Goal: Task Accomplishment & Management: Complete application form

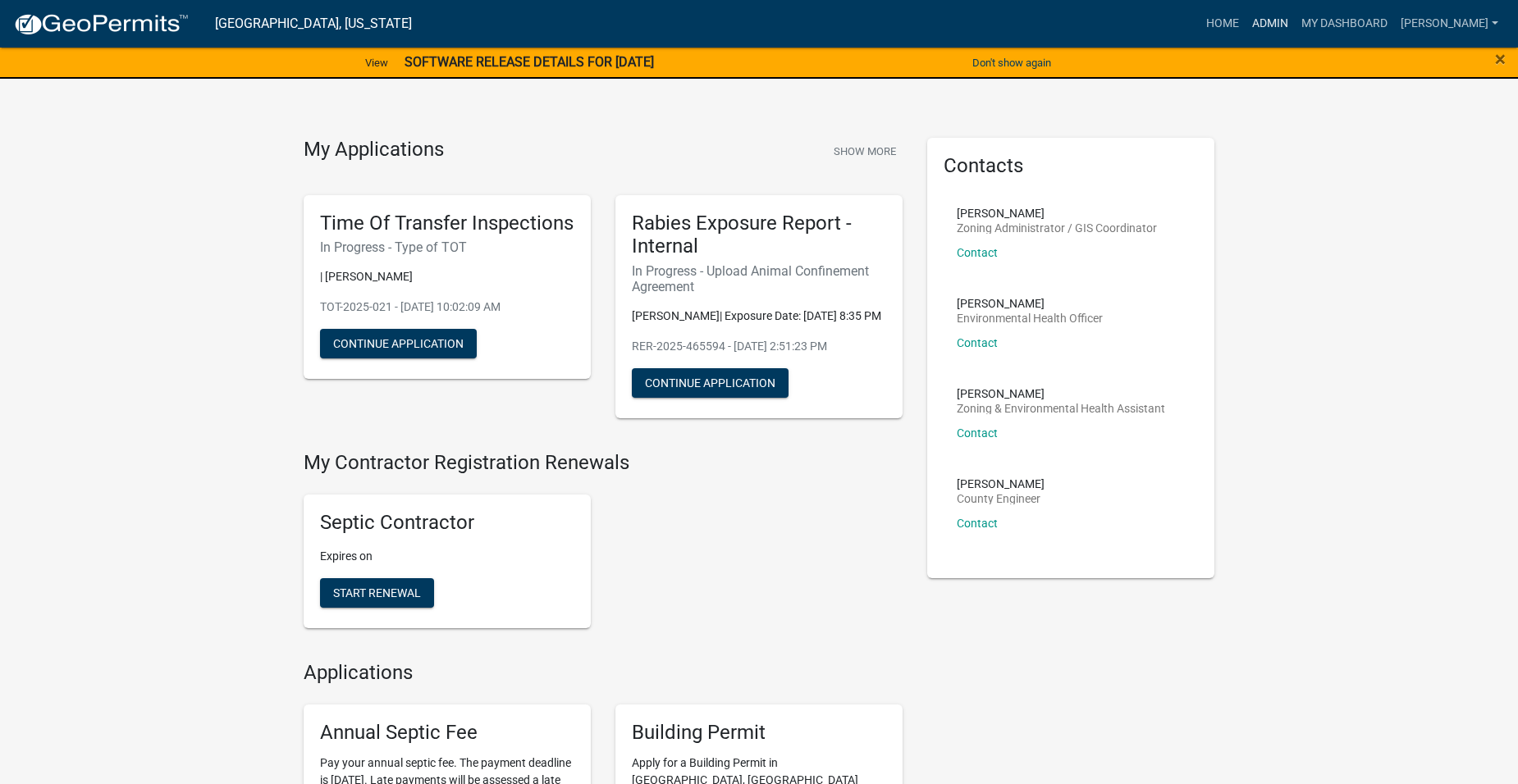
click at [1295, 19] on link "Admin" at bounding box center [1270, 23] width 49 height 31
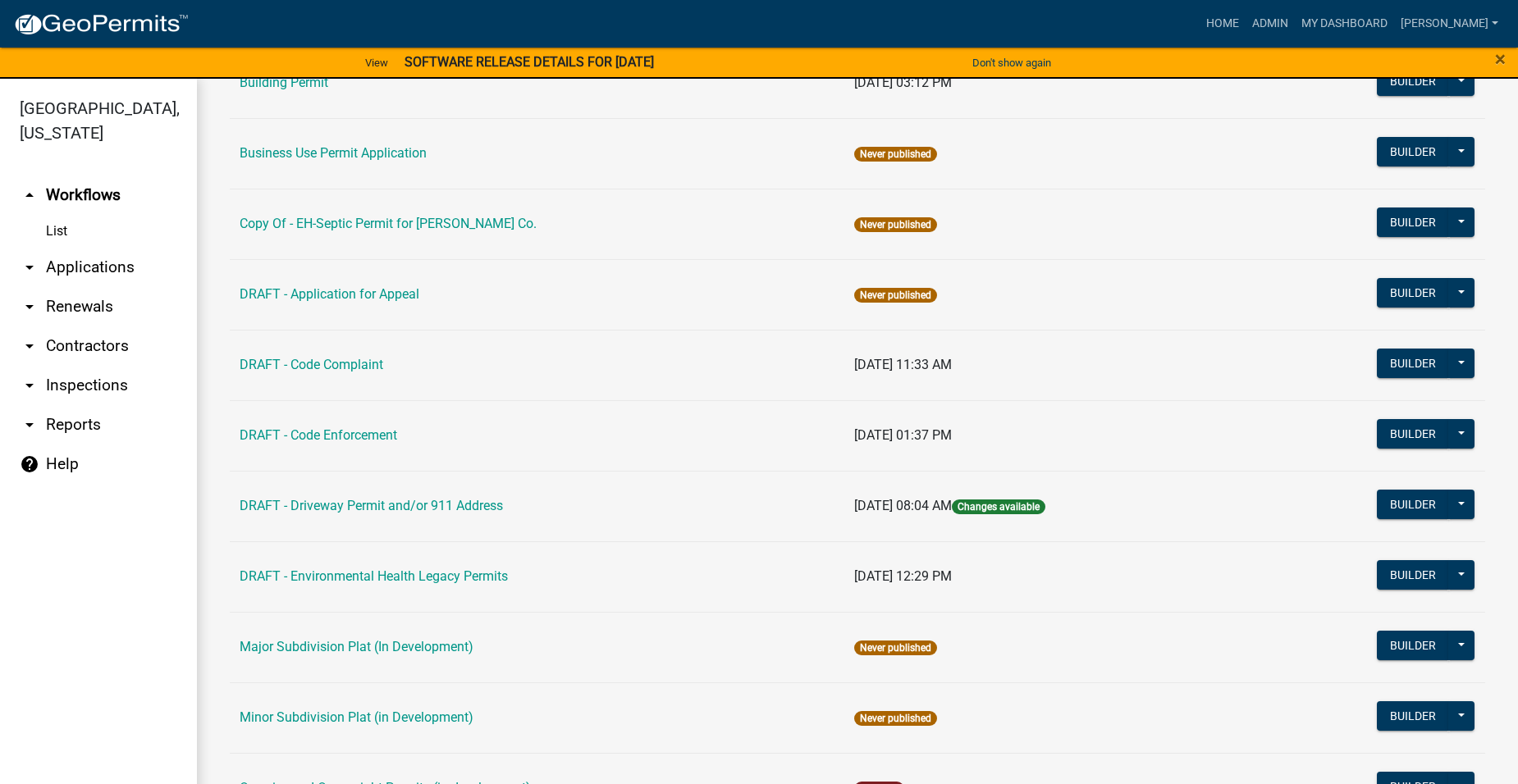
scroll to position [657, 0]
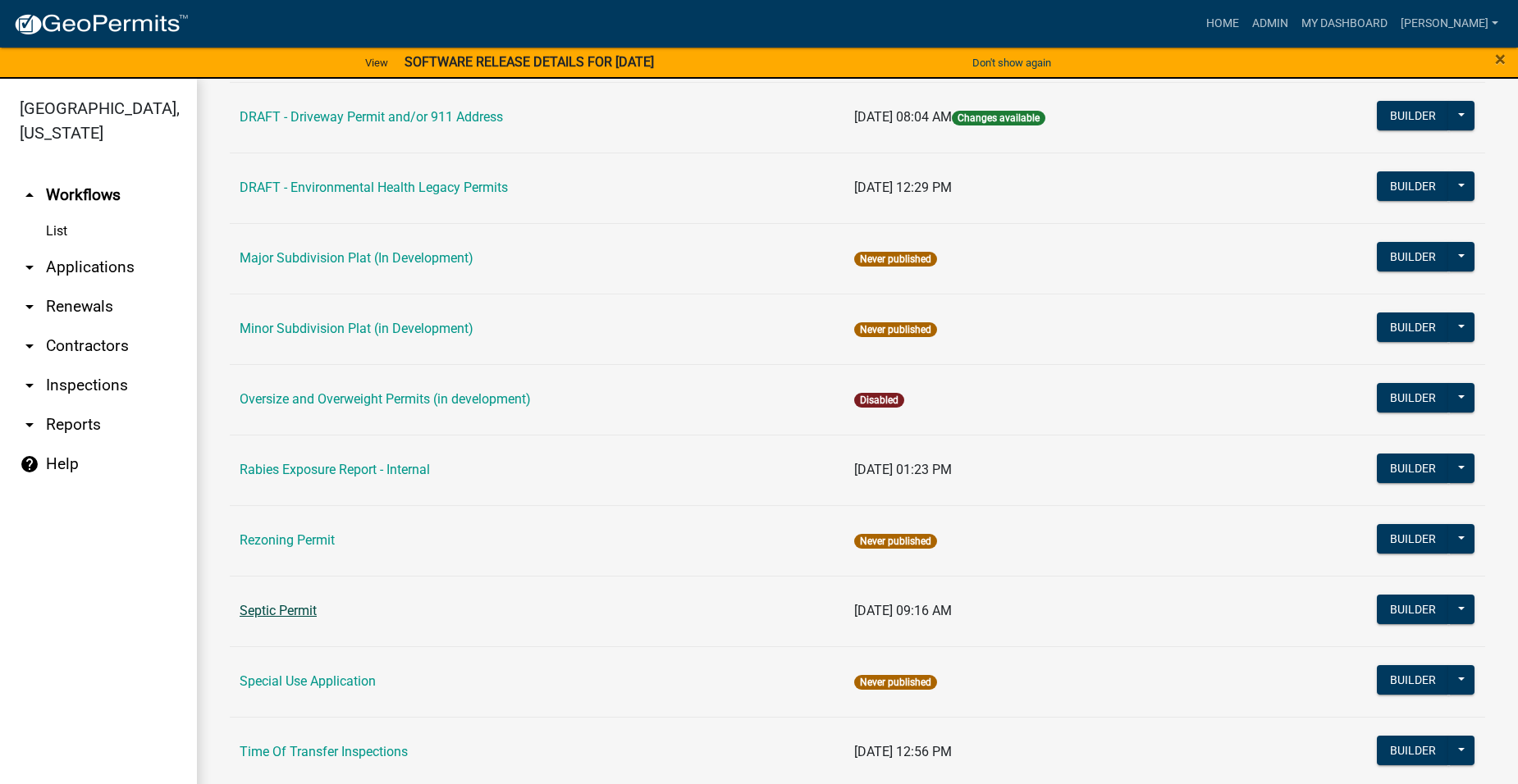
click at [283, 612] on link "Septic Permit" at bounding box center [278, 610] width 77 height 16
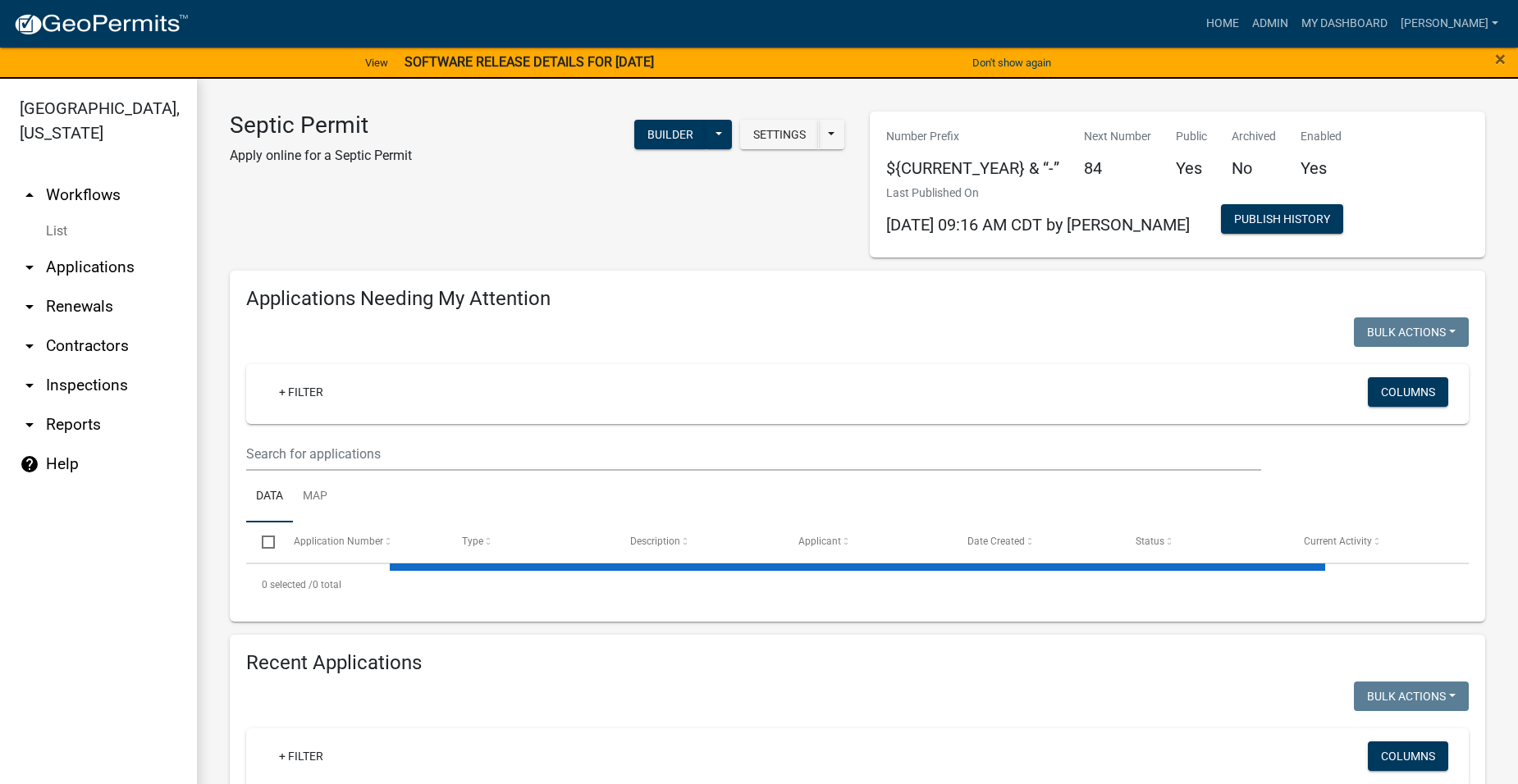
select select "2: 50"
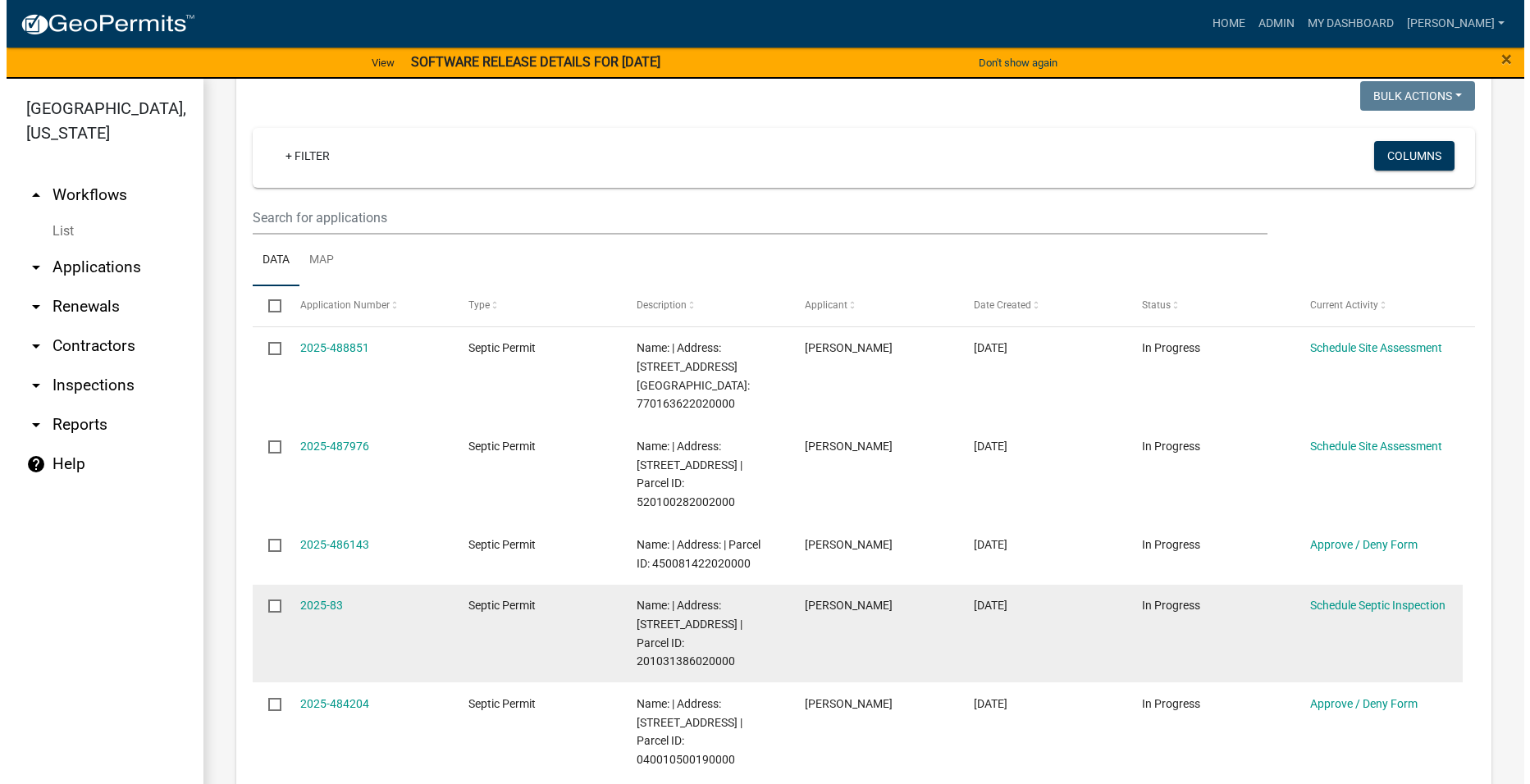
scroll to position [246, 0]
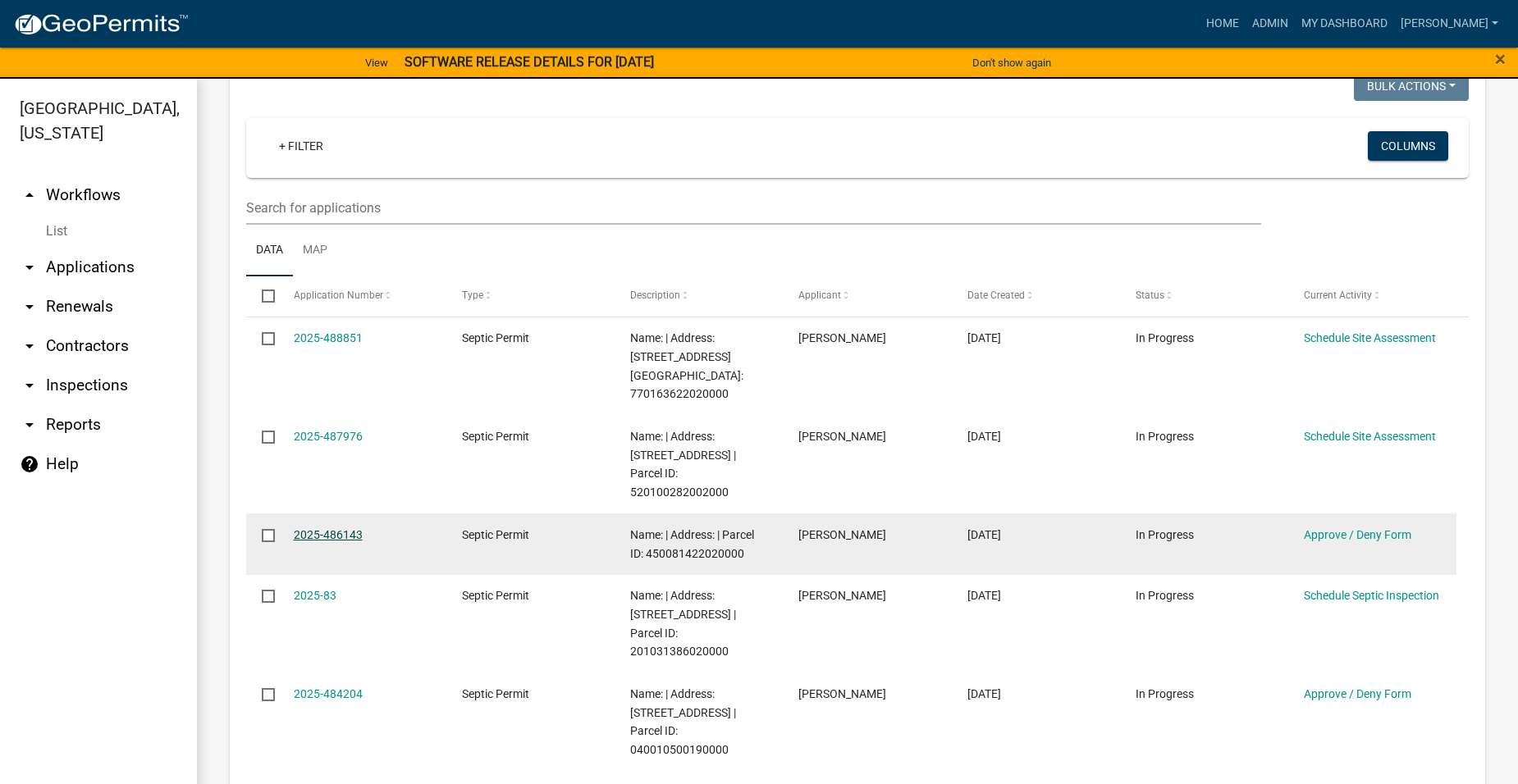
click at [328, 528] on link "2025-486143" at bounding box center [328, 535] width 69 height 13
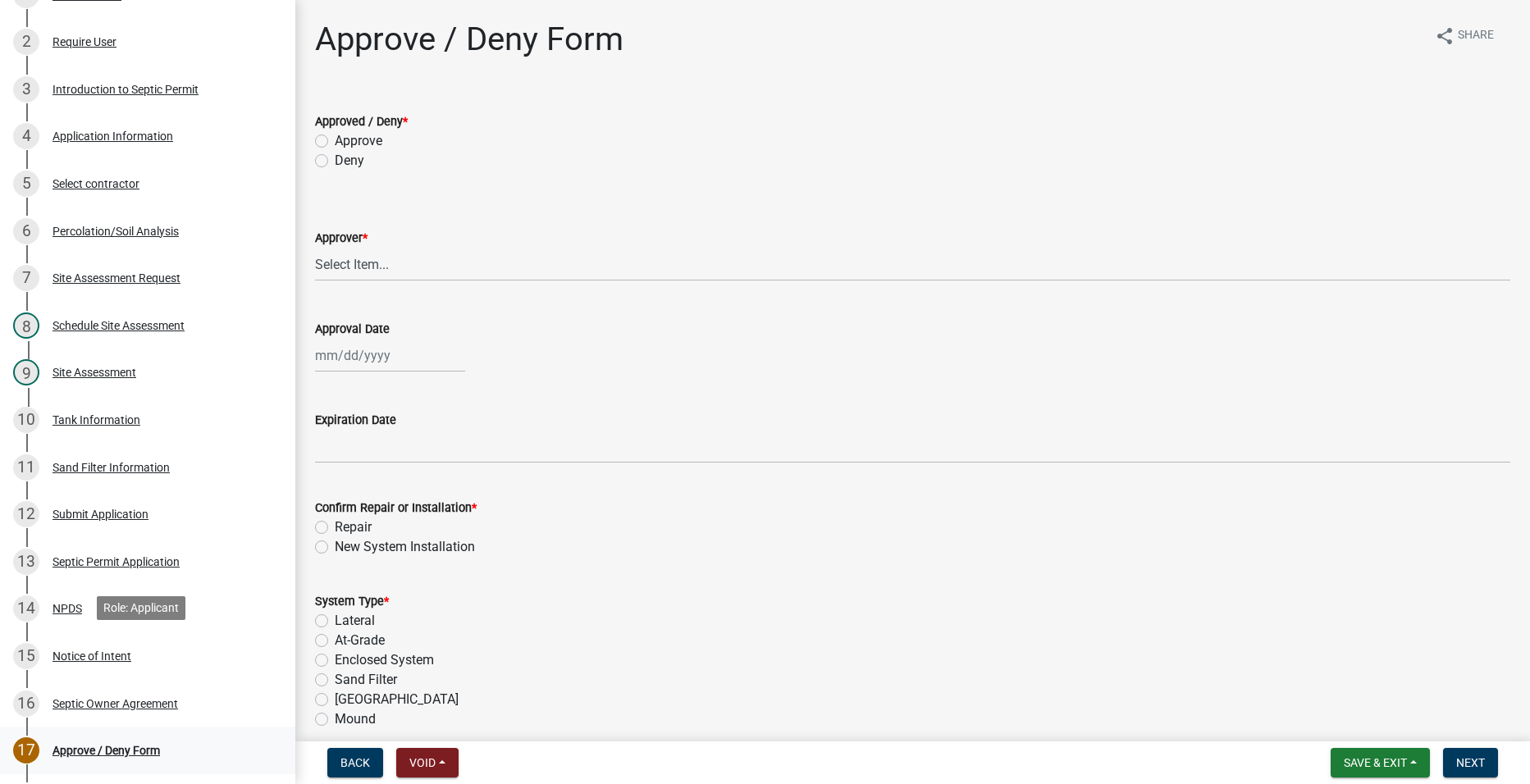
scroll to position [246, 0]
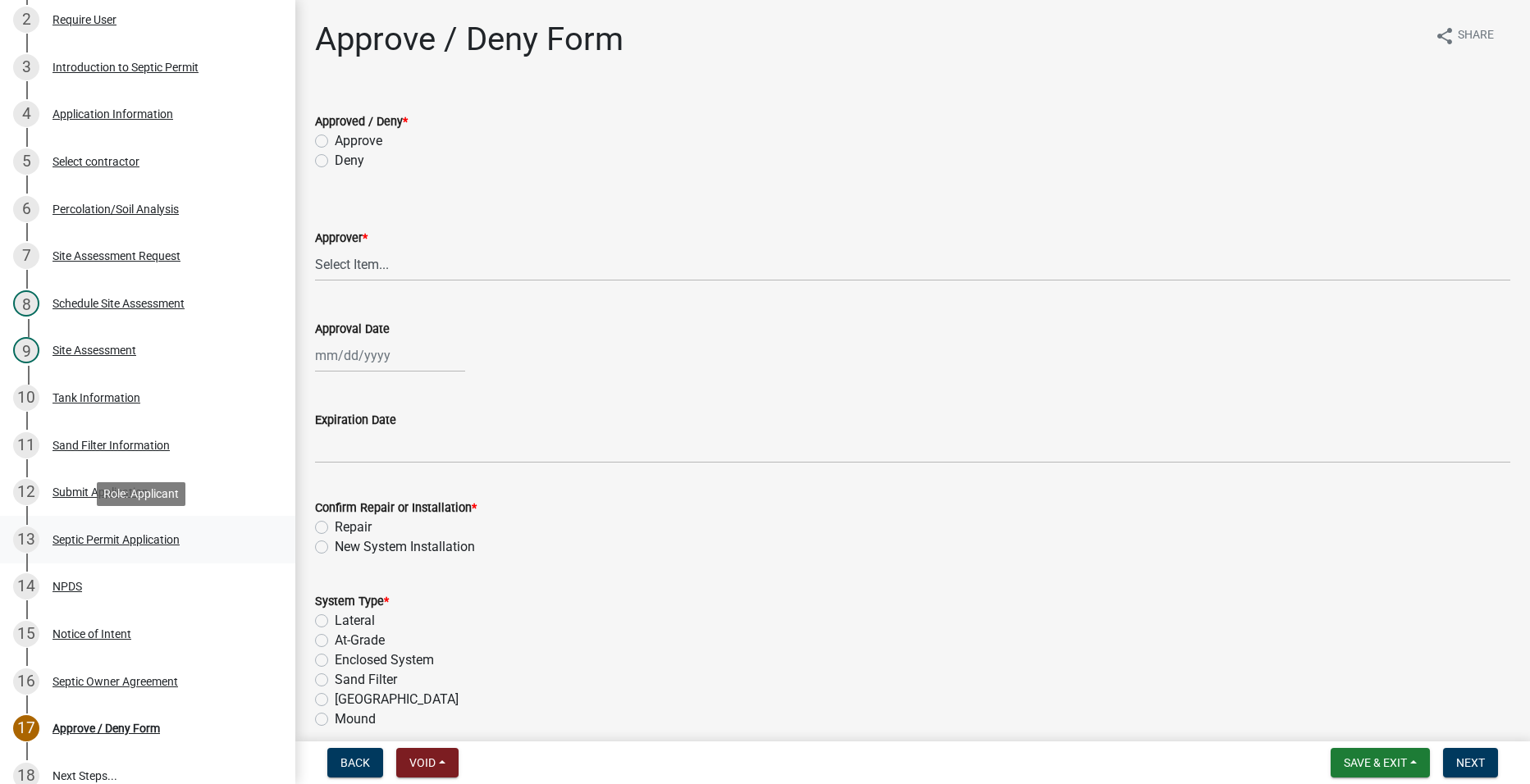
click at [68, 544] on div "Septic Permit Application" at bounding box center [116, 540] width 127 height 12
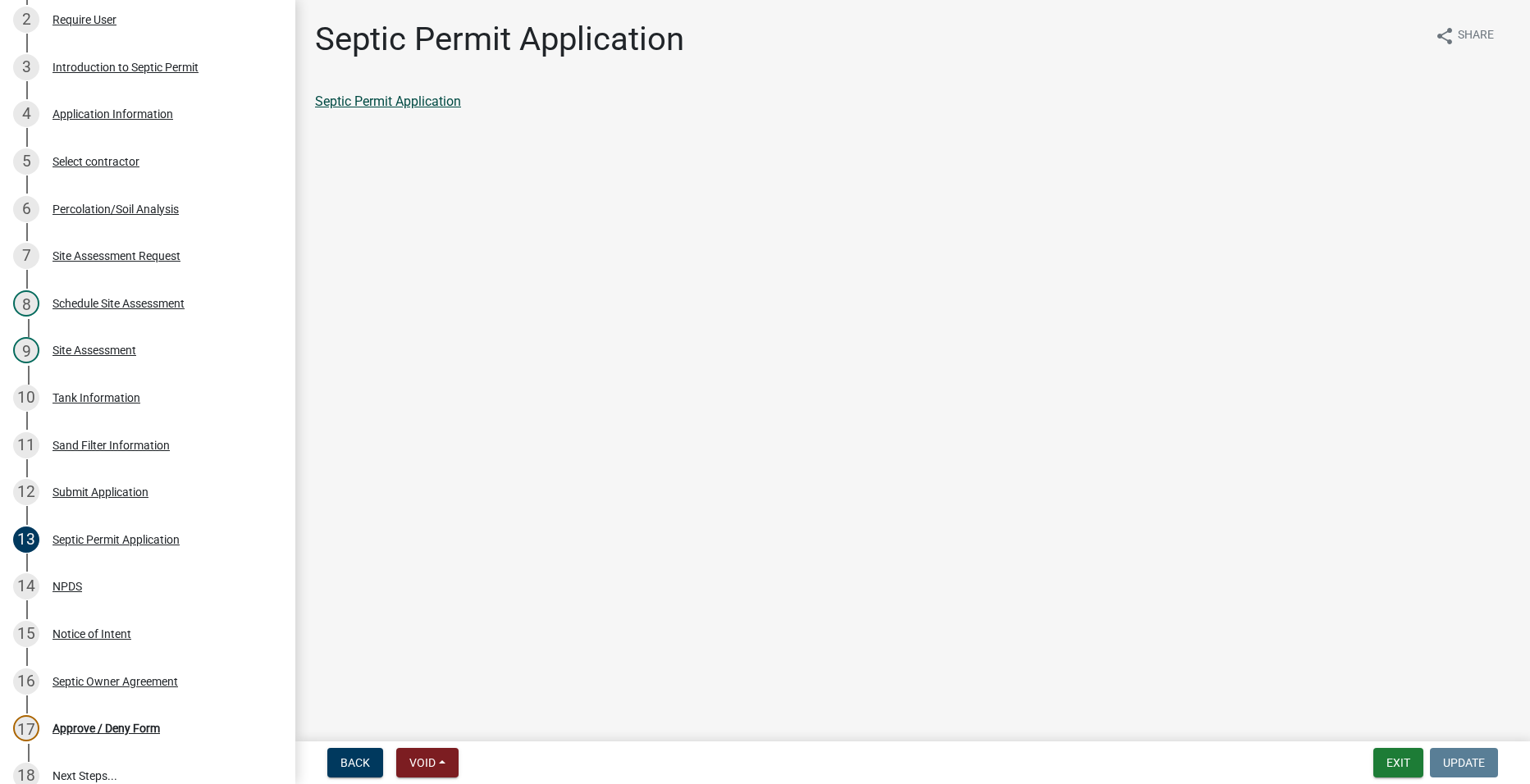
click at [443, 94] on link "Septic Permit Application" at bounding box center [387, 101] width 146 height 16
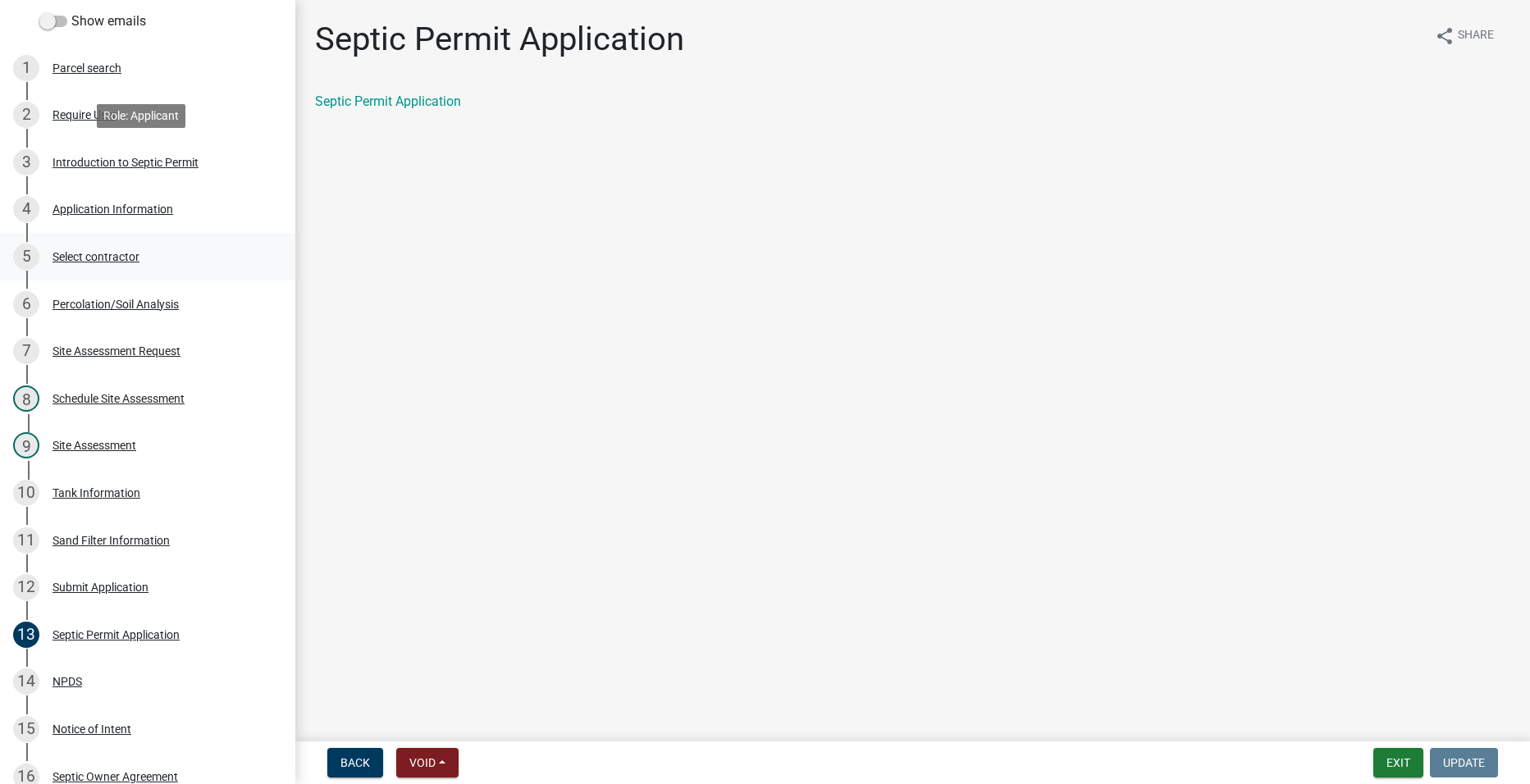
scroll to position [0, 0]
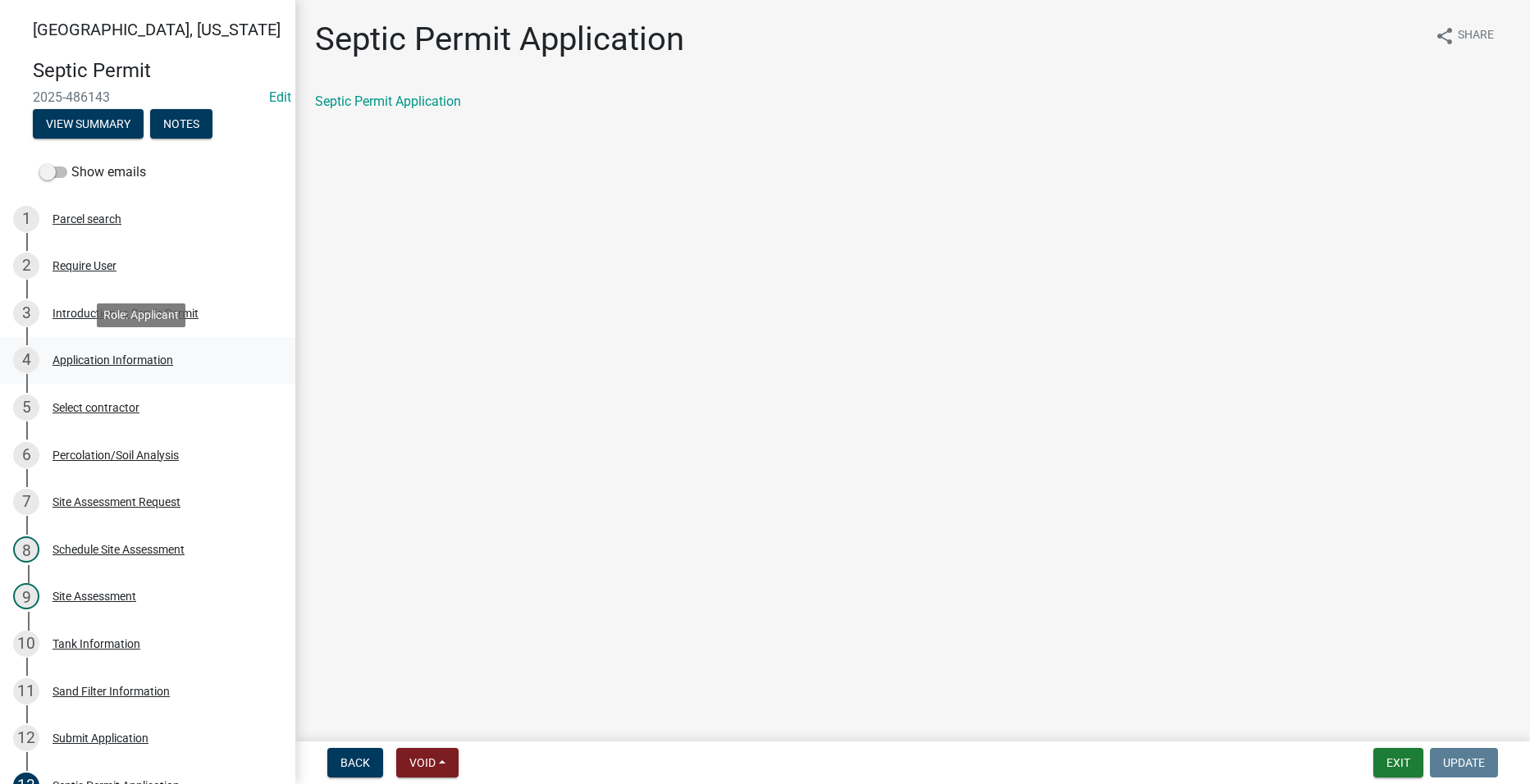
click at [89, 355] on div "Application Information" at bounding box center [112, 360] width 121 height 12
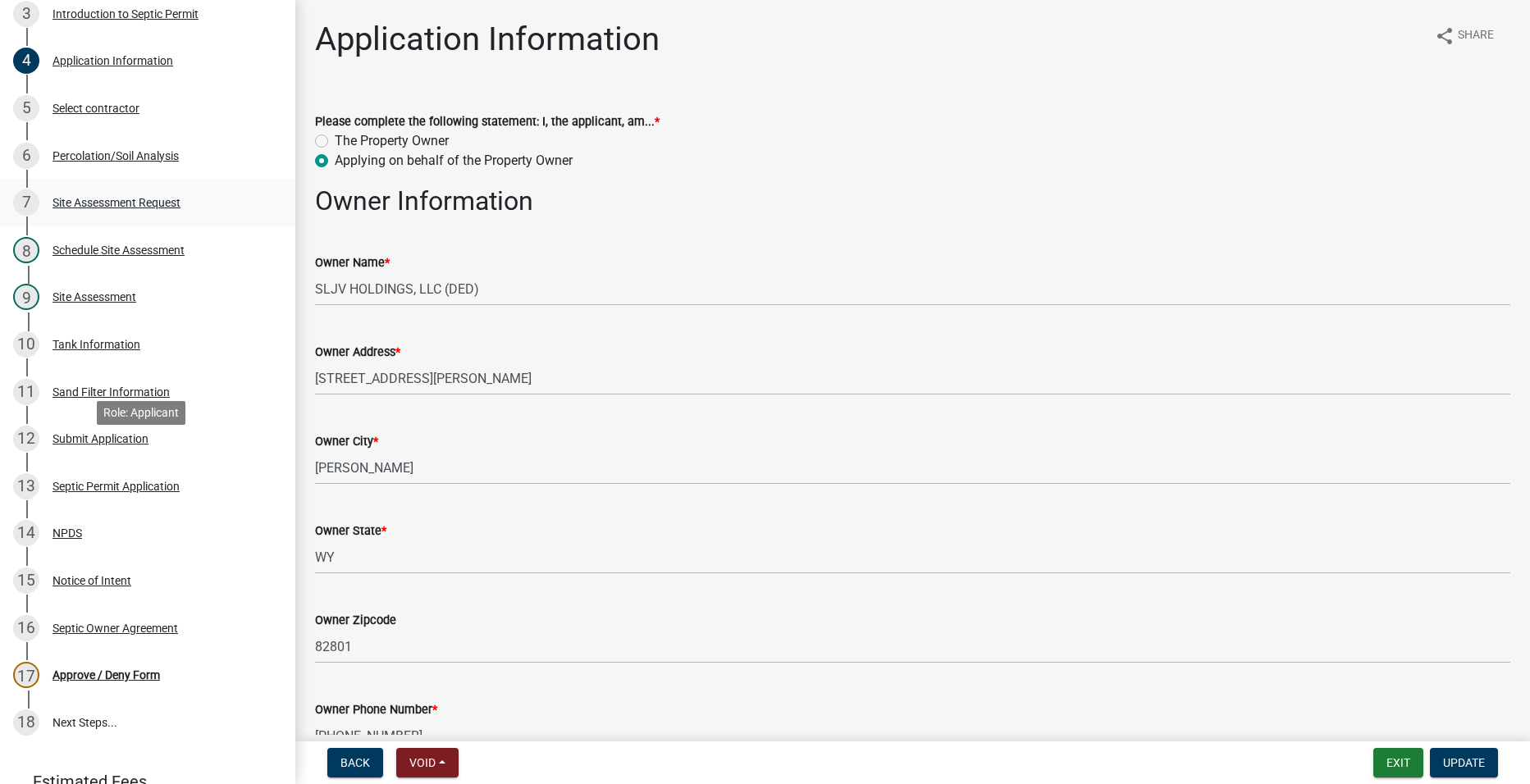
scroll to position [328, 0]
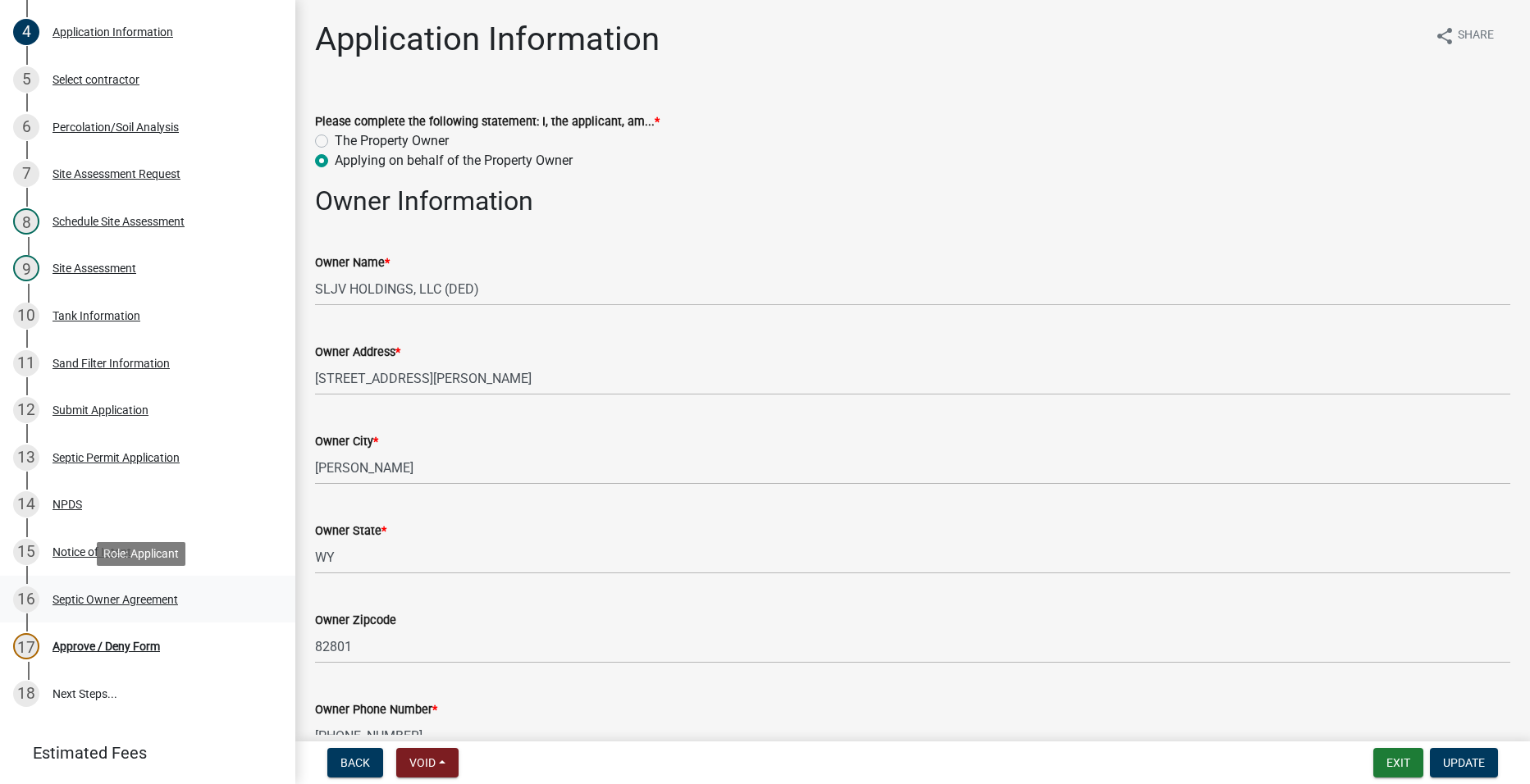
click at [111, 587] on div "16 Septic Owner Agreement" at bounding box center [142, 600] width 256 height 27
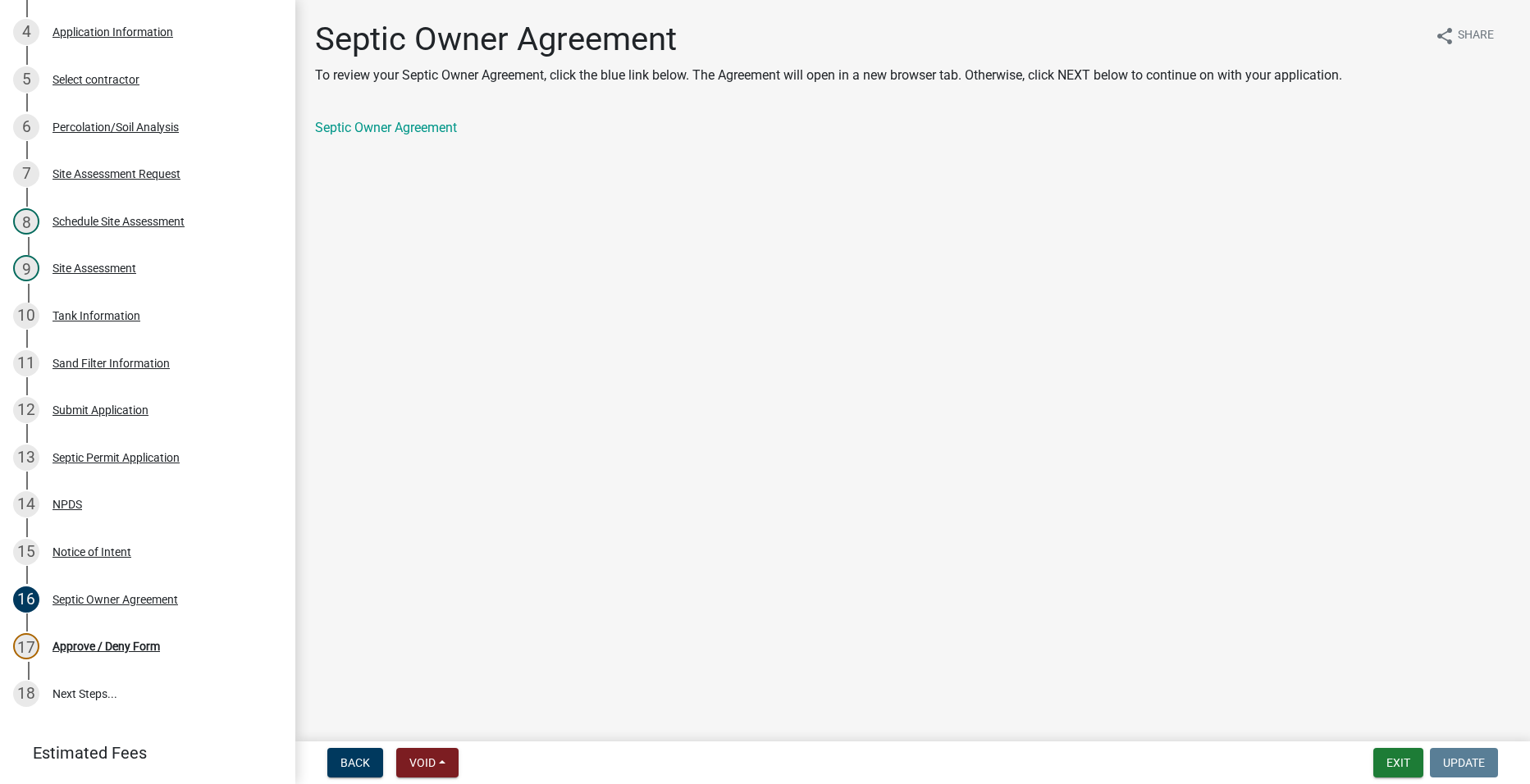
click at [423, 137] on div "Septic Owner Agreement" at bounding box center [912, 128] width 1195 height 20
click at [420, 122] on link "Septic Owner Agreement" at bounding box center [385, 127] width 142 height 16
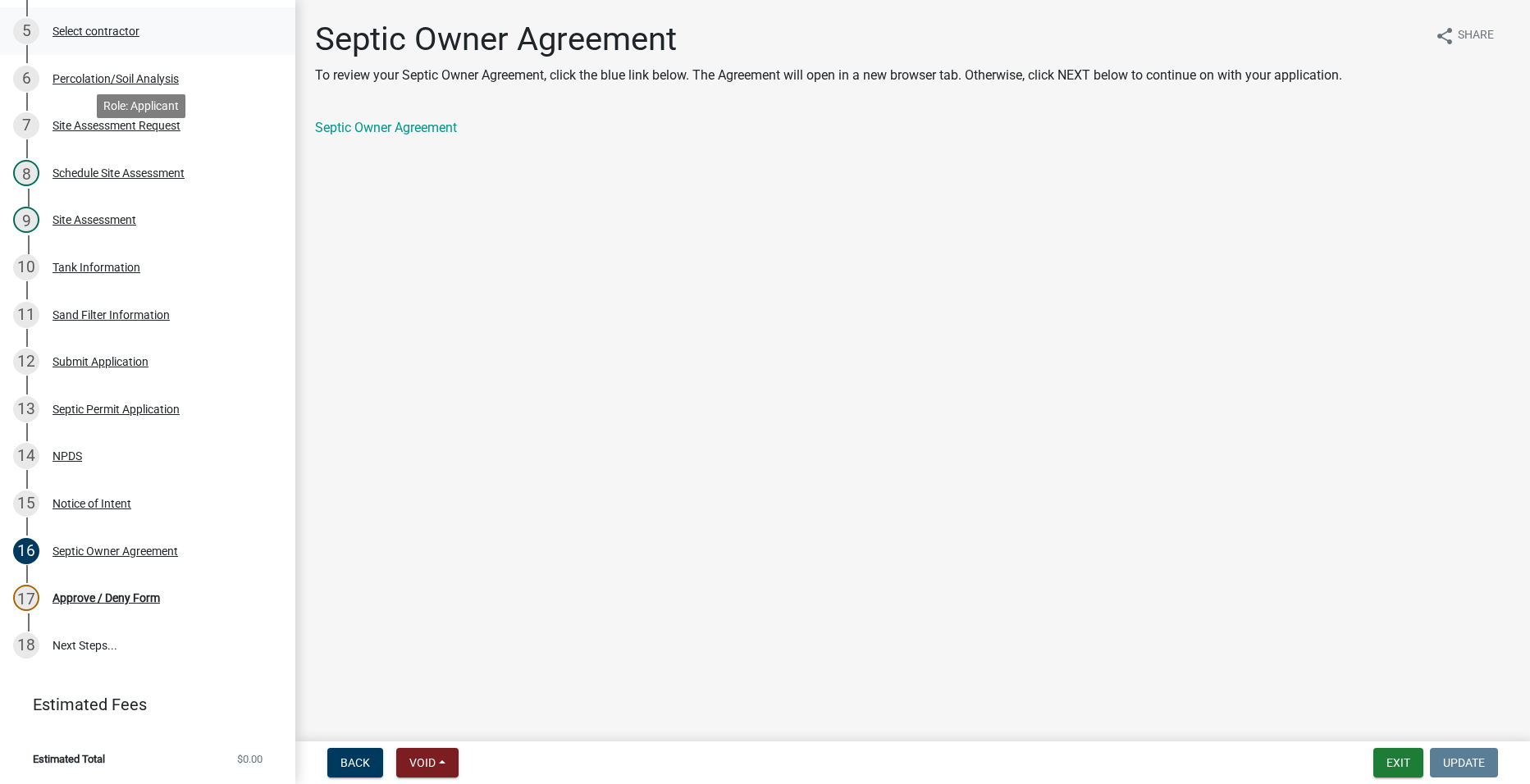
scroll to position [295, 0]
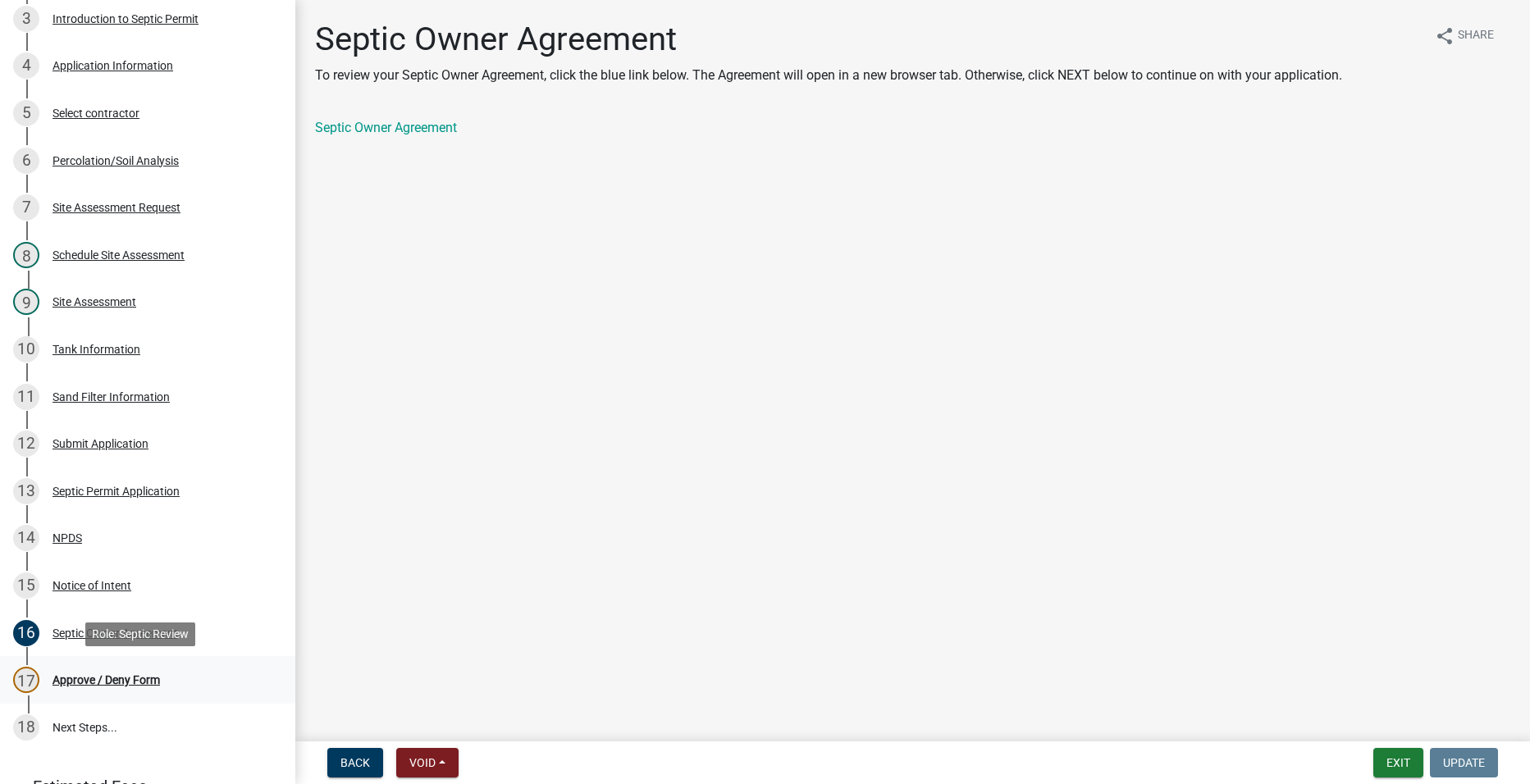
click at [142, 678] on div "Approve / Deny Form" at bounding box center [106, 680] width 107 height 12
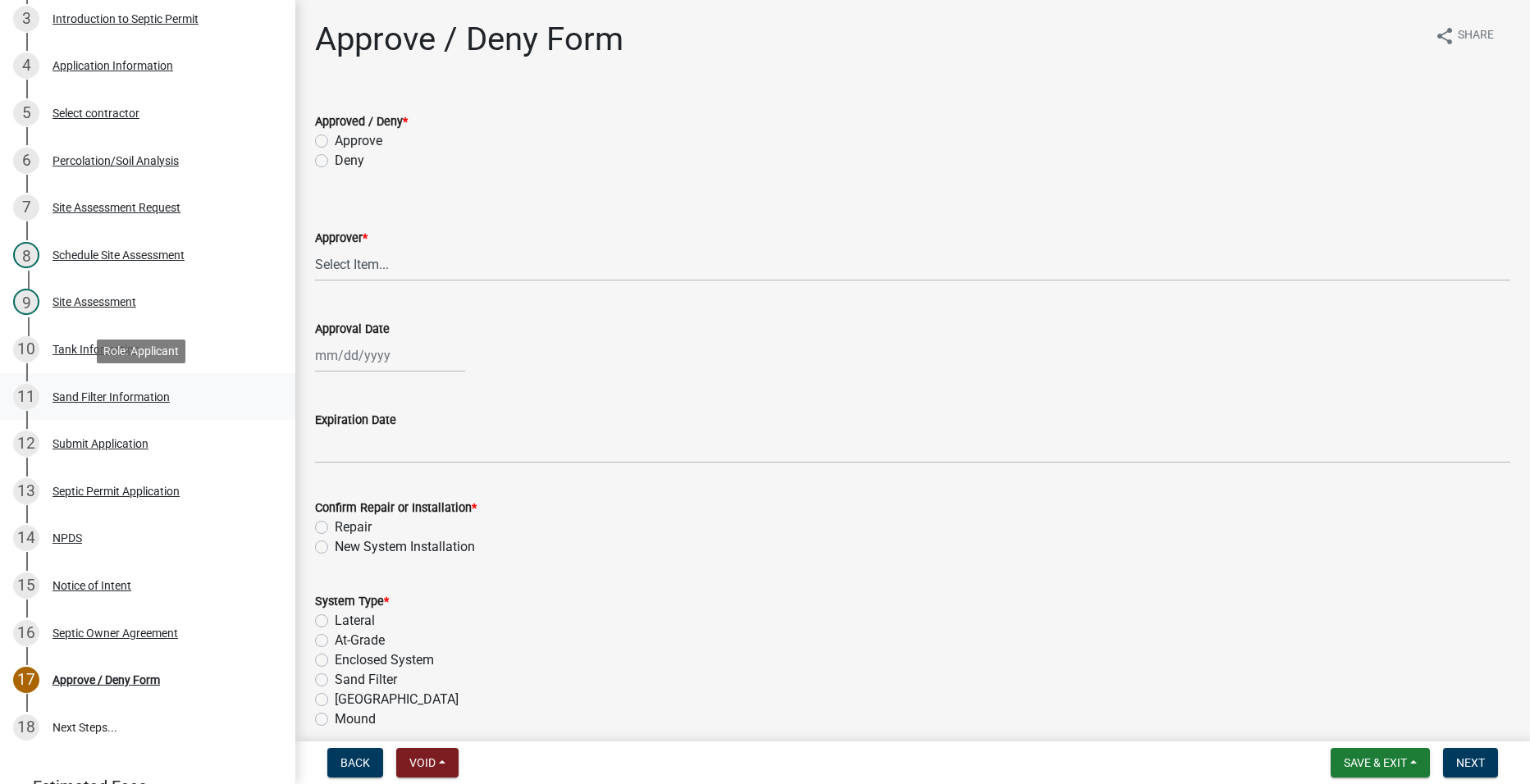
click at [139, 392] on div "Sand Filter Information" at bounding box center [111, 397] width 117 height 12
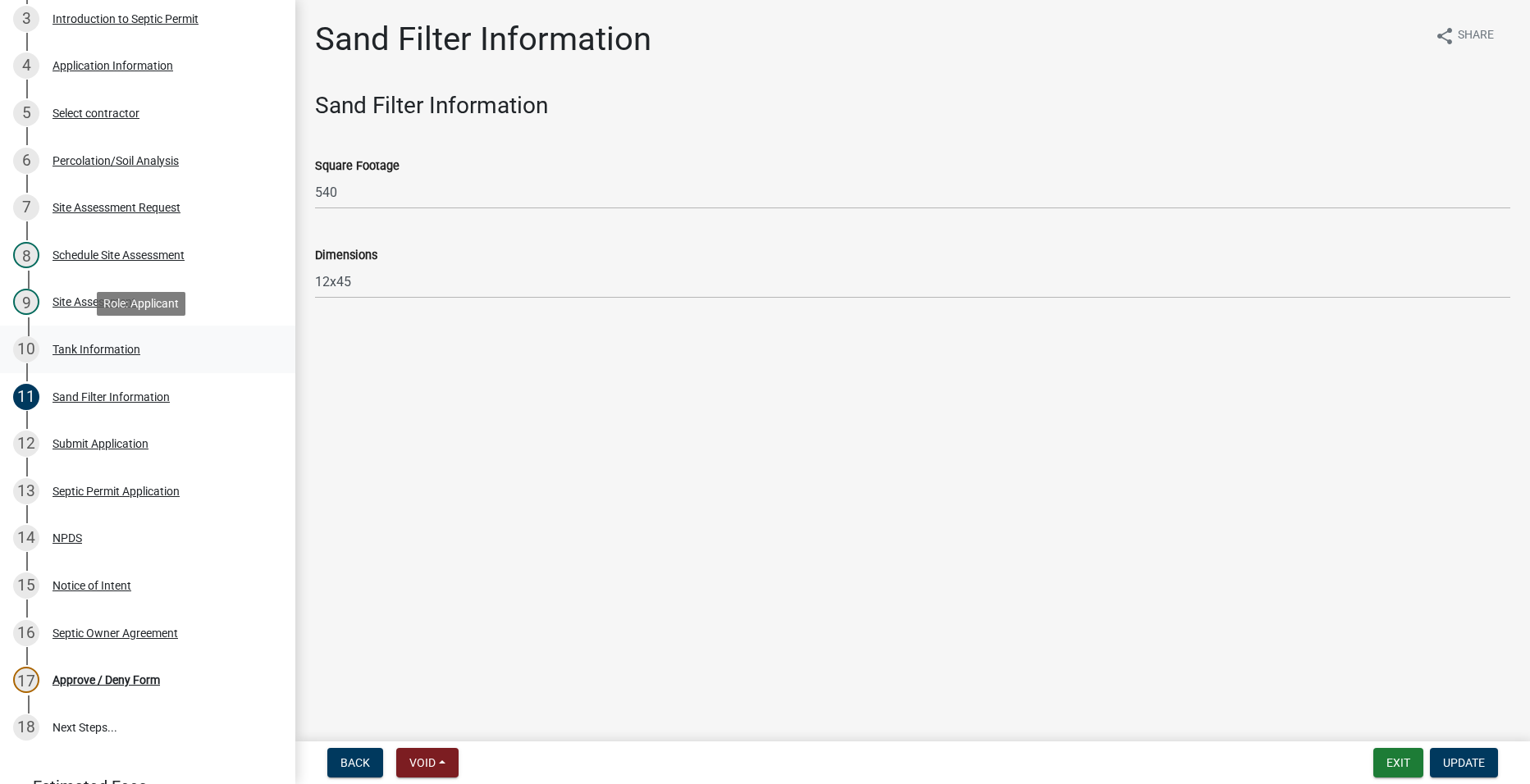
click at [117, 348] on div "Tank Information" at bounding box center [96, 350] width 87 height 12
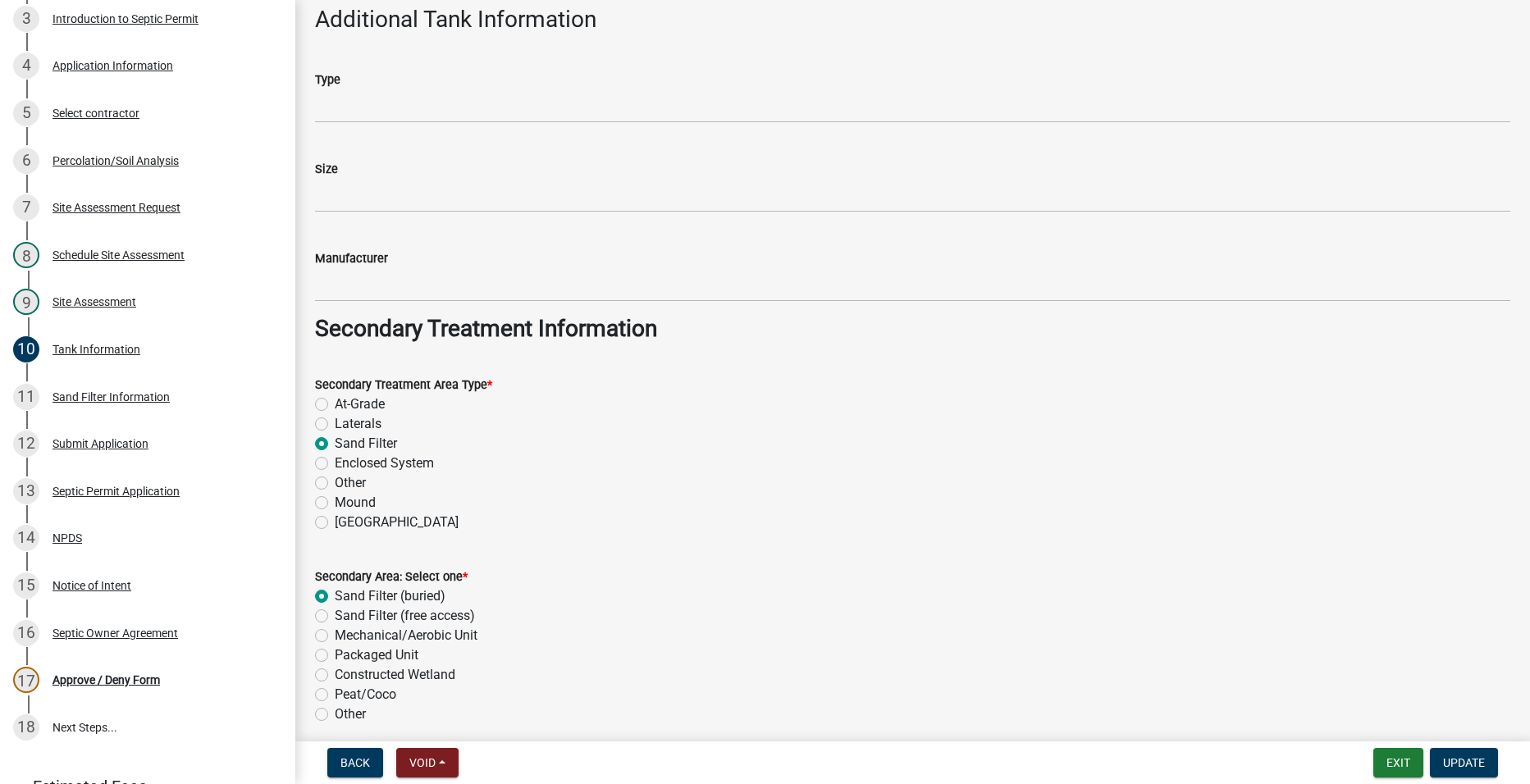
scroll to position [1066, 0]
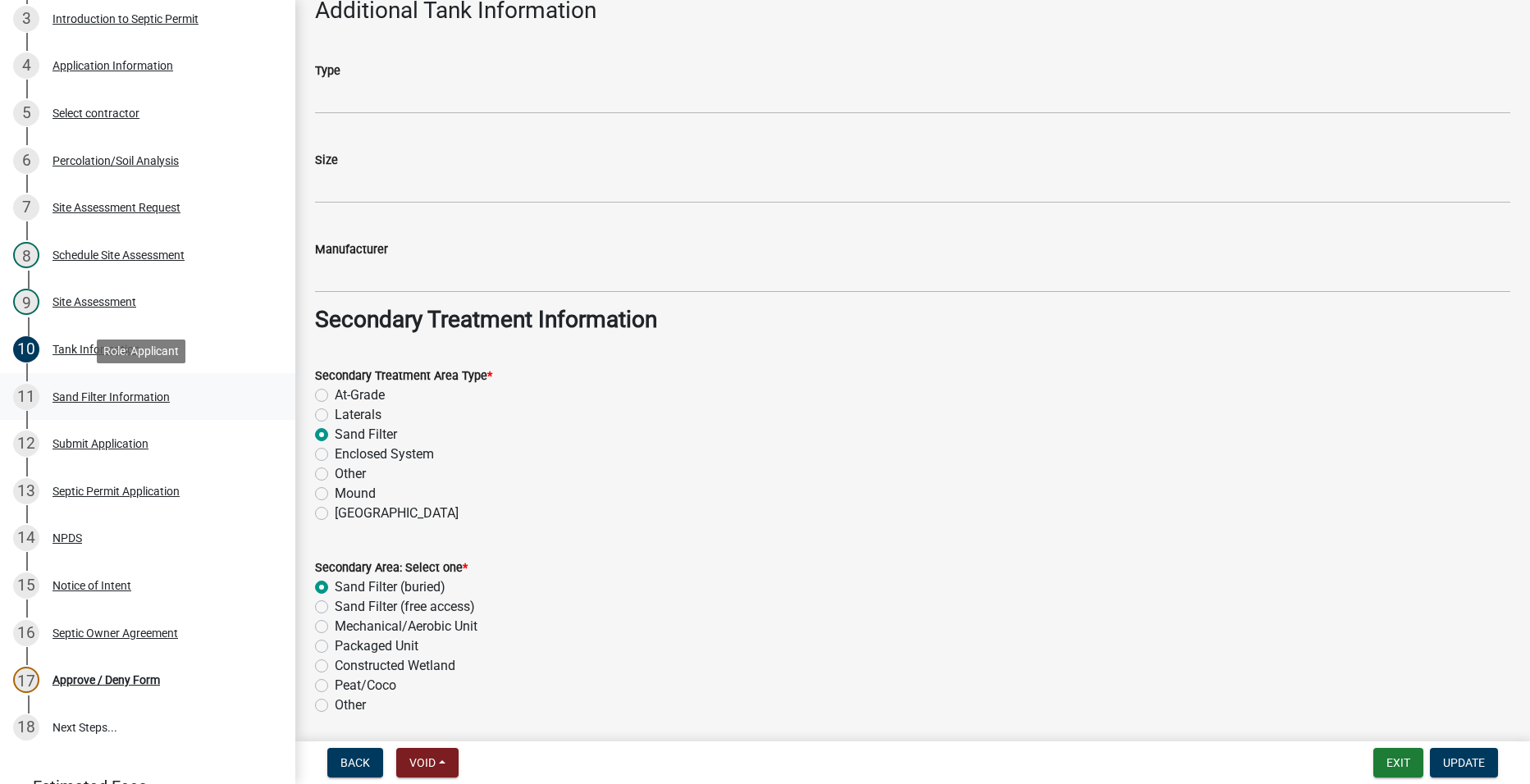
click at [115, 404] on div "11 Sand Filter Information" at bounding box center [142, 397] width 256 height 27
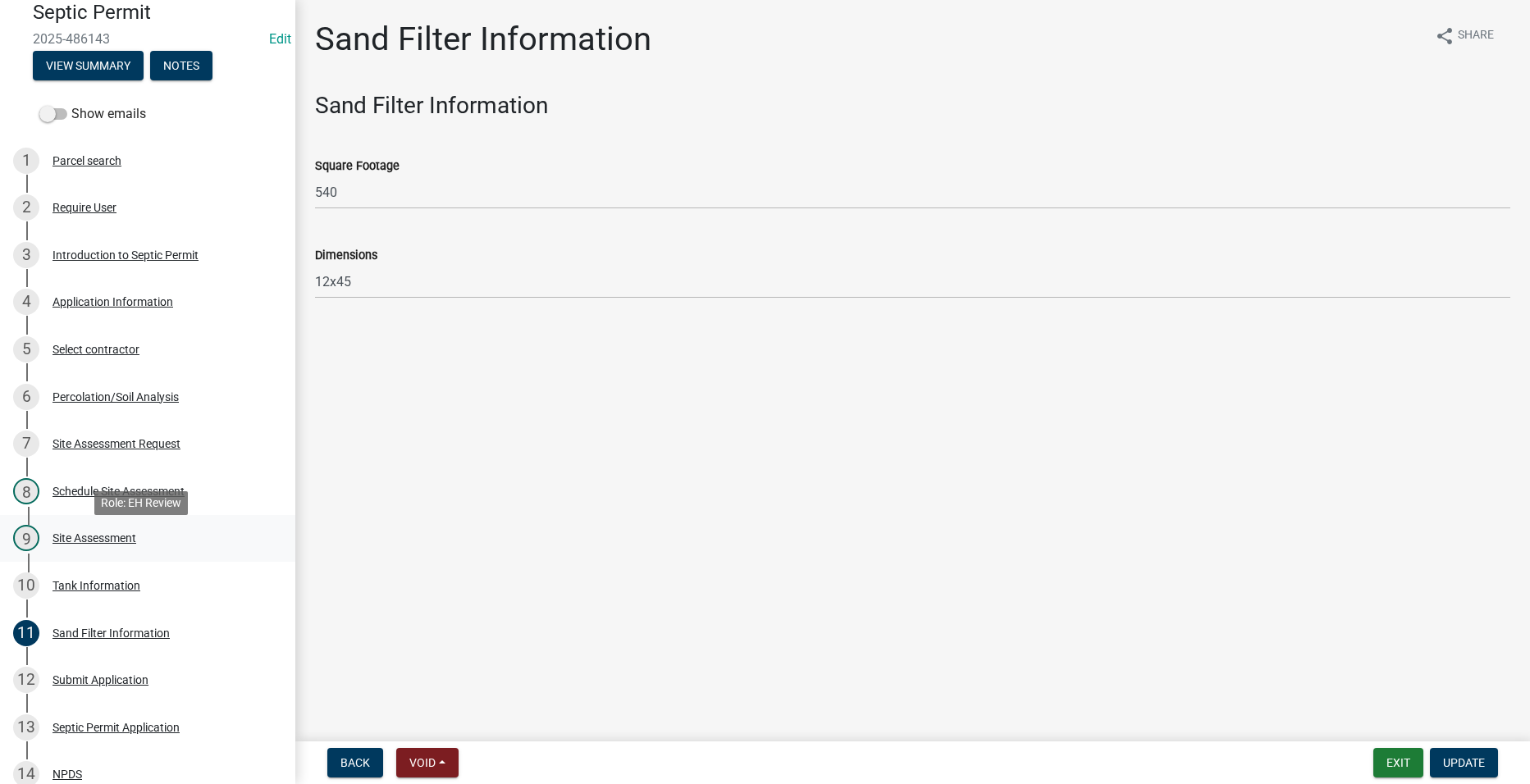
scroll to position [48, 0]
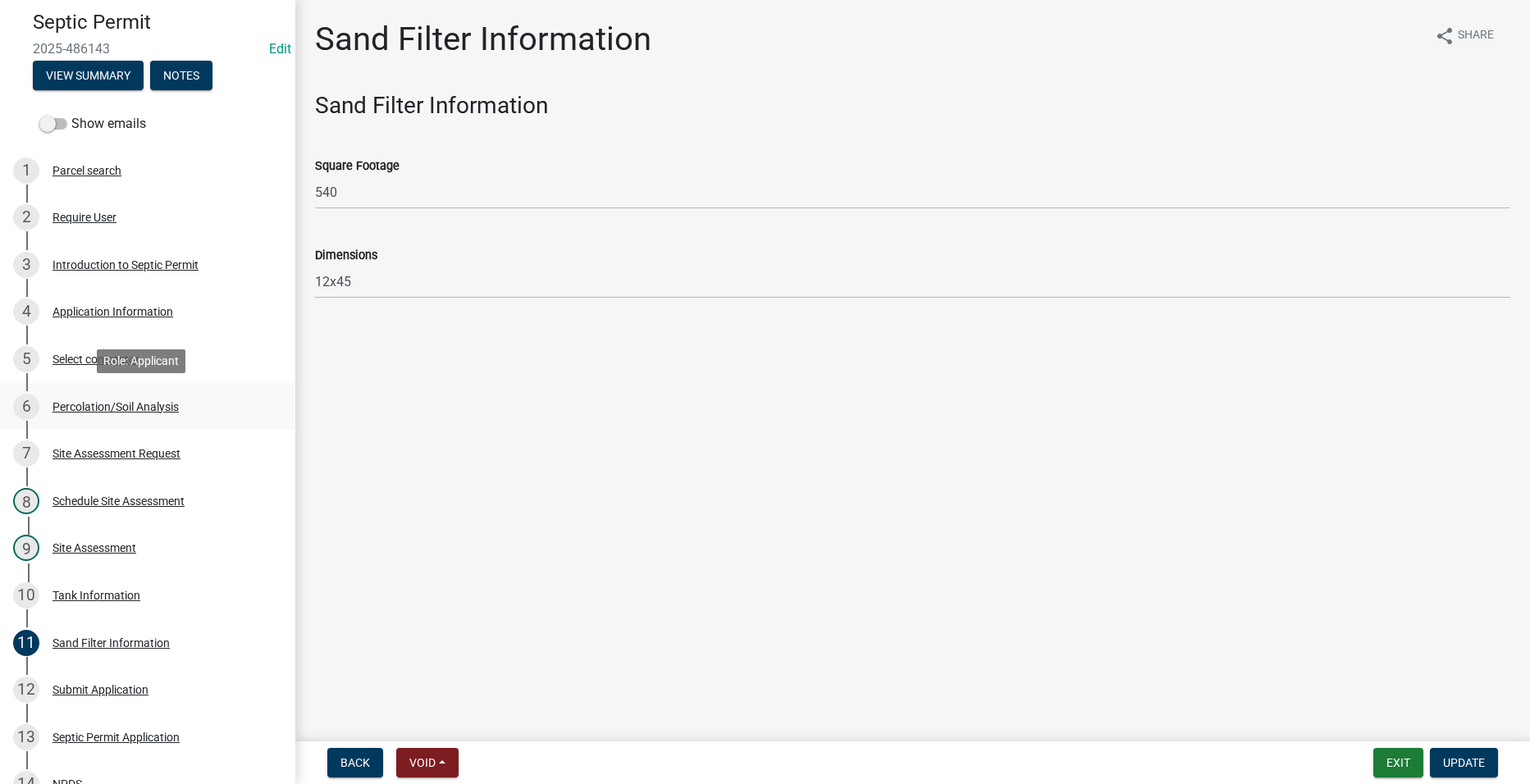
click at [112, 399] on div "6 Percolation/Soil Analysis" at bounding box center [142, 407] width 256 height 27
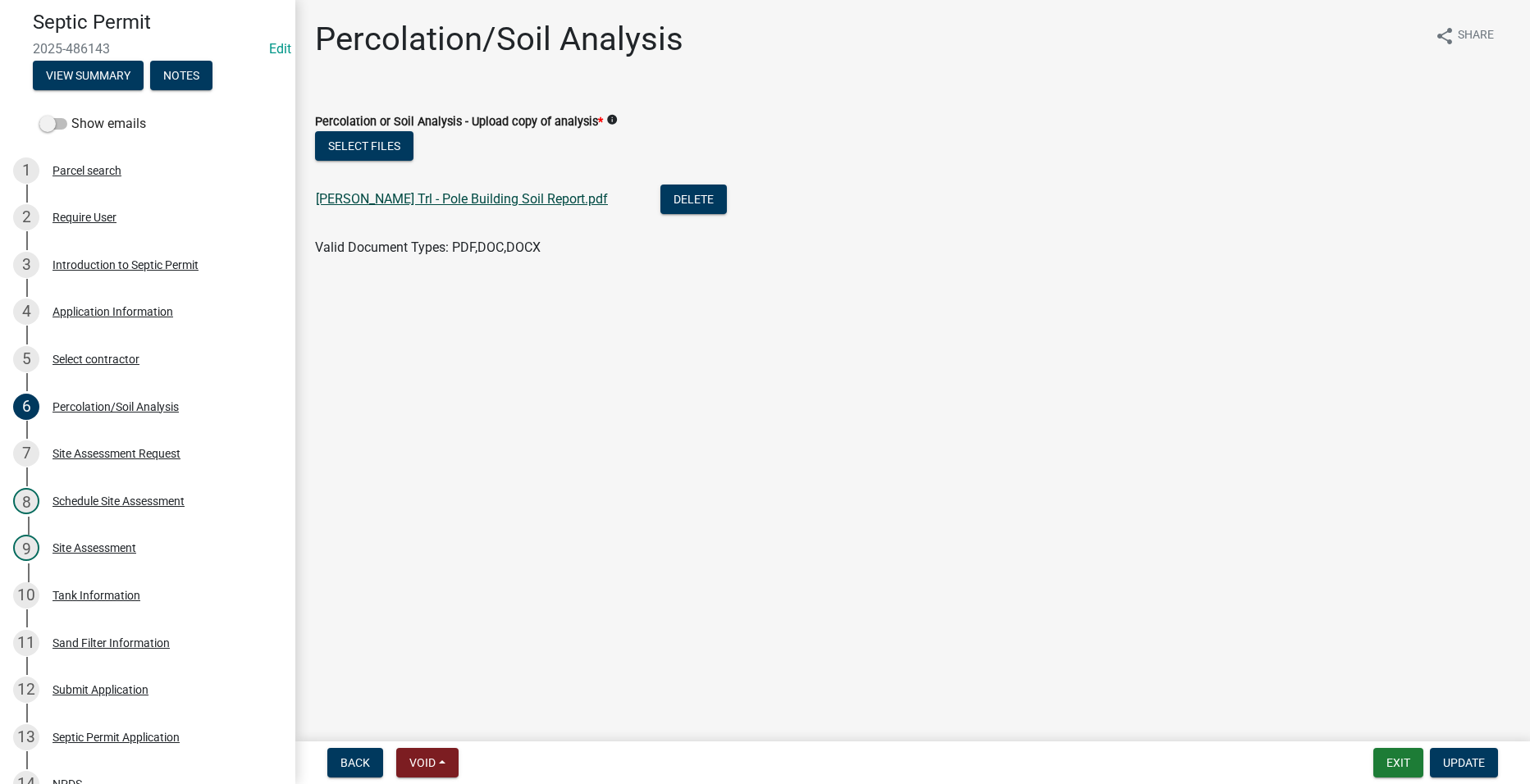
click at [360, 192] on link "[PERSON_NAME] Trl - Pole Building Soil Report.pdf" at bounding box center [461, 199] width 292 height 16
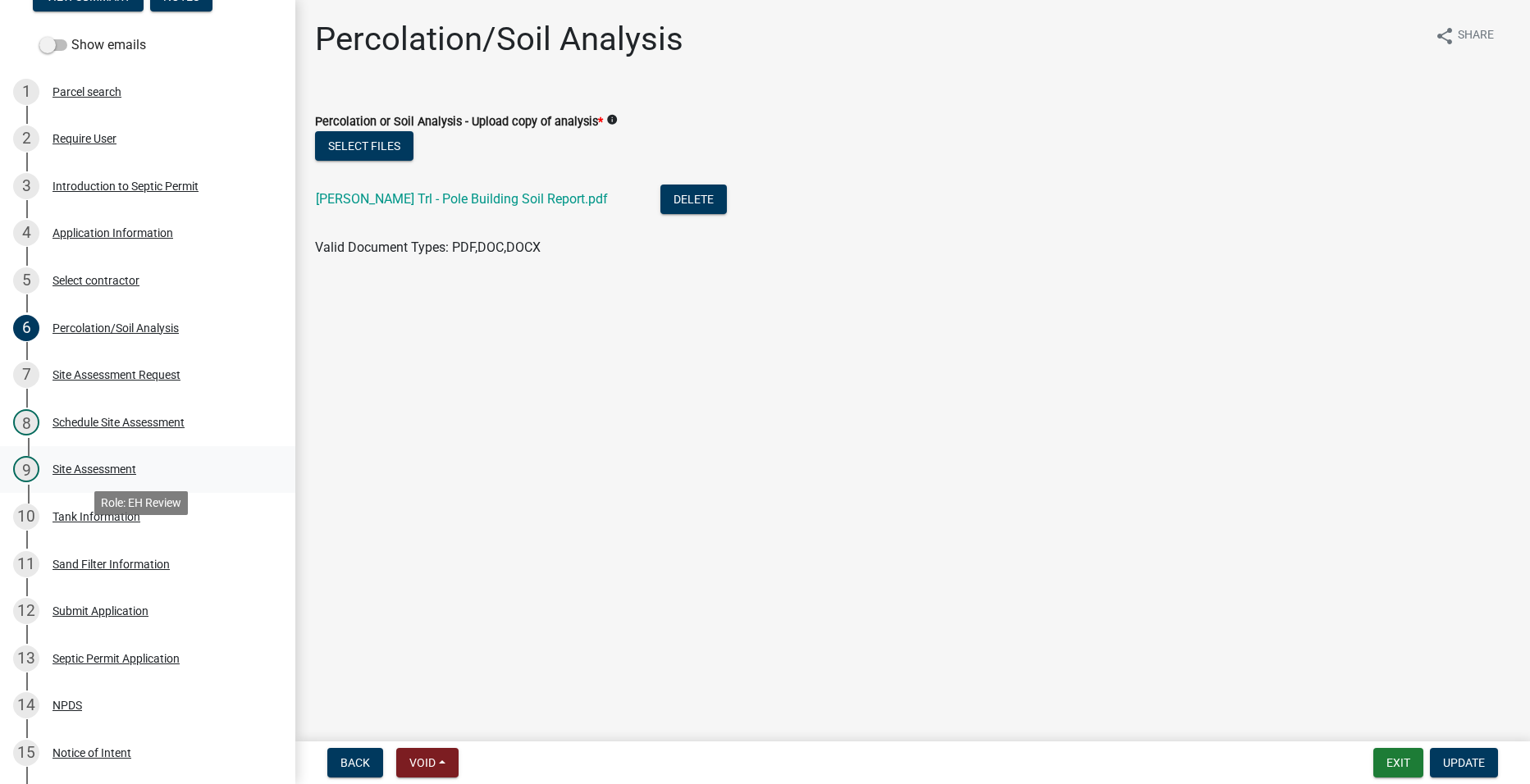
scroll to position [212, 0]
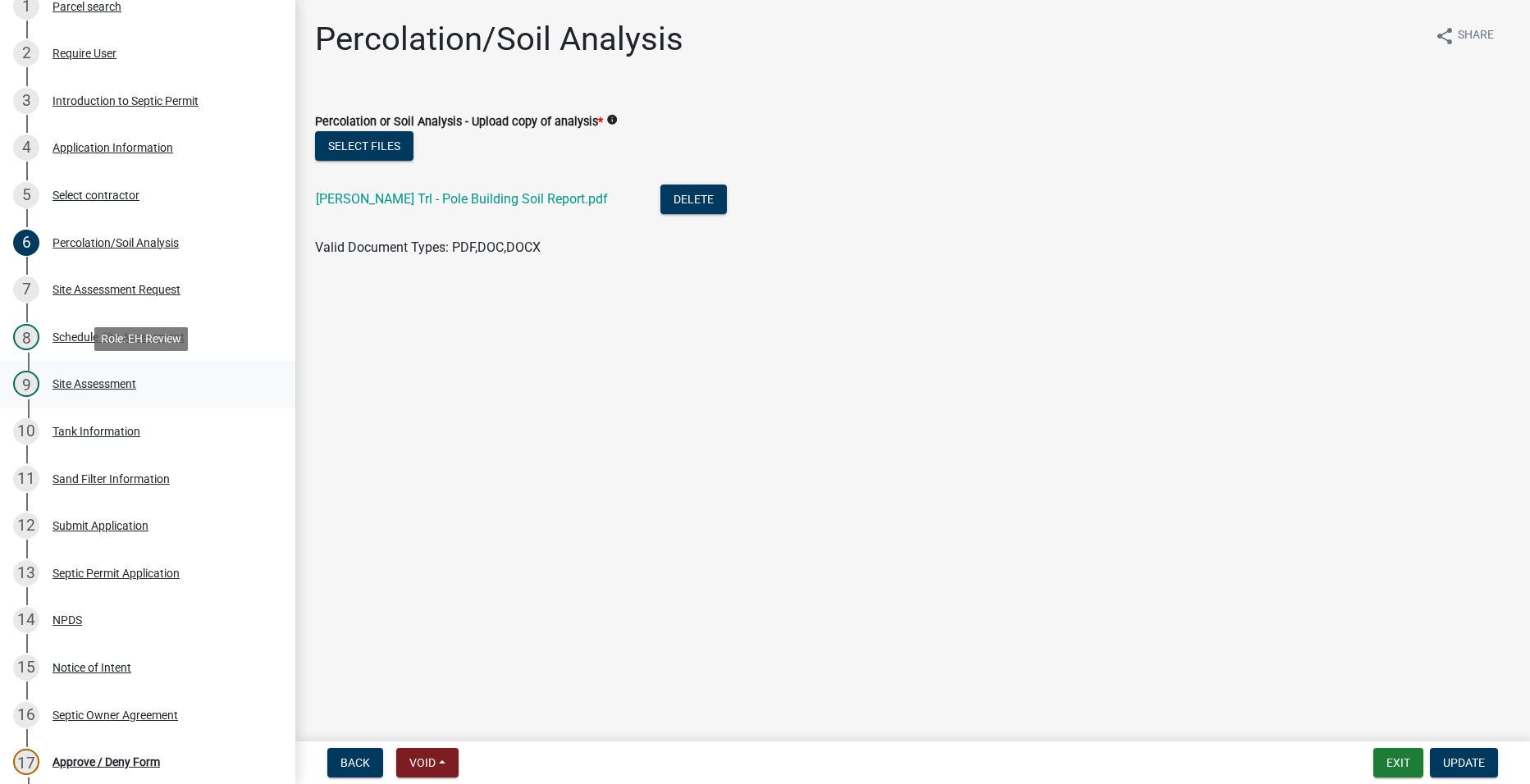
click at [62, 386] on div "Site Assessment" at bounding box center [94, 384] width 84 height 12
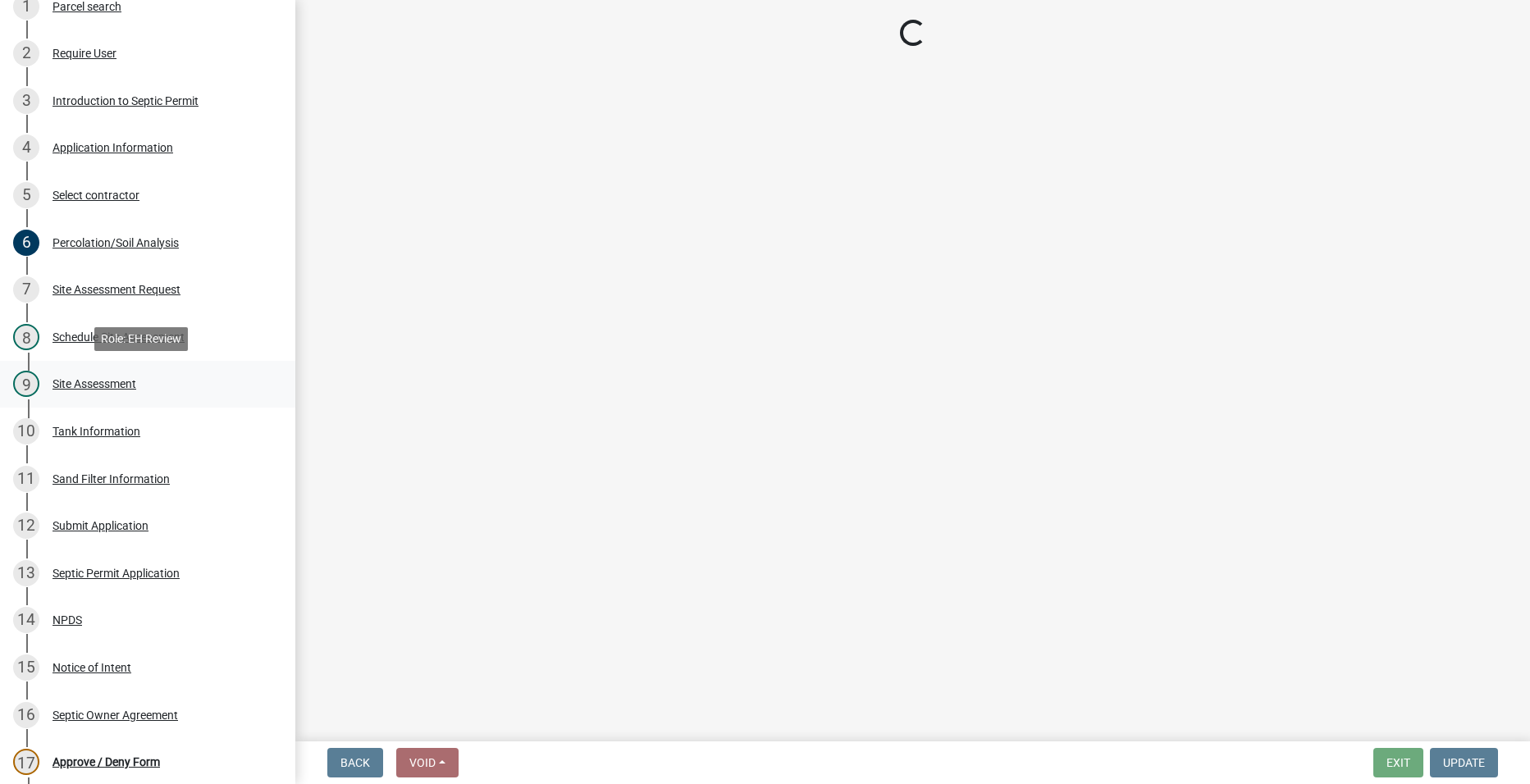
select select "cee7aade-c60a-47dc-8b48-e4cdff881902"
select select "dbe3a1b9-a4b3-48fa-b9c0-fee70399abae"
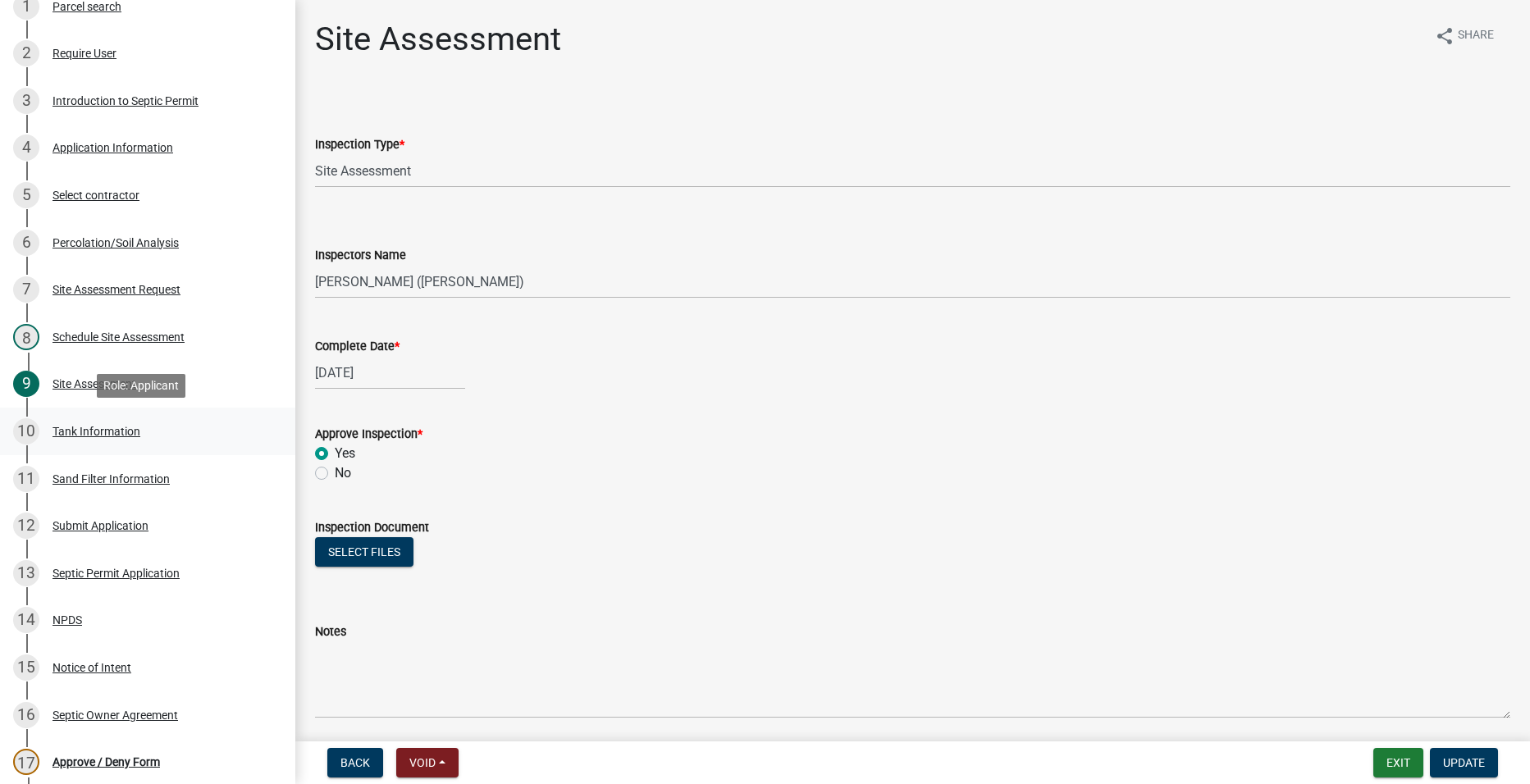
click at [75, 426] on div "Tank Information" at bounding box center [96, 432] width 87 height 12
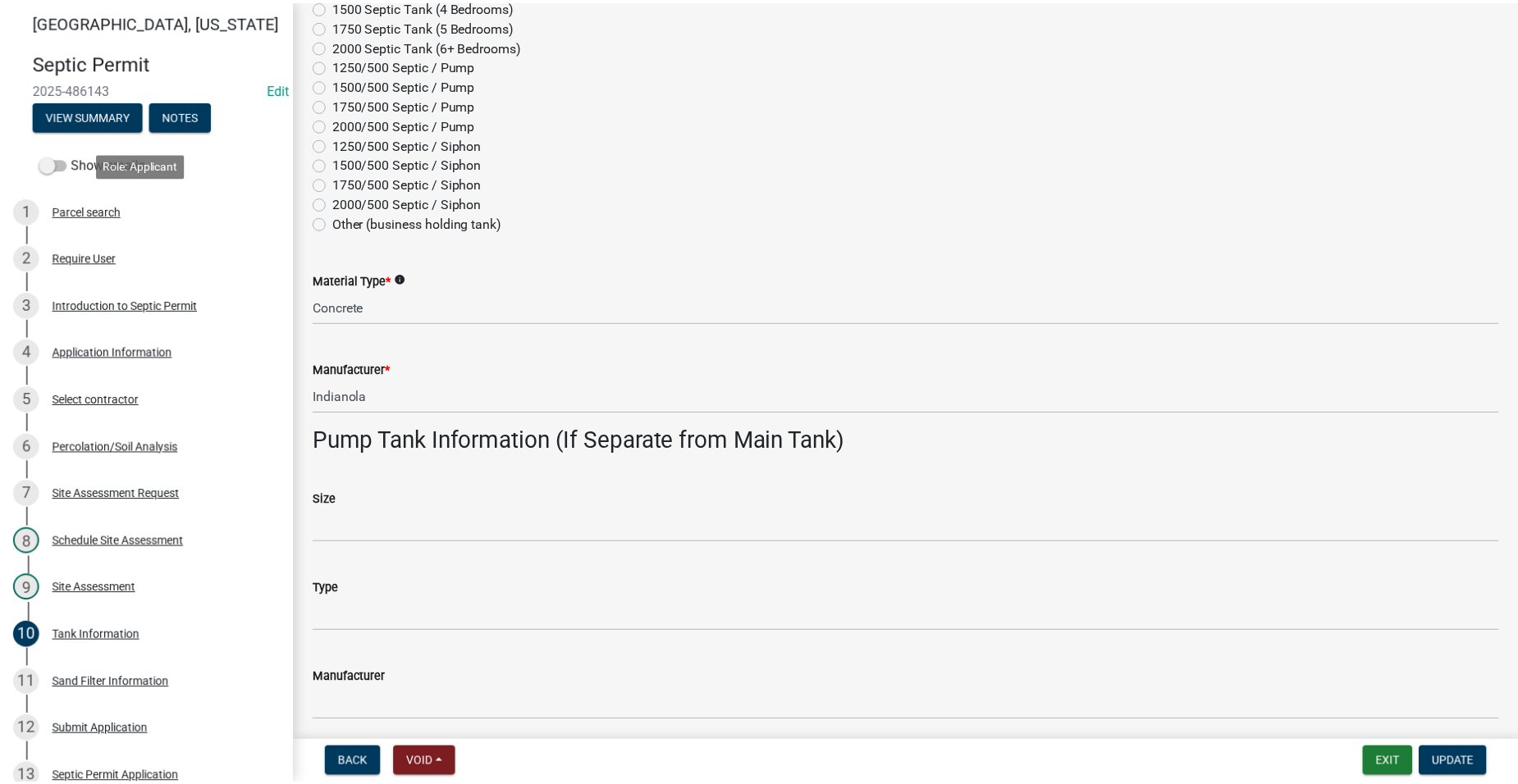
scroll to position [0, 0]
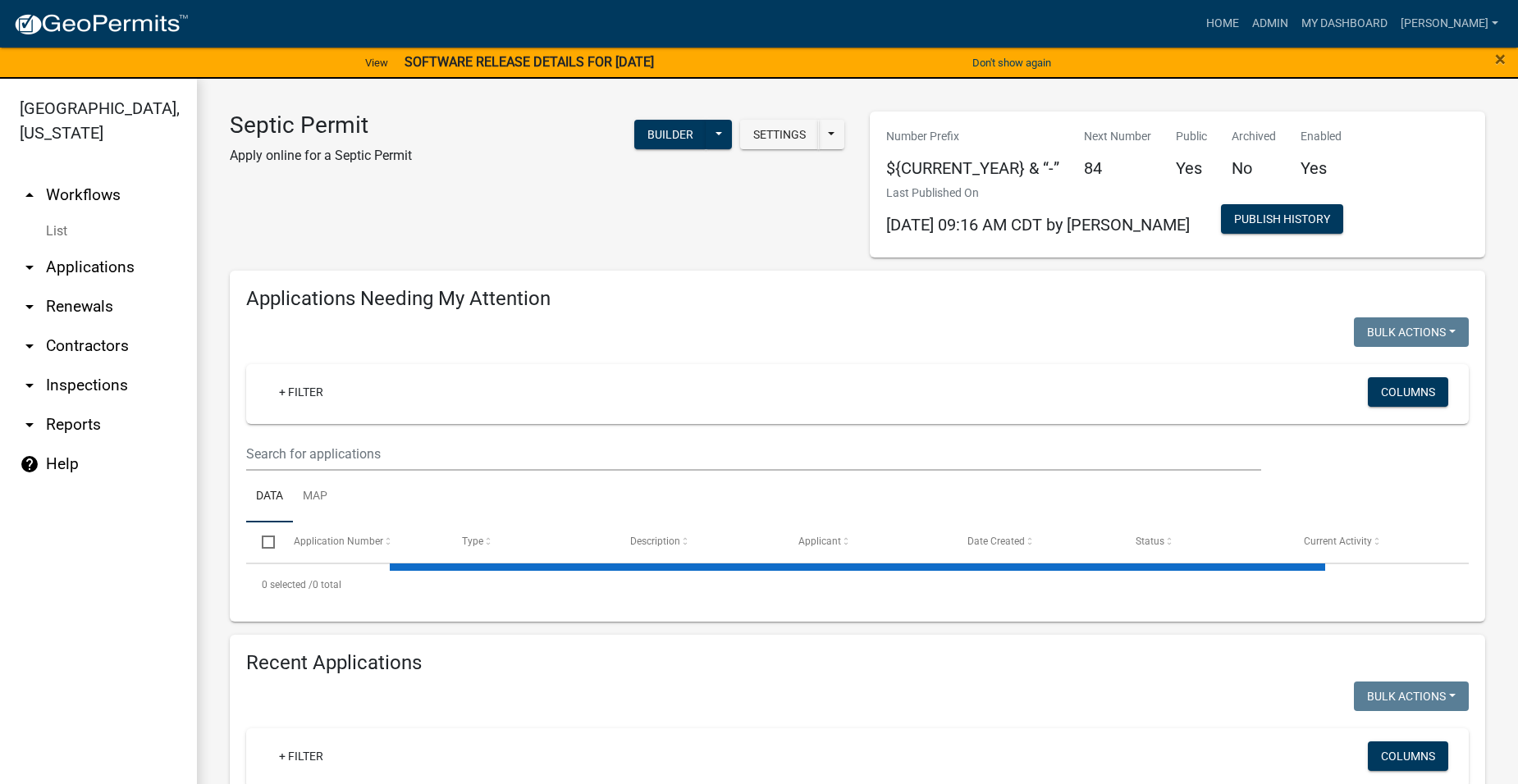
select select "2: 50"
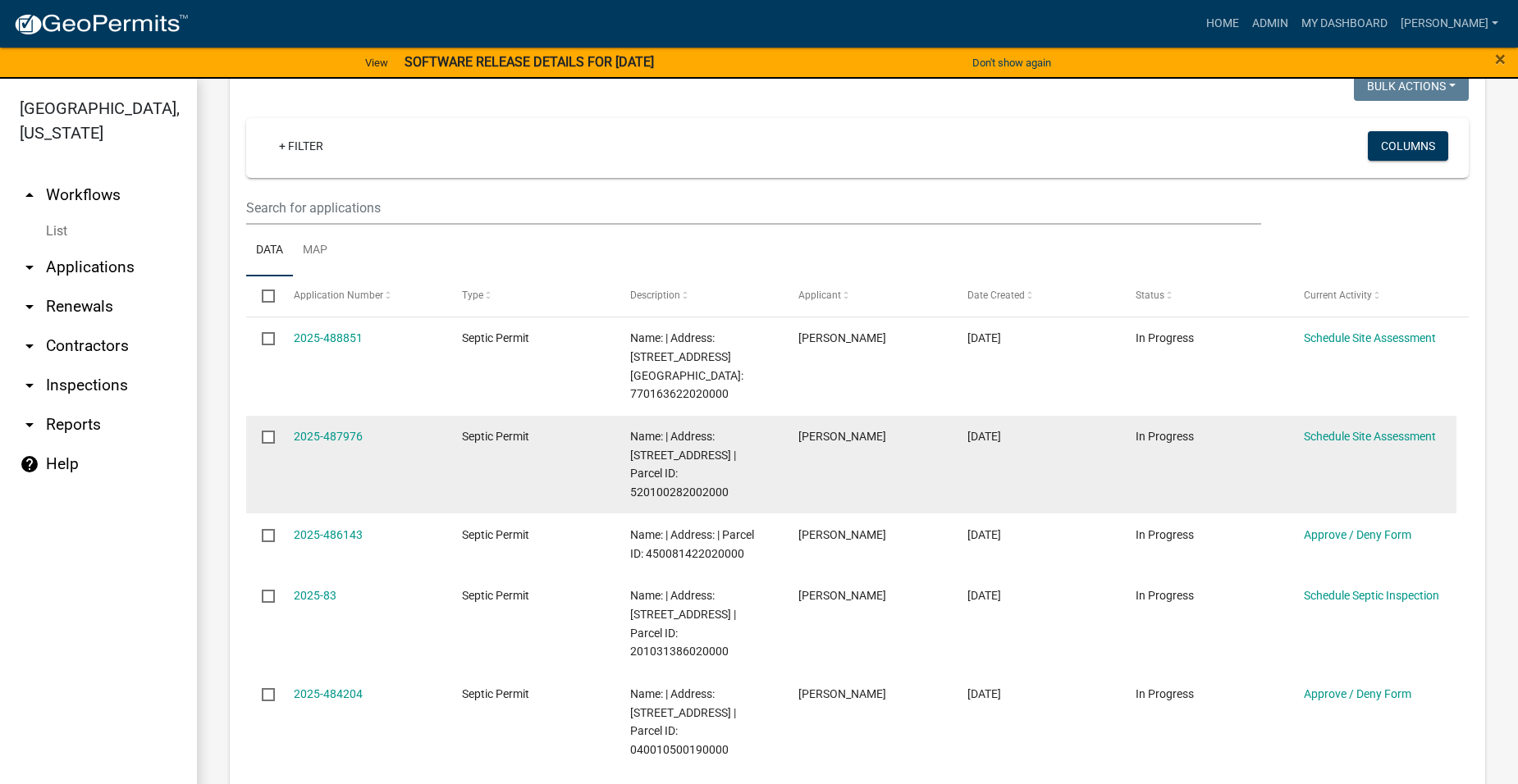
scroll to position [328, 0]
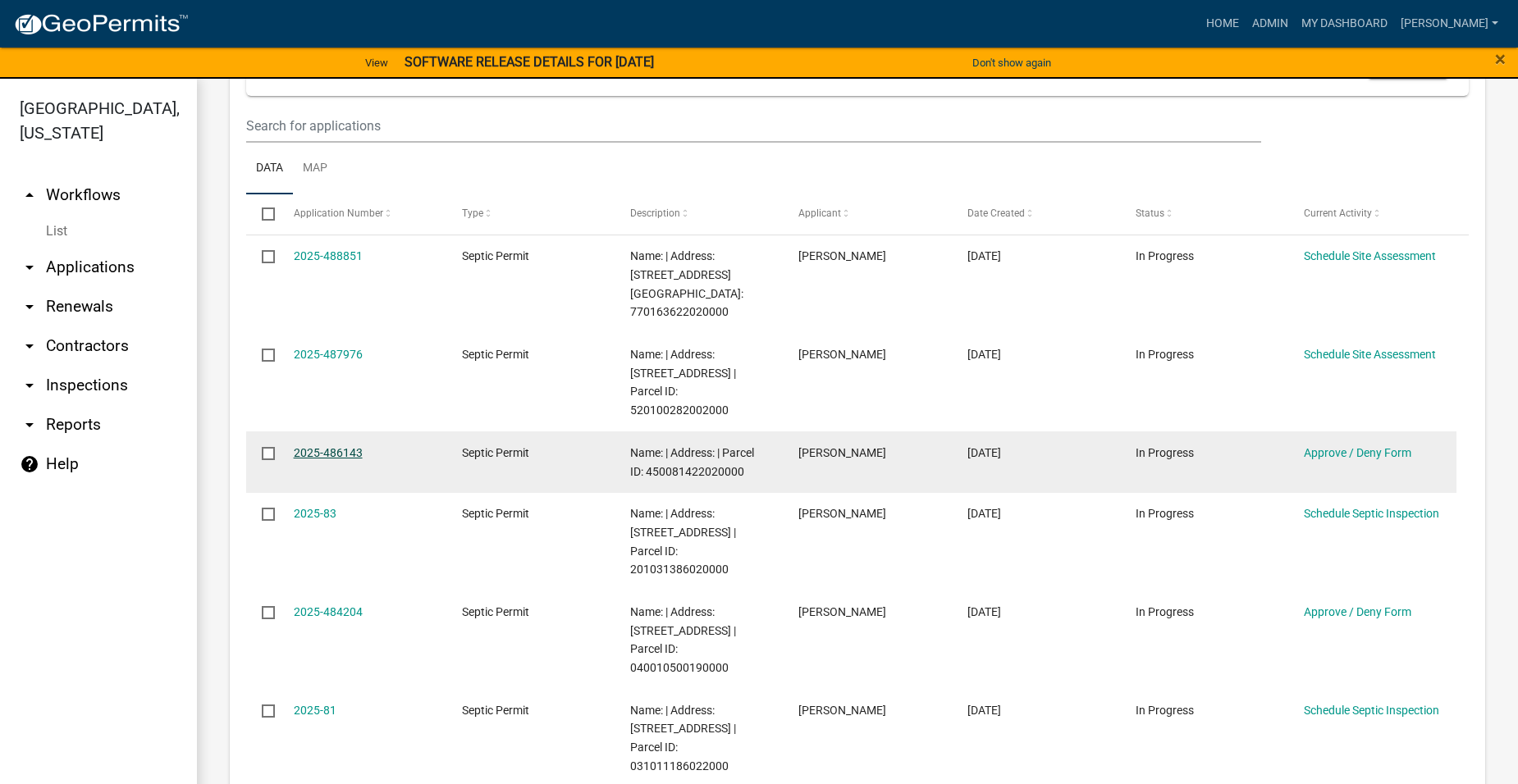
click at [335, 446] on link "2025-486143" at bounding box center [328, 453] width 69 height 13
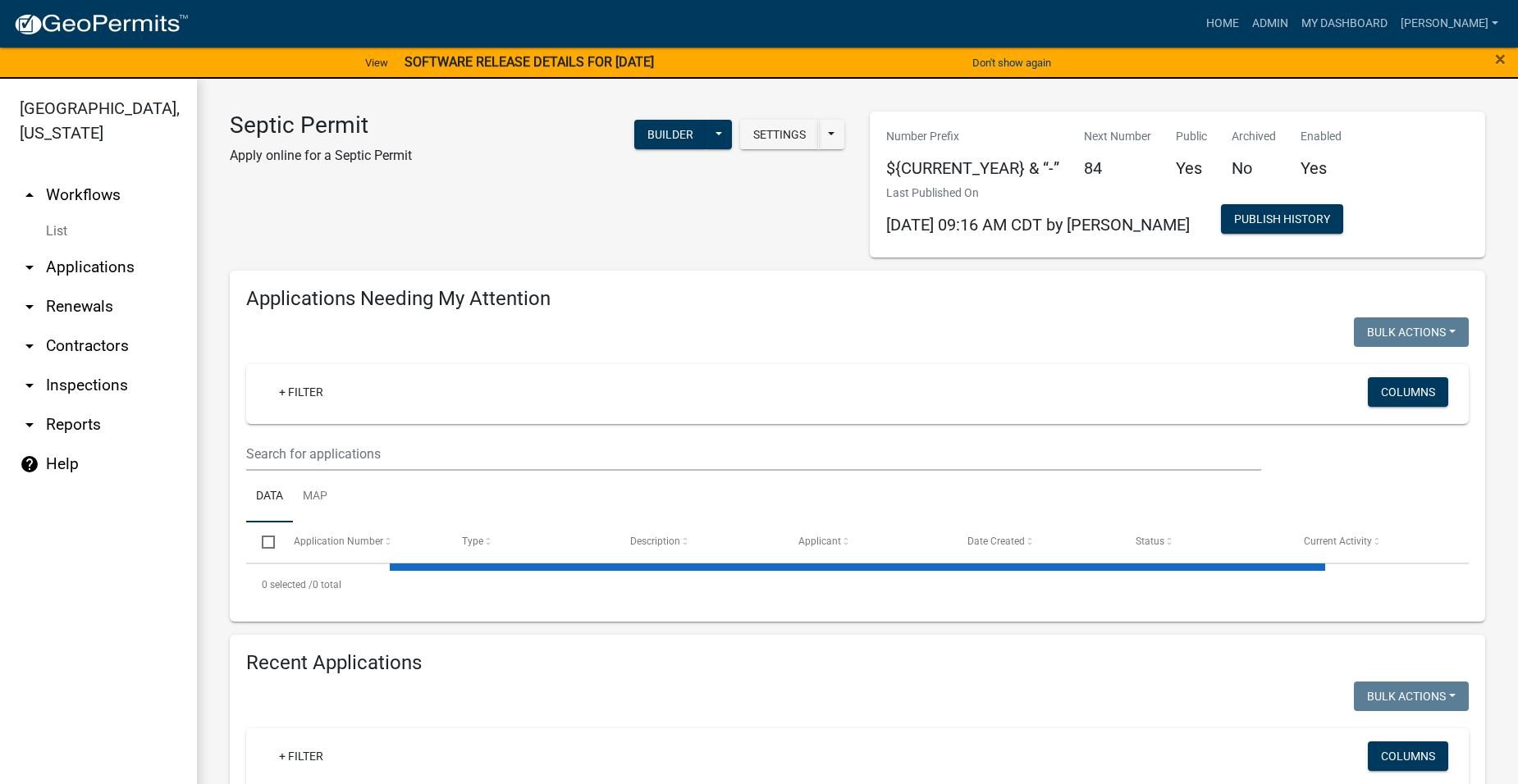
select select "2: 50"
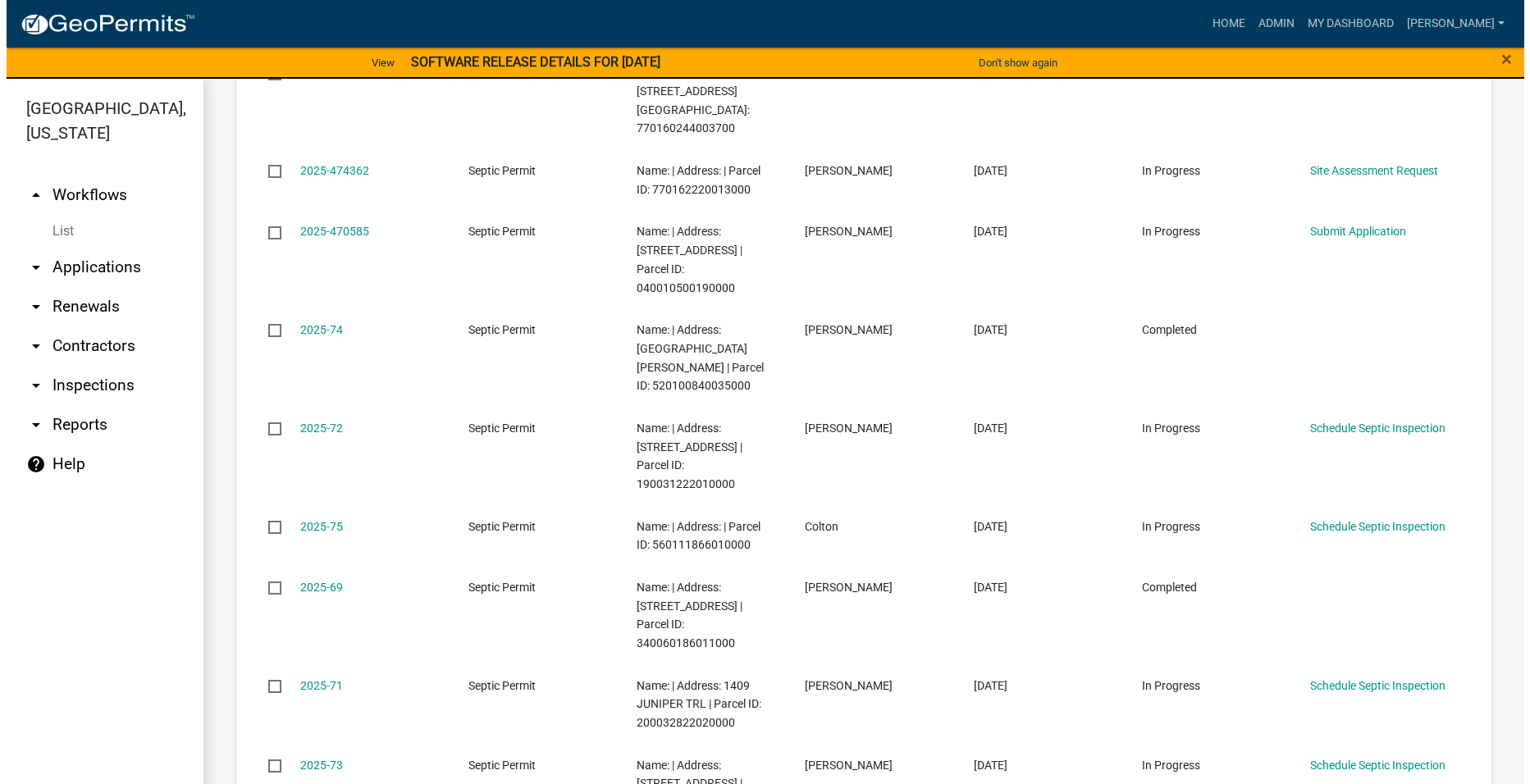
scroll to position [3199, 0]
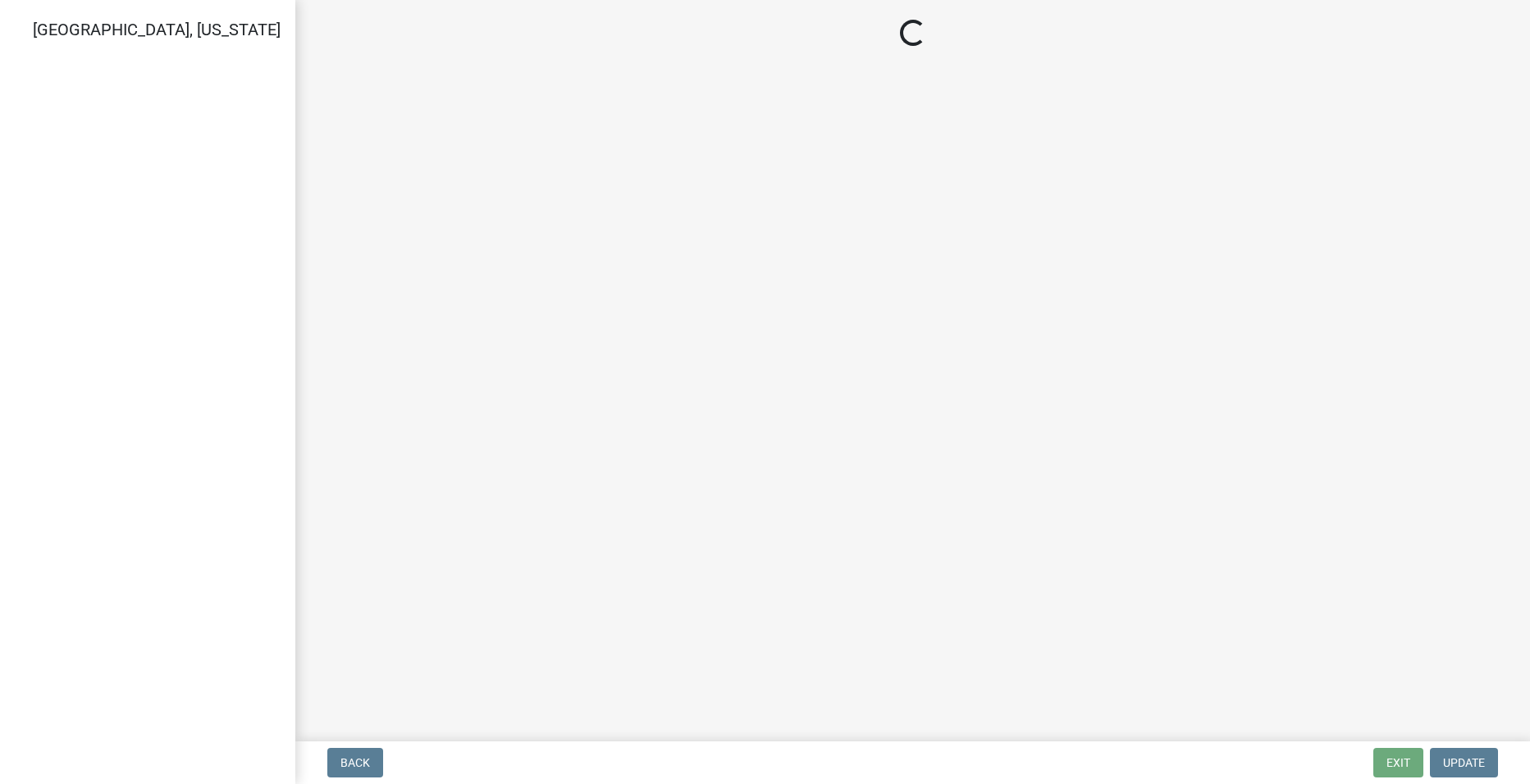
select select "ccc3feb4-466f-4227-91e9-914ee9242bae"
select select "dbe3a1b9-a4b3-48fa-b9c0-fee70399abae"
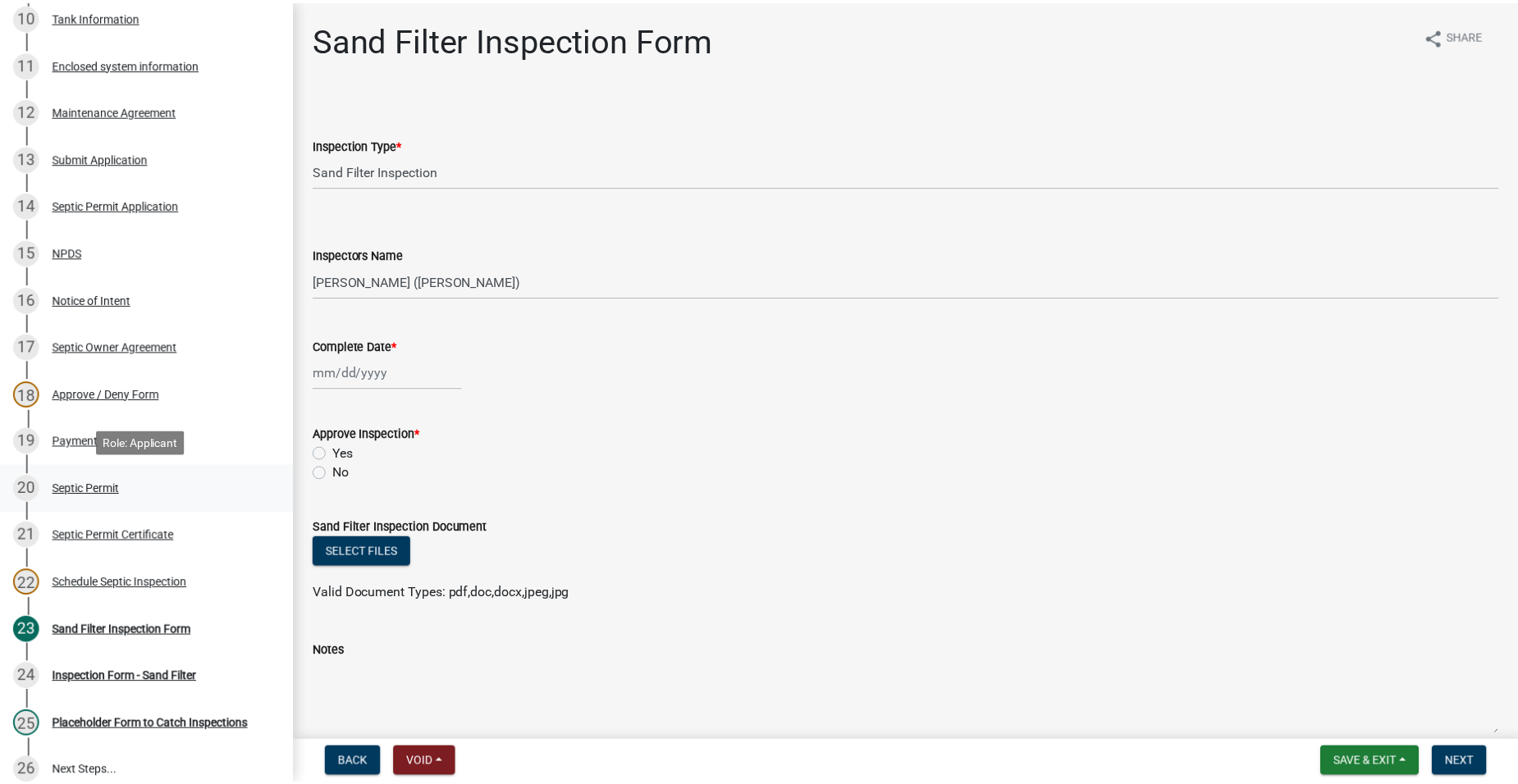
scroll to position [657, 0]
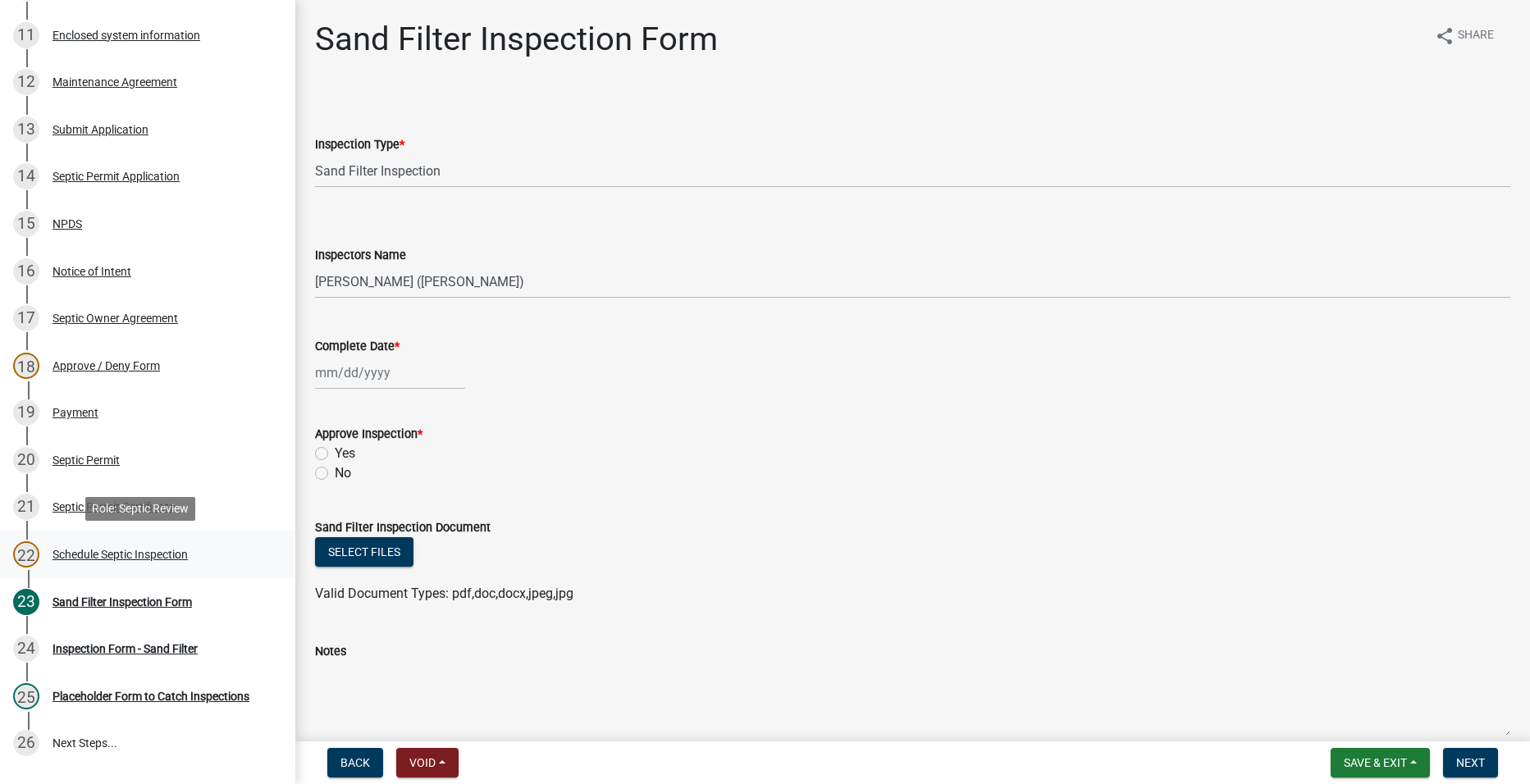
click at [100, 545] on div "22 Schedule Septic Inspection" at bounding box center [142, 555] width 256 height 27
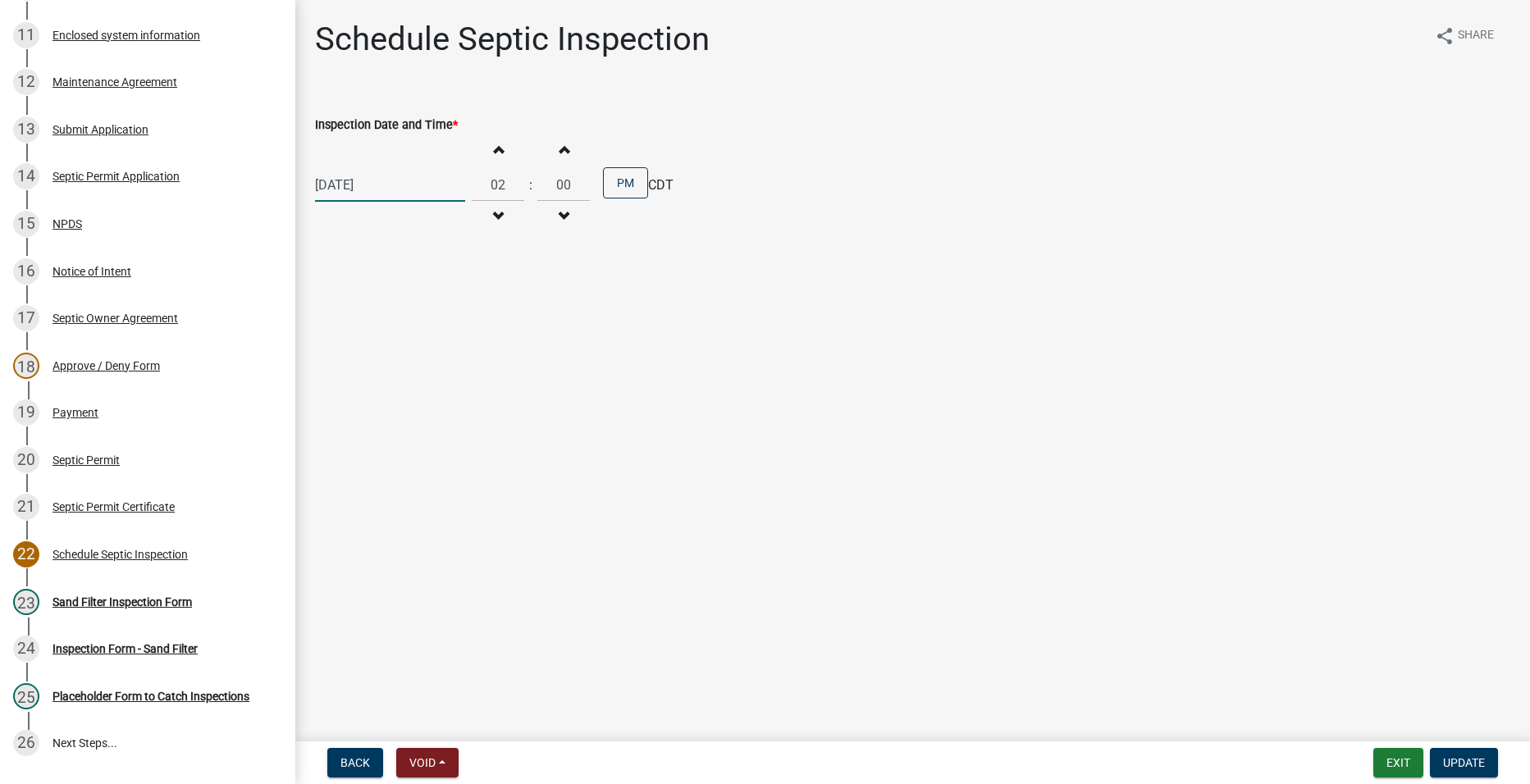
click at [345, 185] on div "[DATE]" at bounding box center [390, 185] width 150 height 33
select select "10"
select select "2025"
click at [356, 294] on div "7" at bounding box center [358, 299] width 27 height 27
type input "[DATE]"
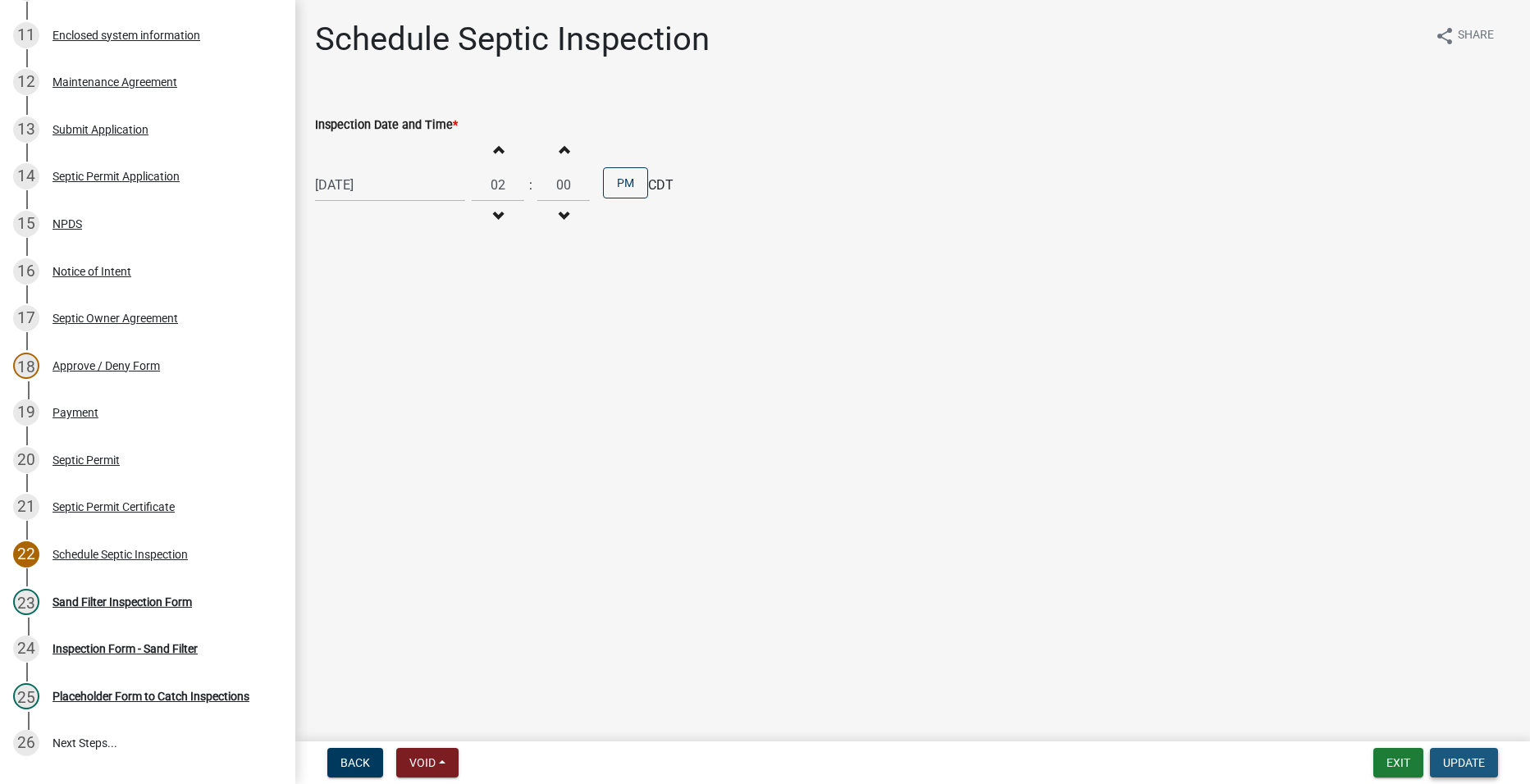
click at [1476, 757] on span "Update" at bounding box center [1464, 763] width 42 height 13
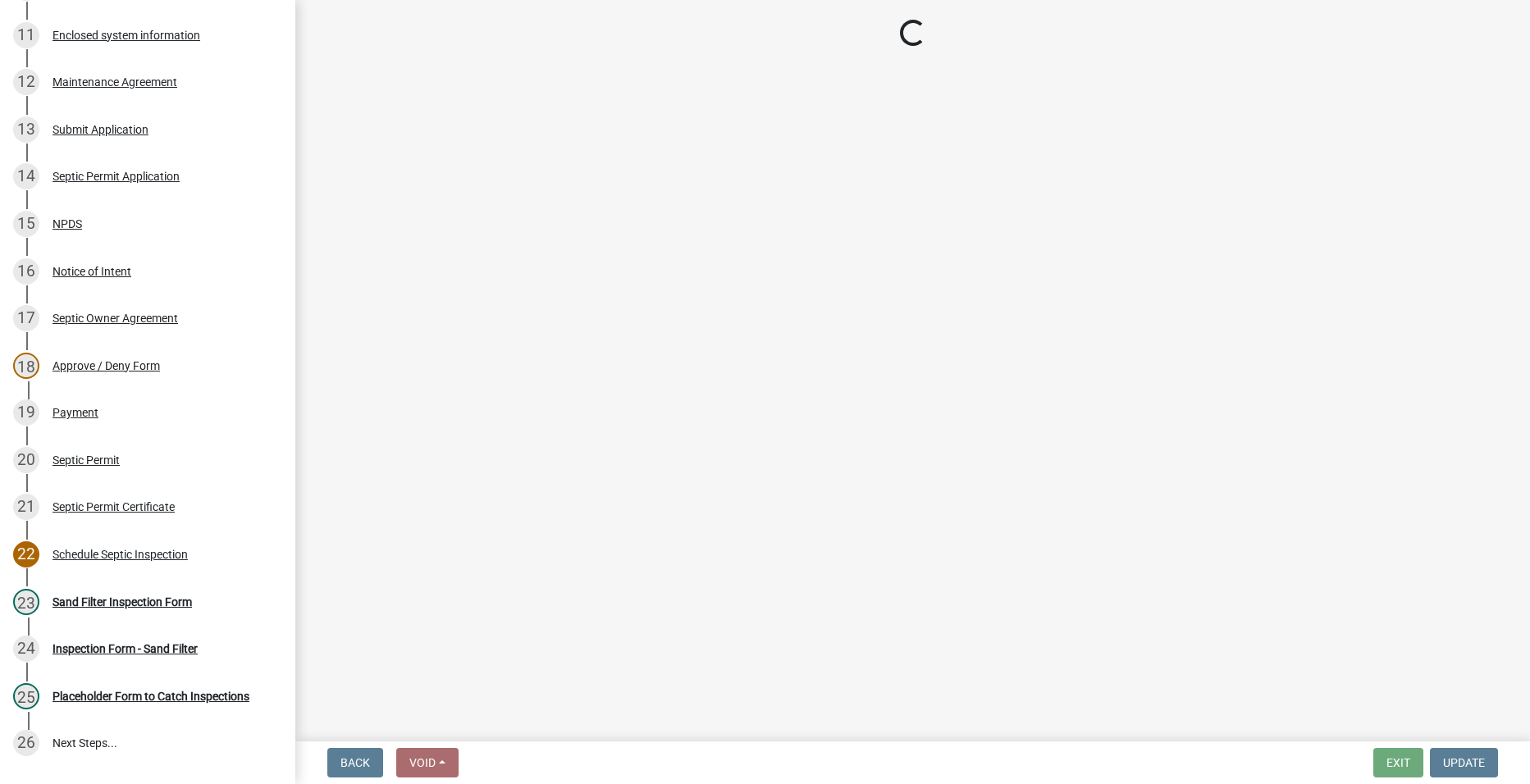
select select "ccc3feb4-466f-4227-91e9-914ee9242bae"
select select "dbe3a1b9-a4b3-48fa-b9c0-fee70399abae"
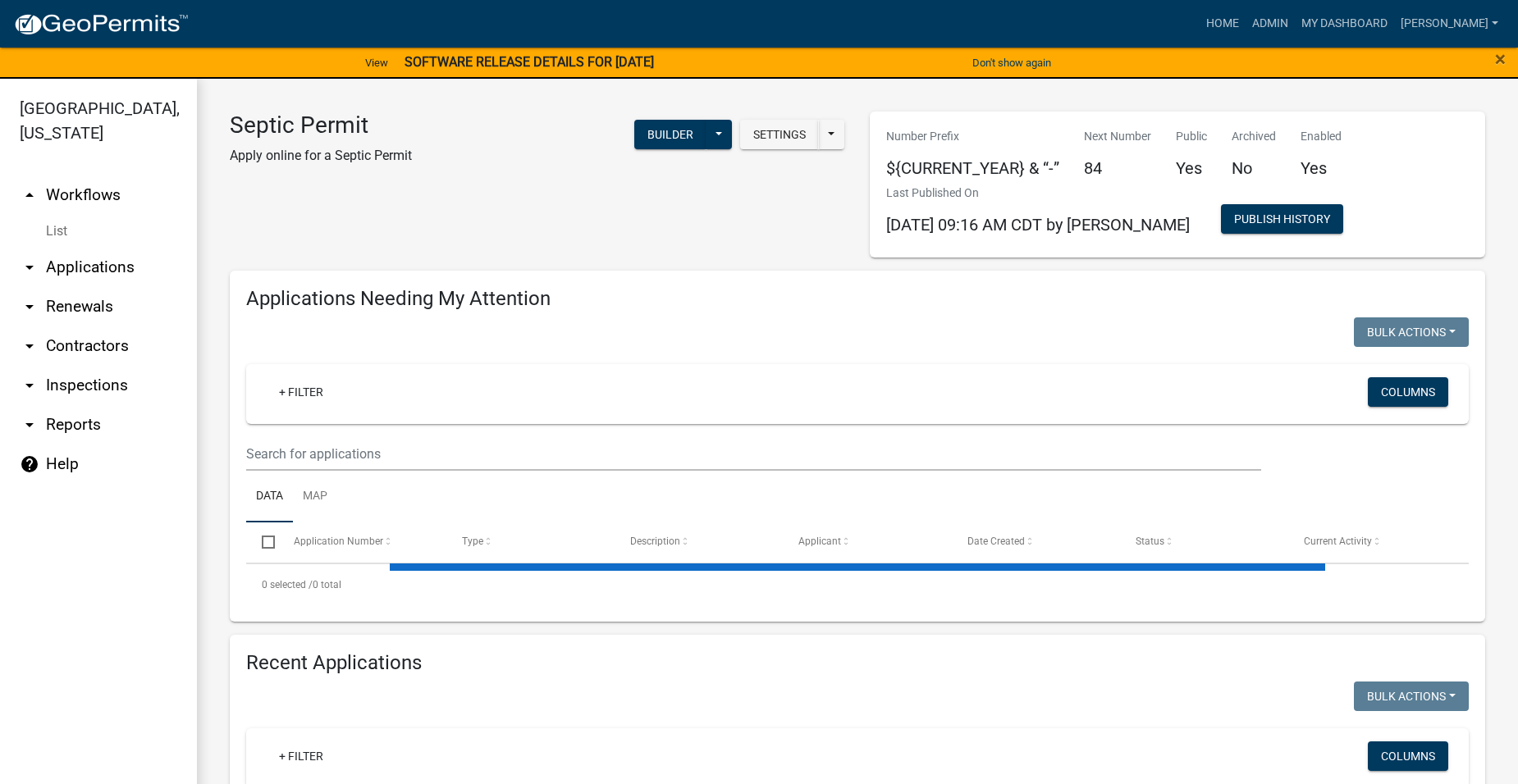
select select "2: 50"
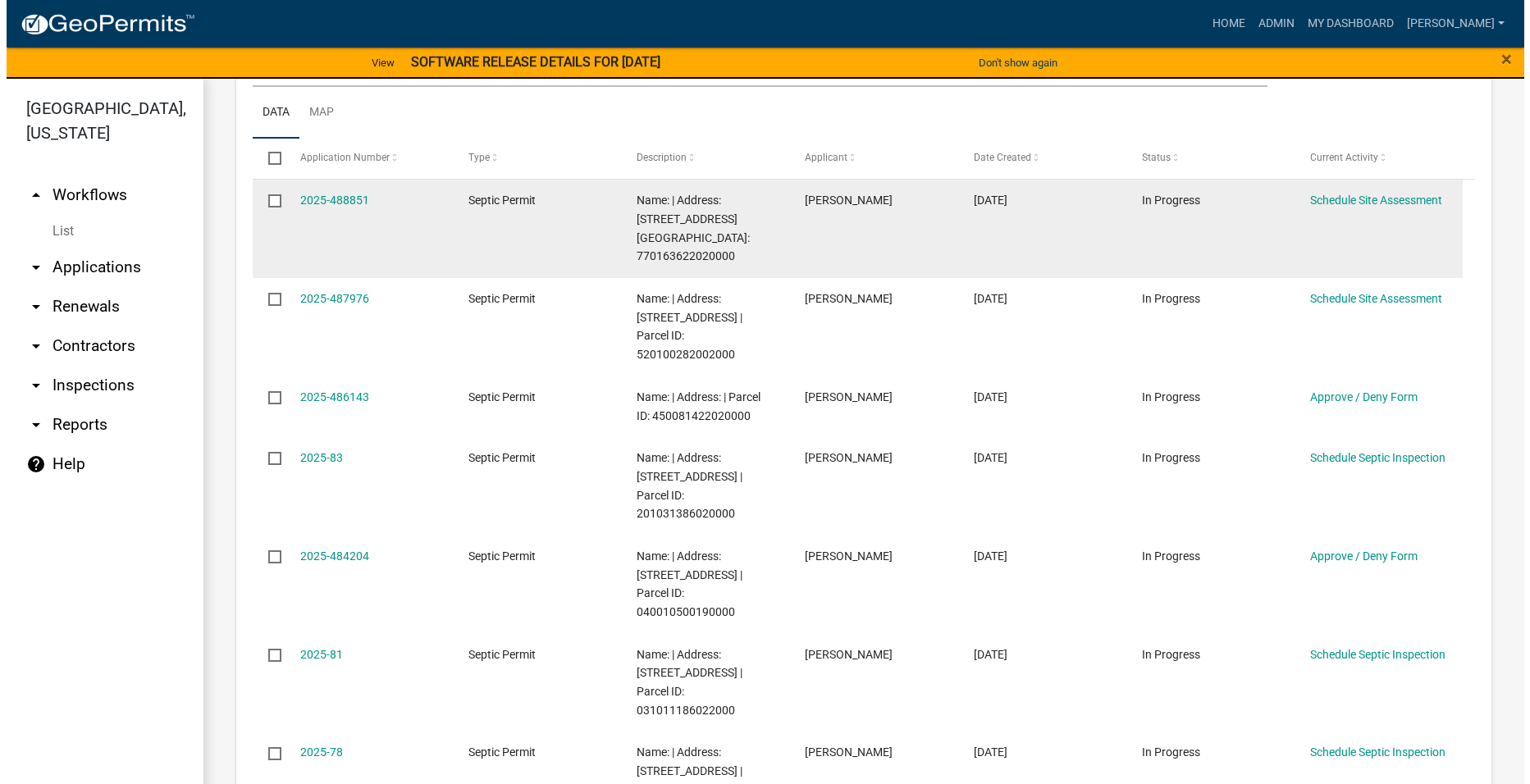
scroll to position [410, 0]
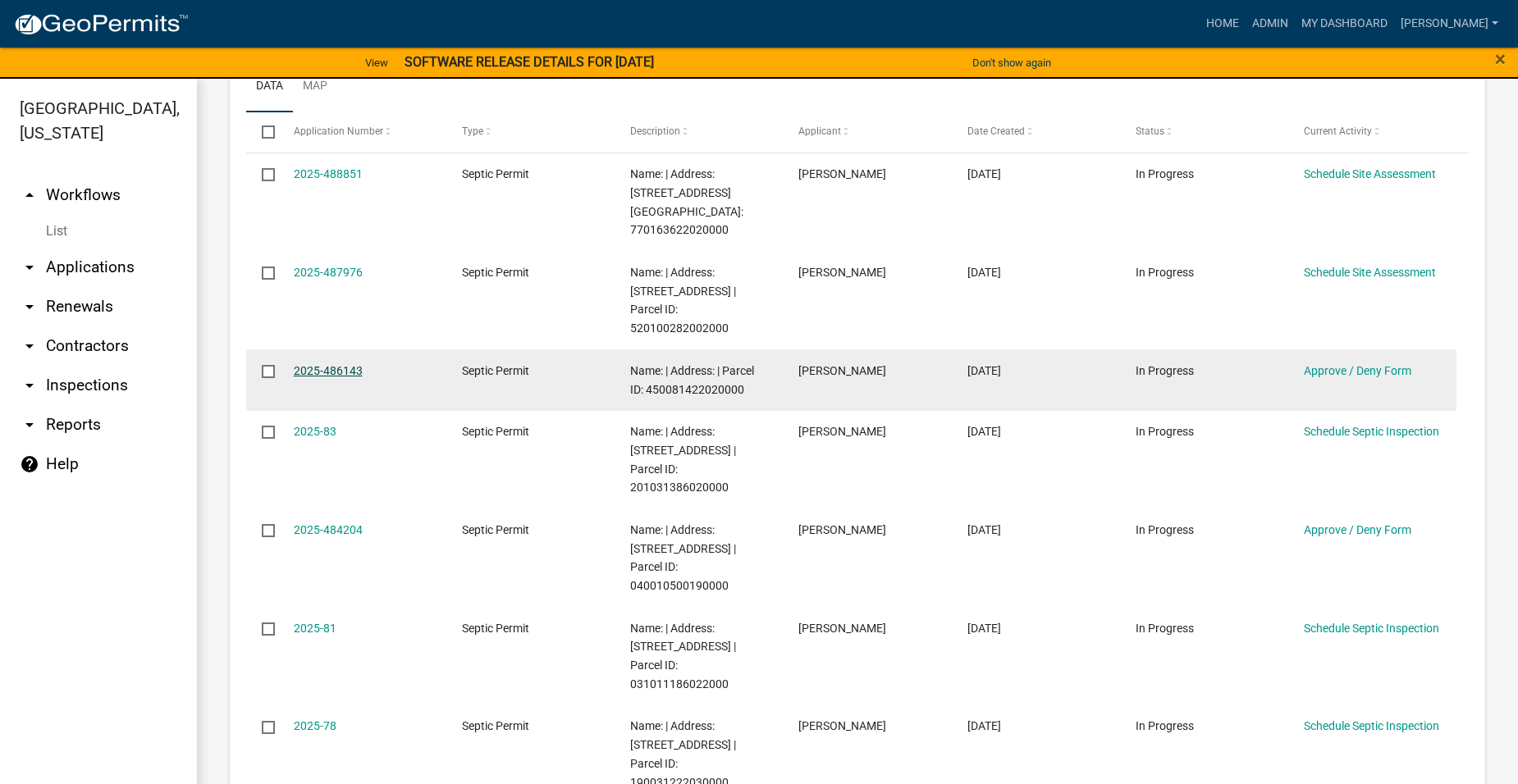
click at [311, 365] on link "2025-486143" at bounding box center [328, 371] width 69 height 13
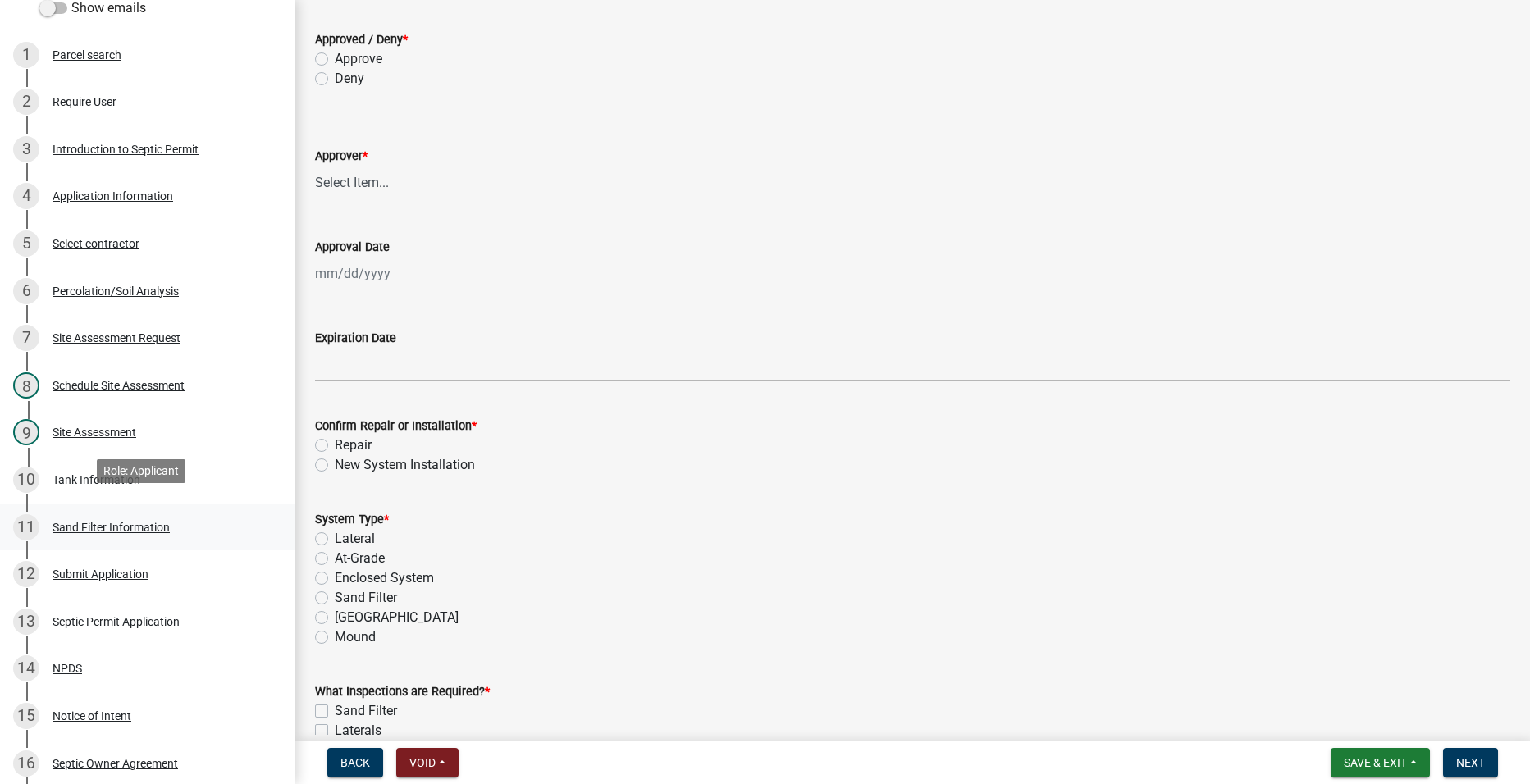
scroll to position [246, 0]
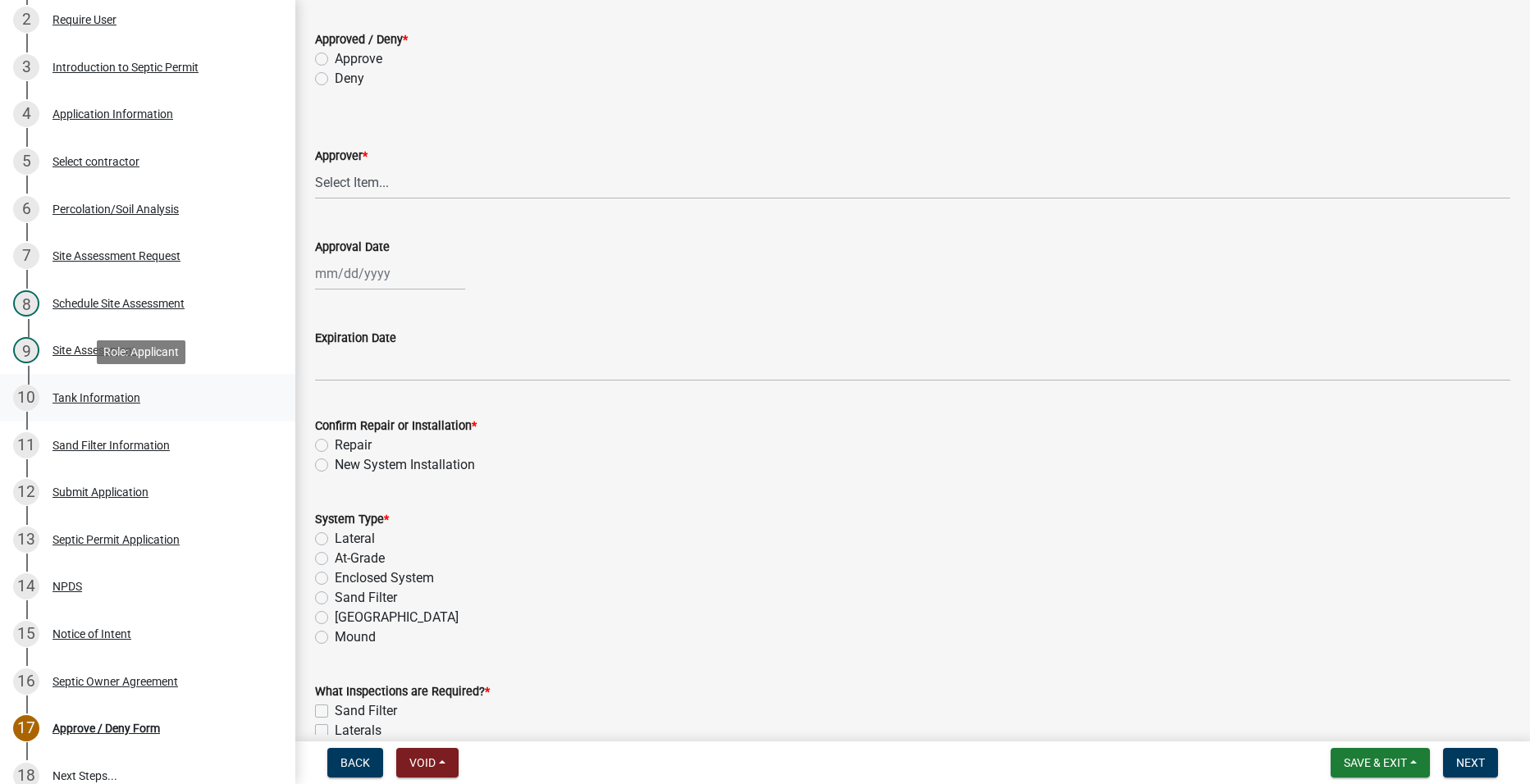
click at [123, 404] on div "Tank Information" at bounding box center [96, 398] width 87 height 12
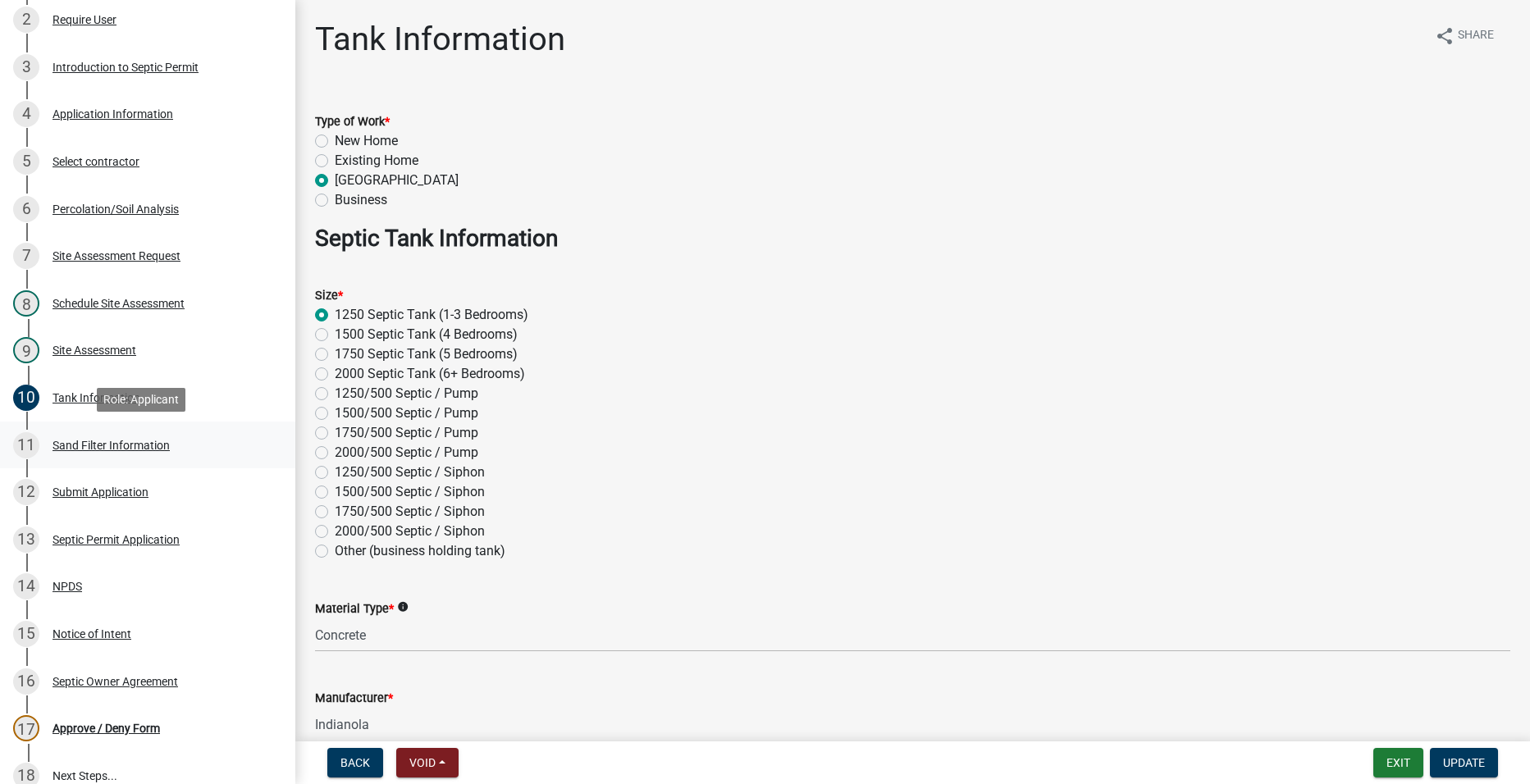
click at [132, 449] on div "Sand Filter Information" at bounding box center [111, 445] width 117 height 12
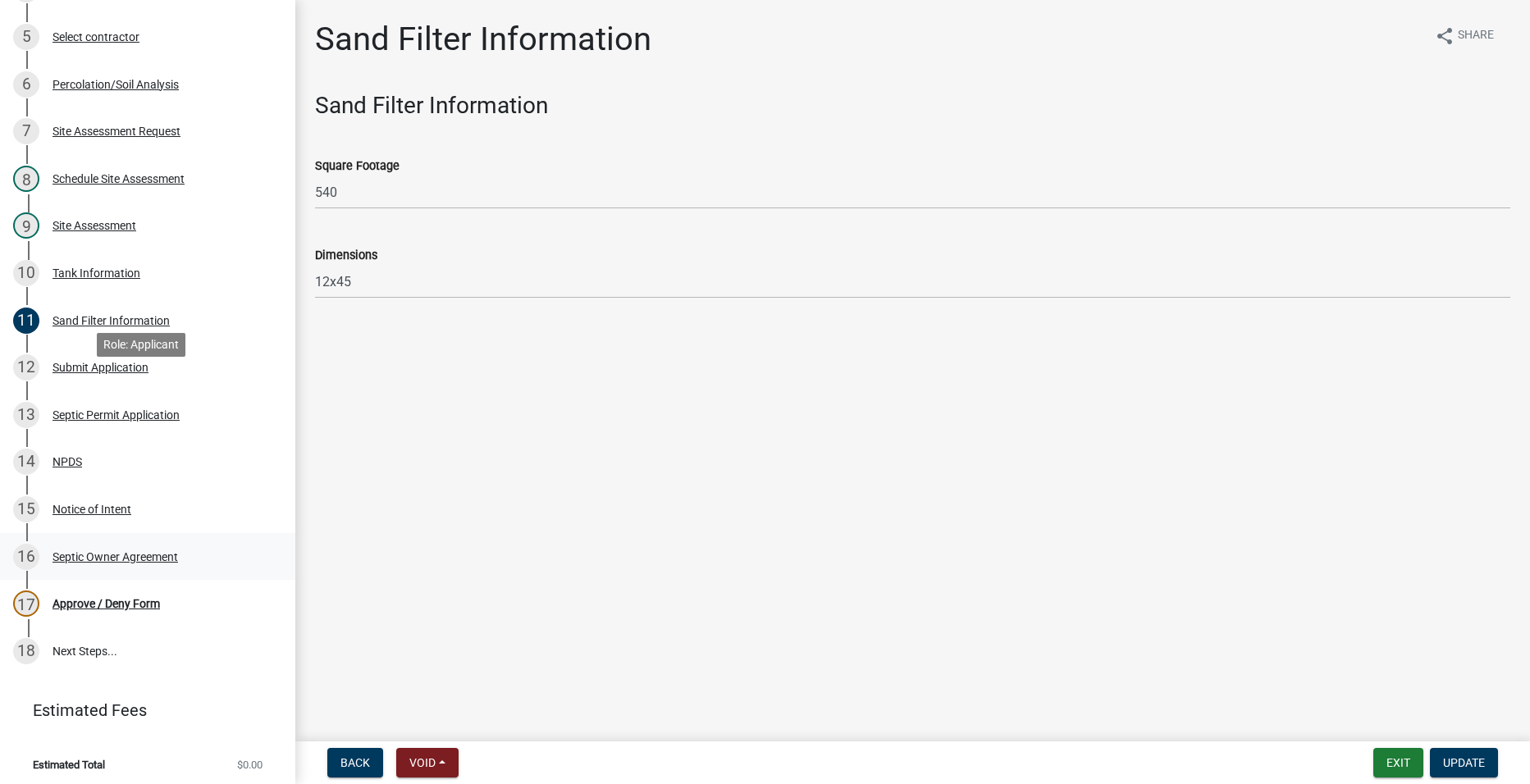
scroll to position [376, 0]
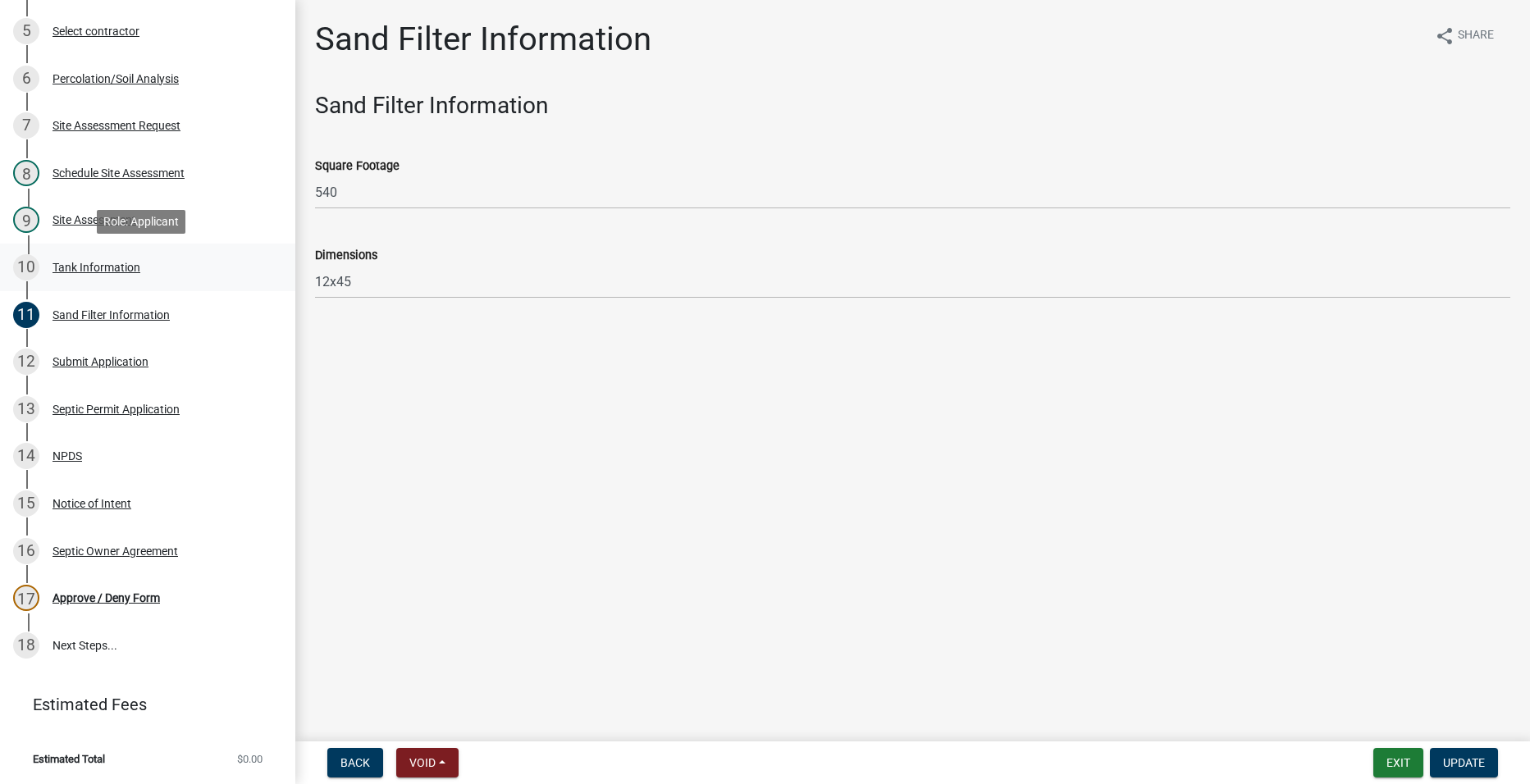
click at [82, 269] on div "Tank Information" at bounding box center [96, 267] width 87 height 12
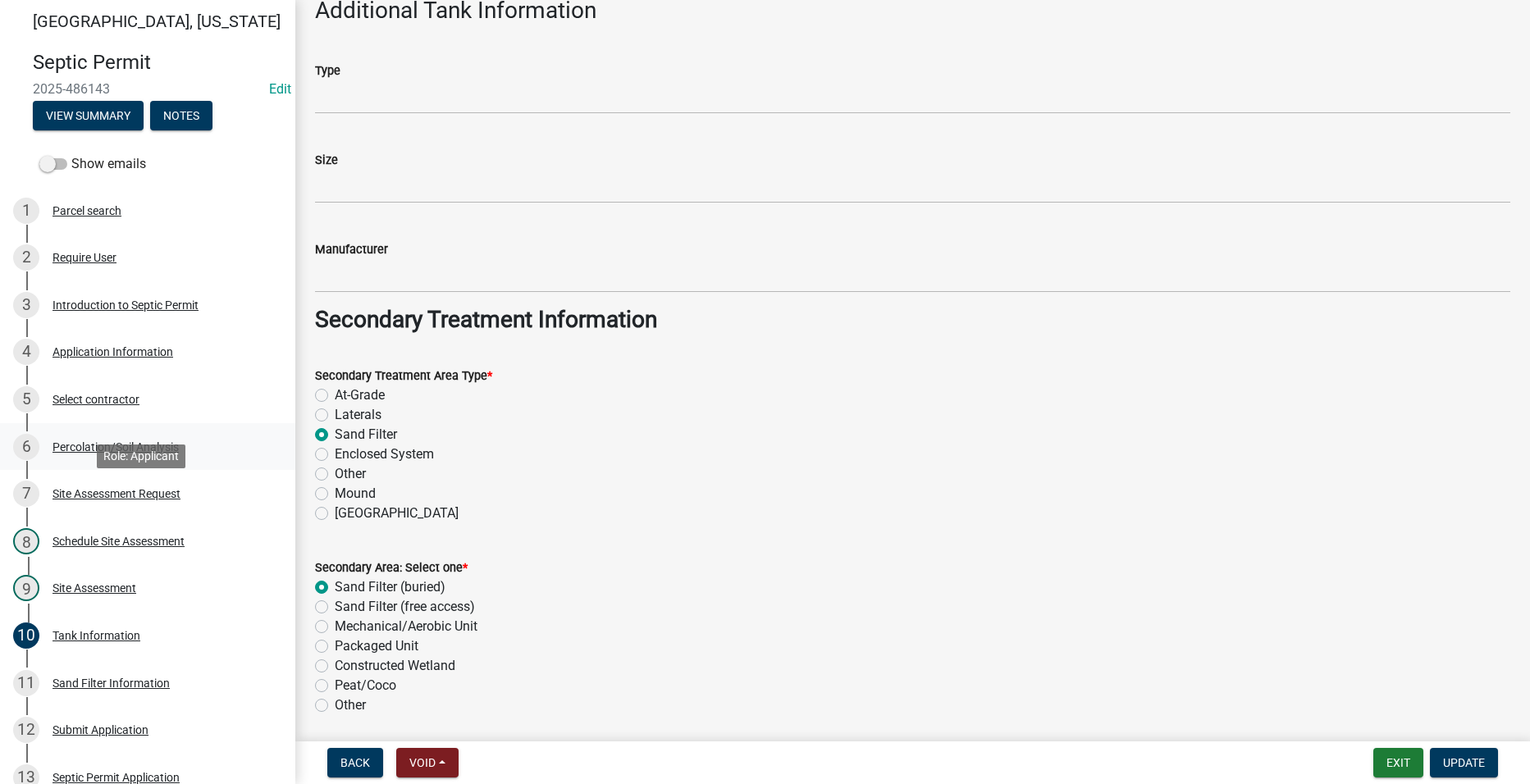
scroll to position [0, 0]
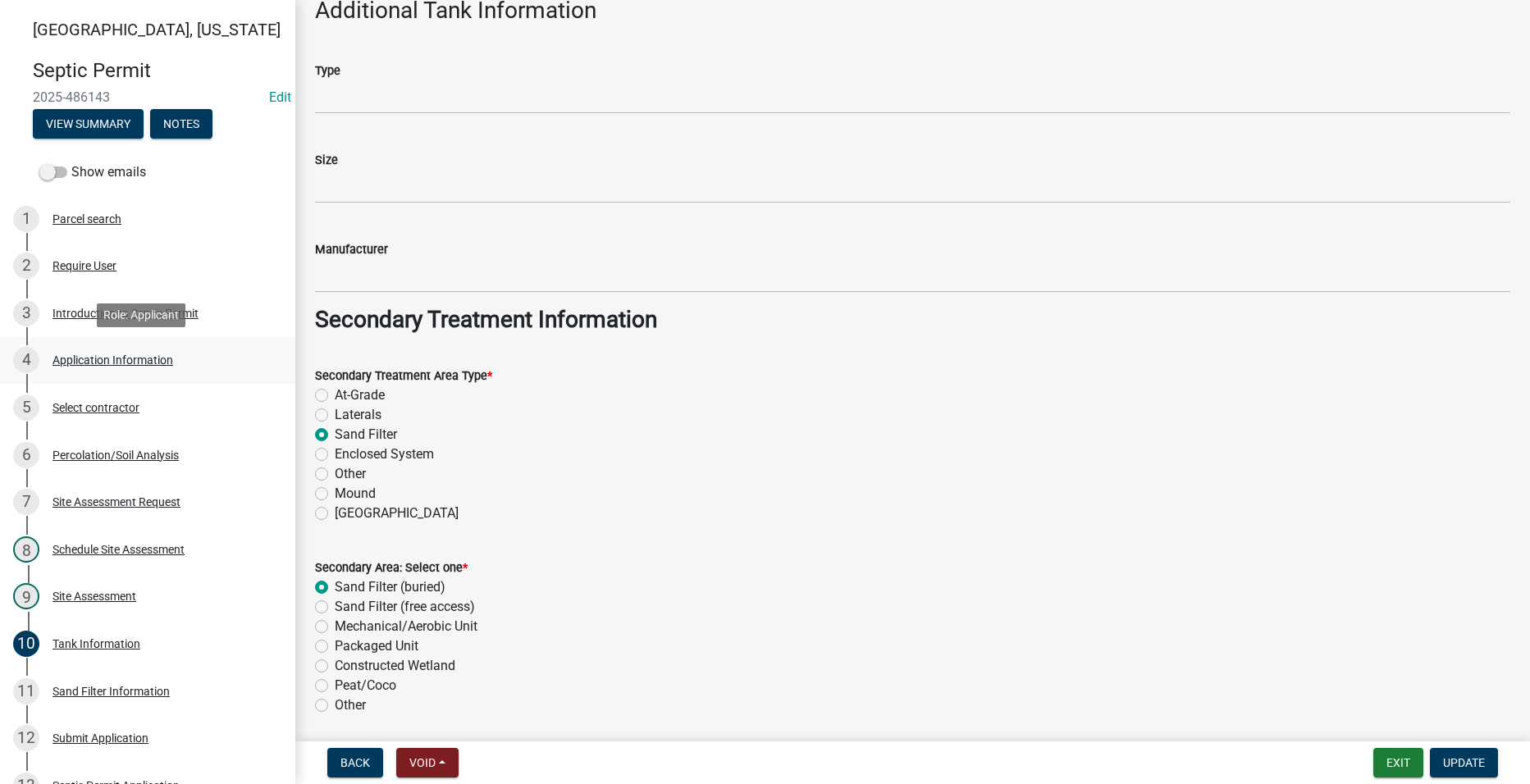
click at [92, 360] on div "Application Information" at bounding box center [112, 360] width 121 height 12
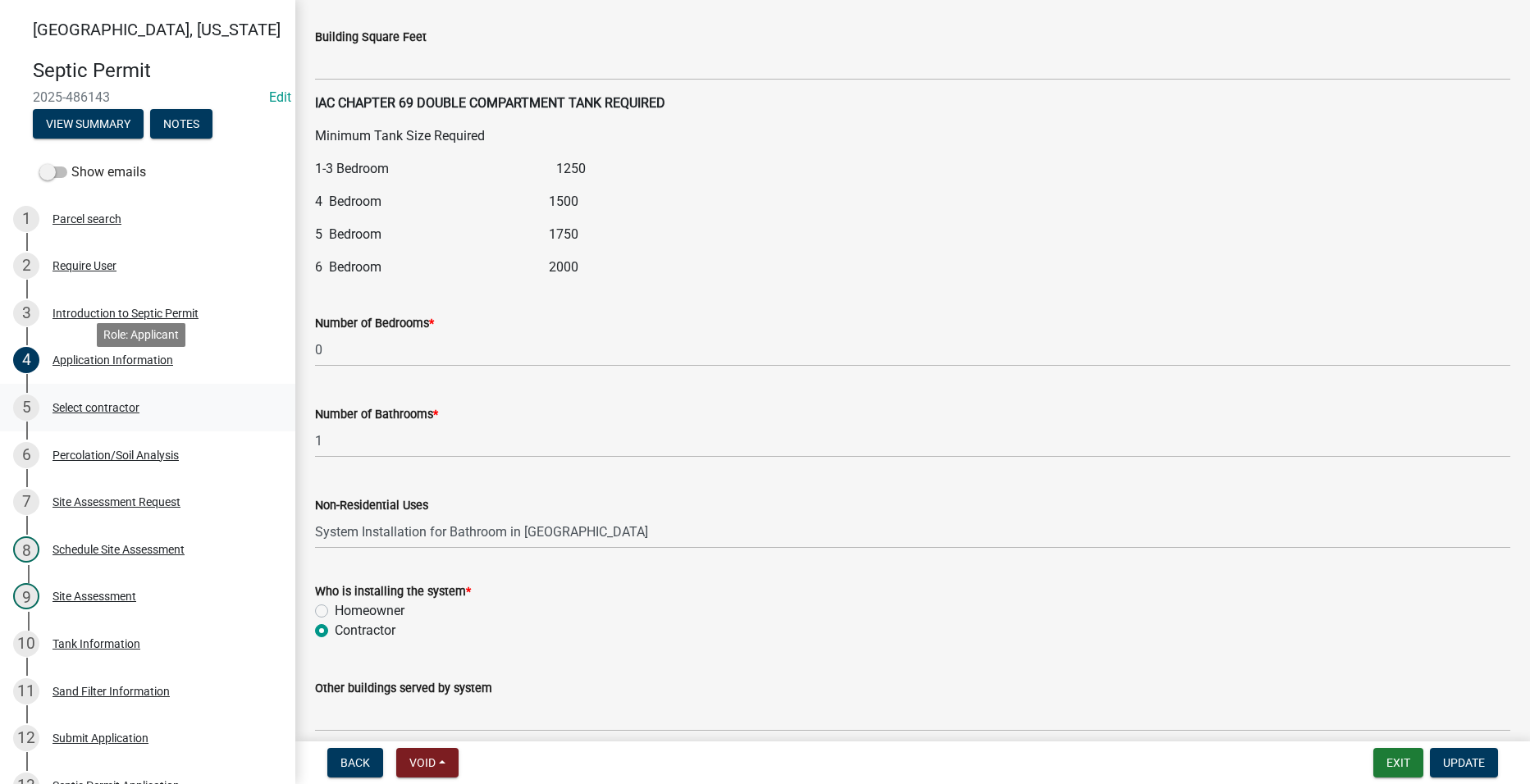
scroll to position [164, 0]
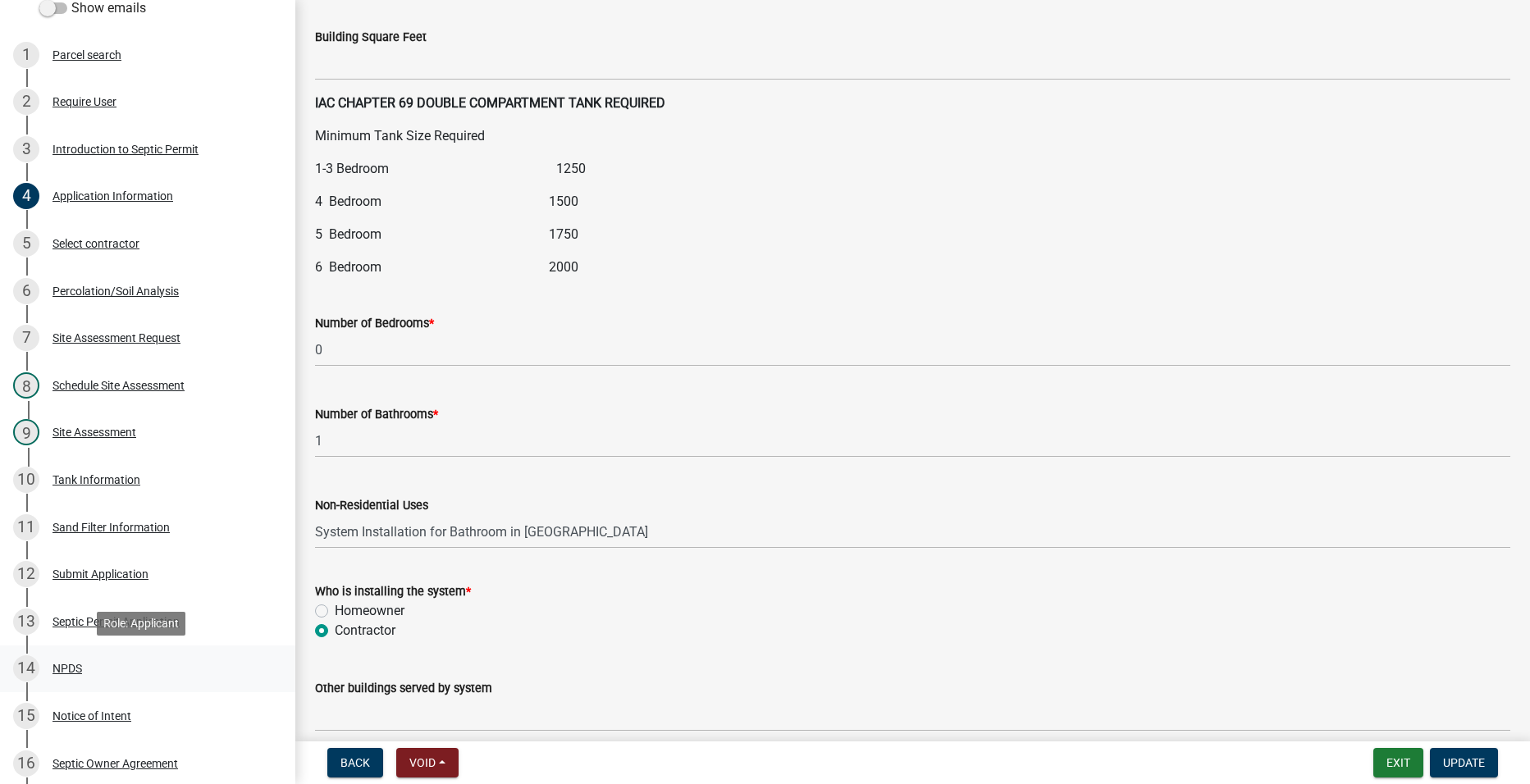
click at [76, 667] on div "NPDS" at bounding box center [67, 668] width 29 height 12
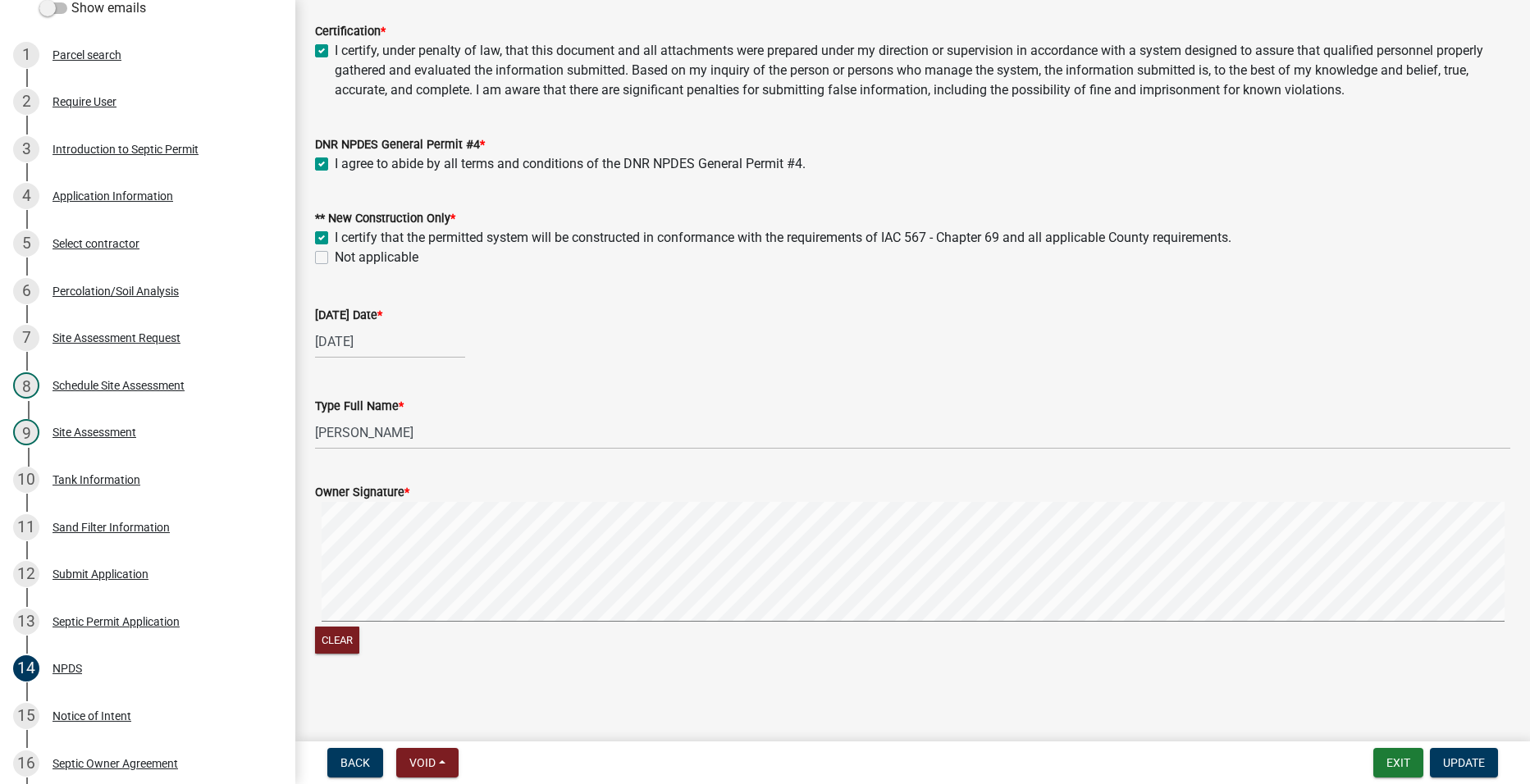
scroll to position [138, 0]
click at [77, 711] on div "Notice of Intent" at bounding box center [92, 717] width 79 height 12
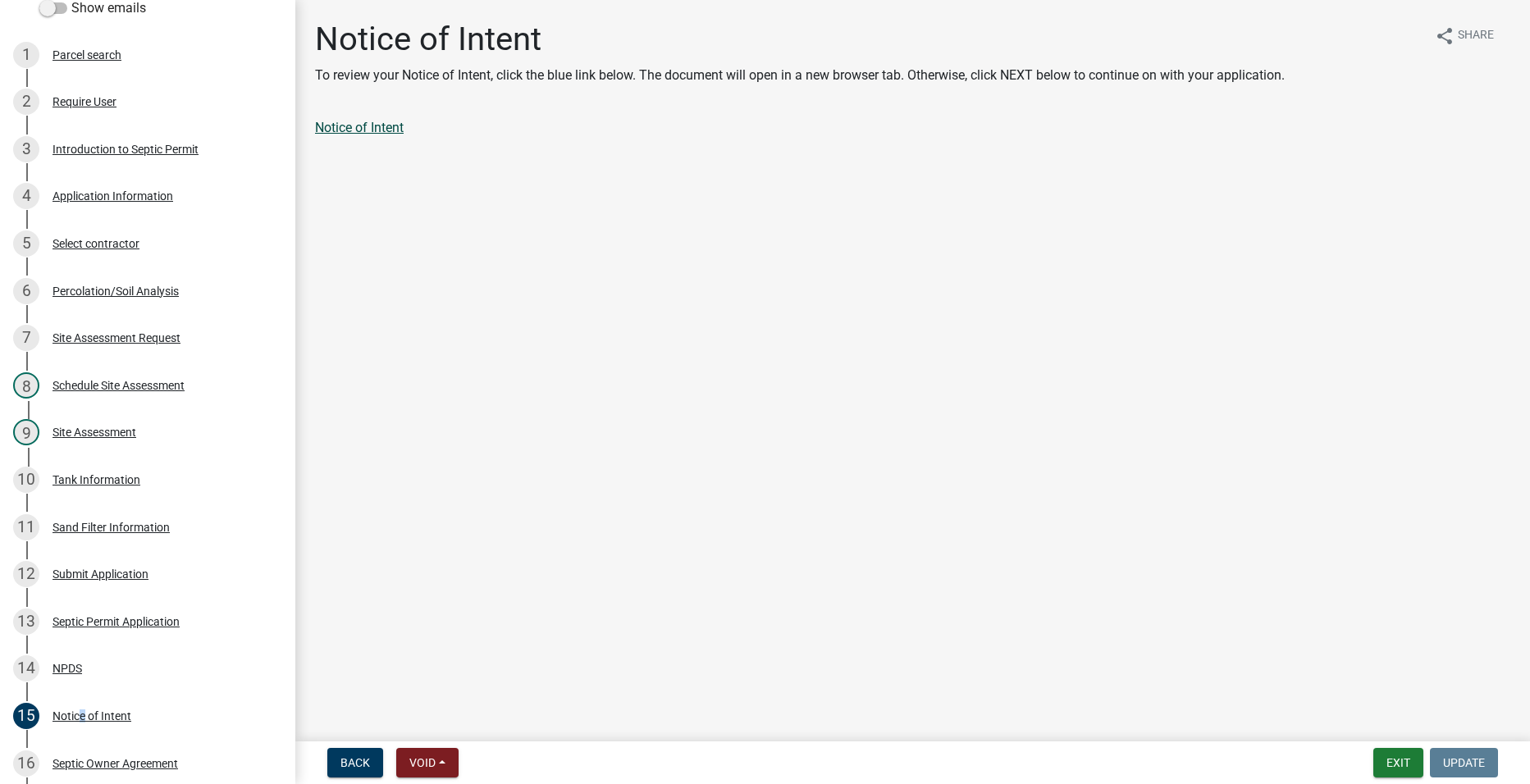
click at [317, 121] on link "Notice of Intent" at bounding box center [359, 127] width 88 height 16
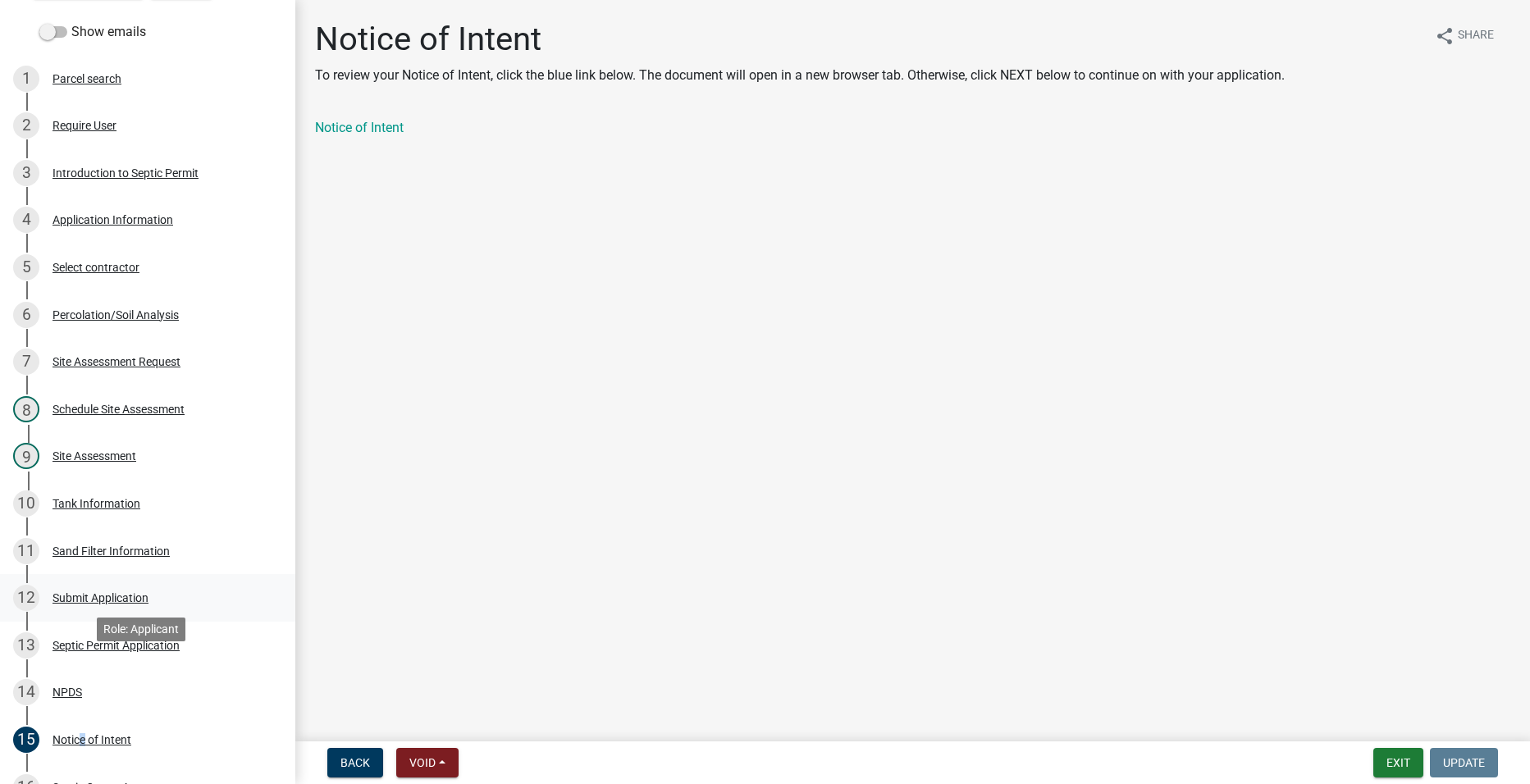
scroll to position [131, 0]
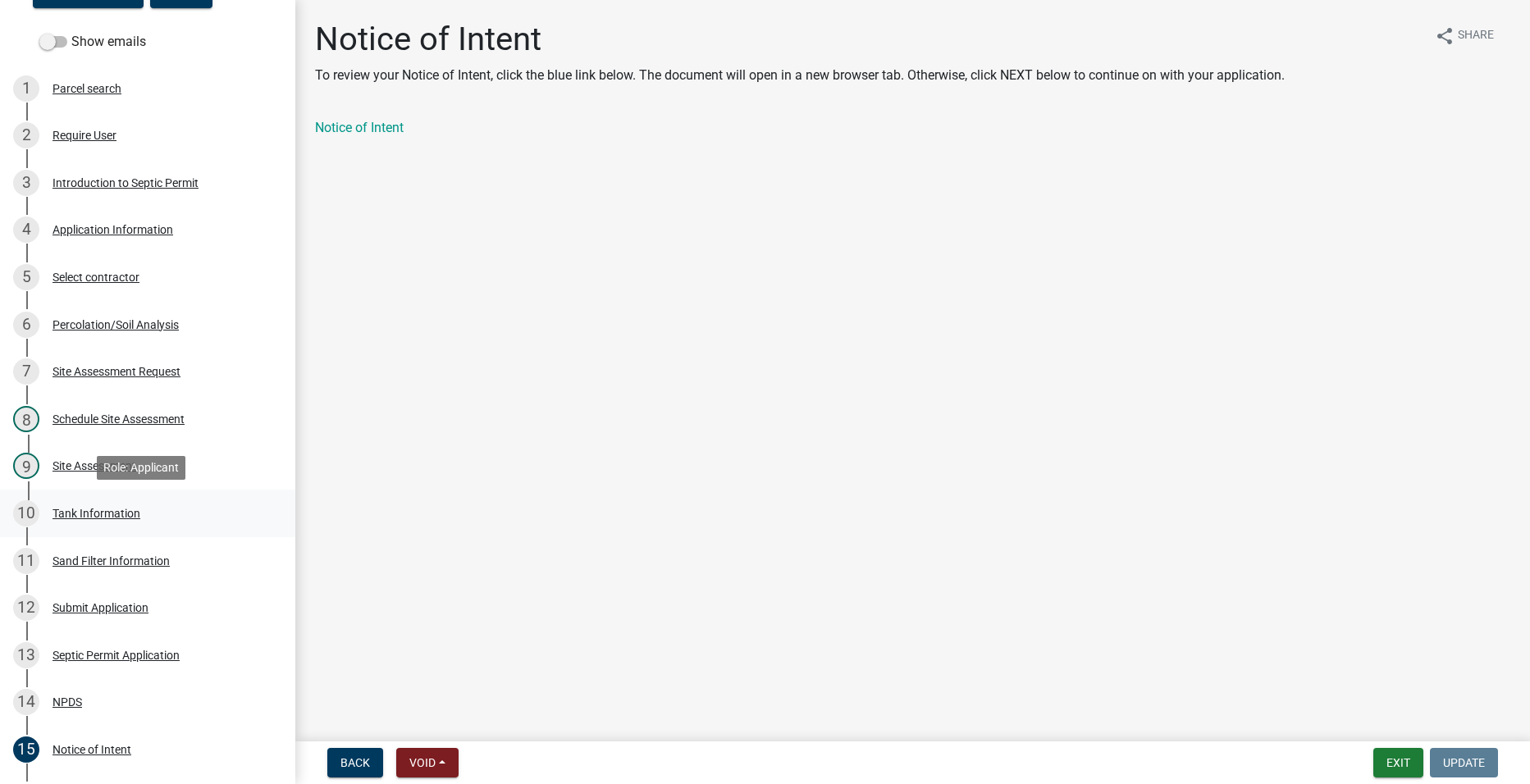
click at [102, 511] on div "Tank Information" at bounding box center [96, 514] width 87 height 12
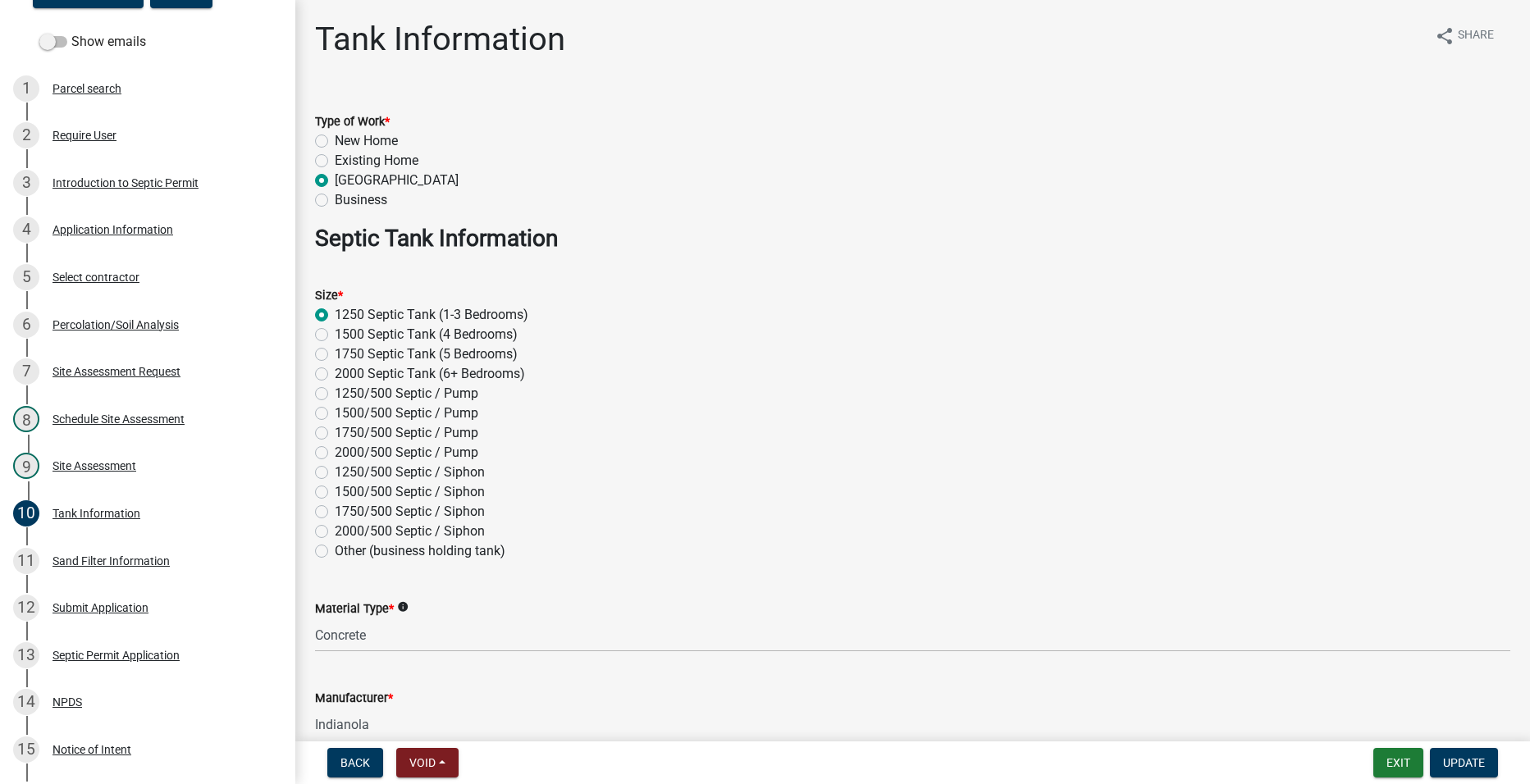
click at [335, 474] on label "1250/500 Septic / Siphon" at bounding box center [410, 473] width 150 height 20
click at [335, 474] on input "1250/500 Septic / Siphon" at bounding box center [340, 468] width 11 height 11
radio input "true"
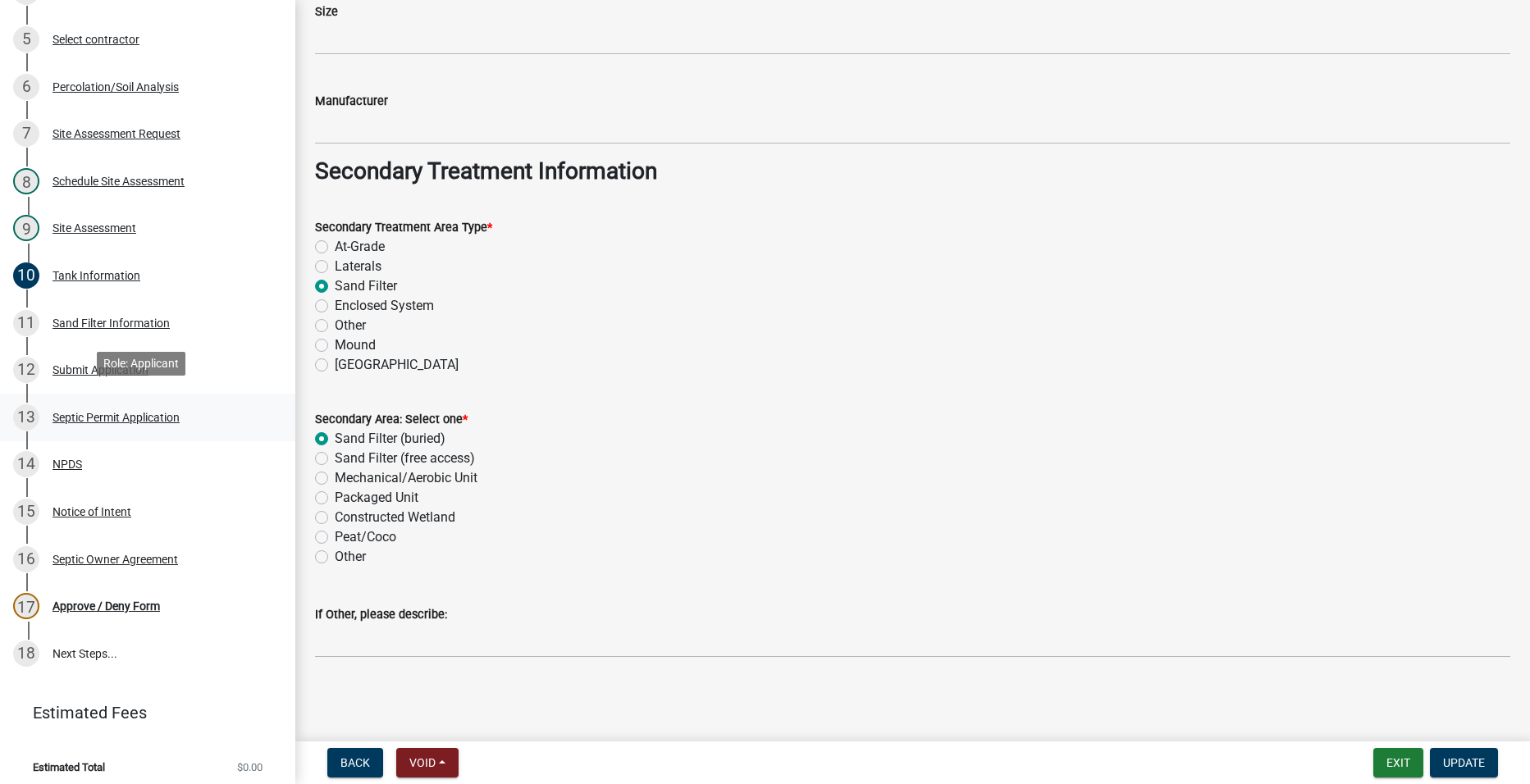
scroll to position [376, 0]
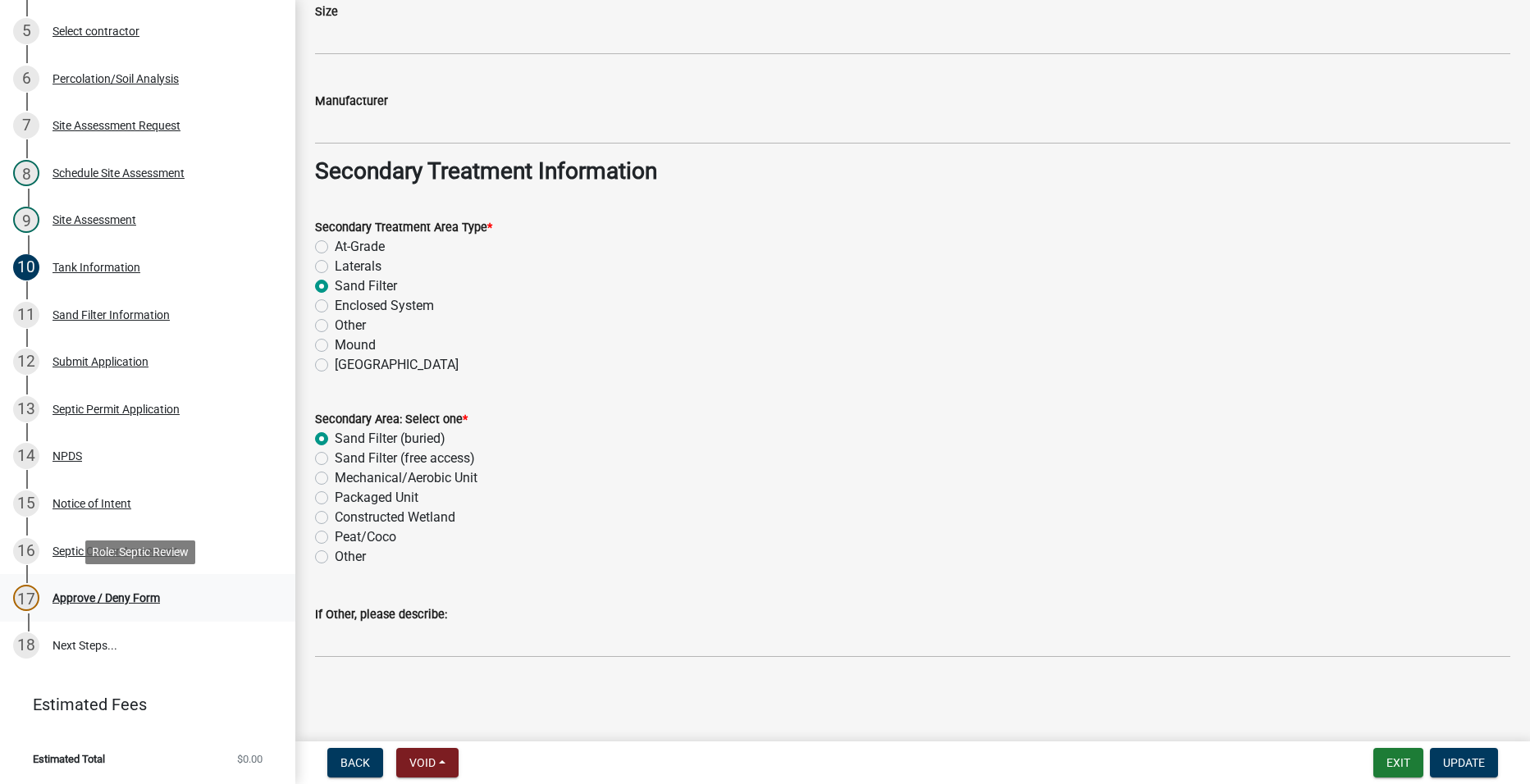
click at [100, 607] on div "17 Approve / Deny Form" at bounding box center [142, 598] width 256 height 27
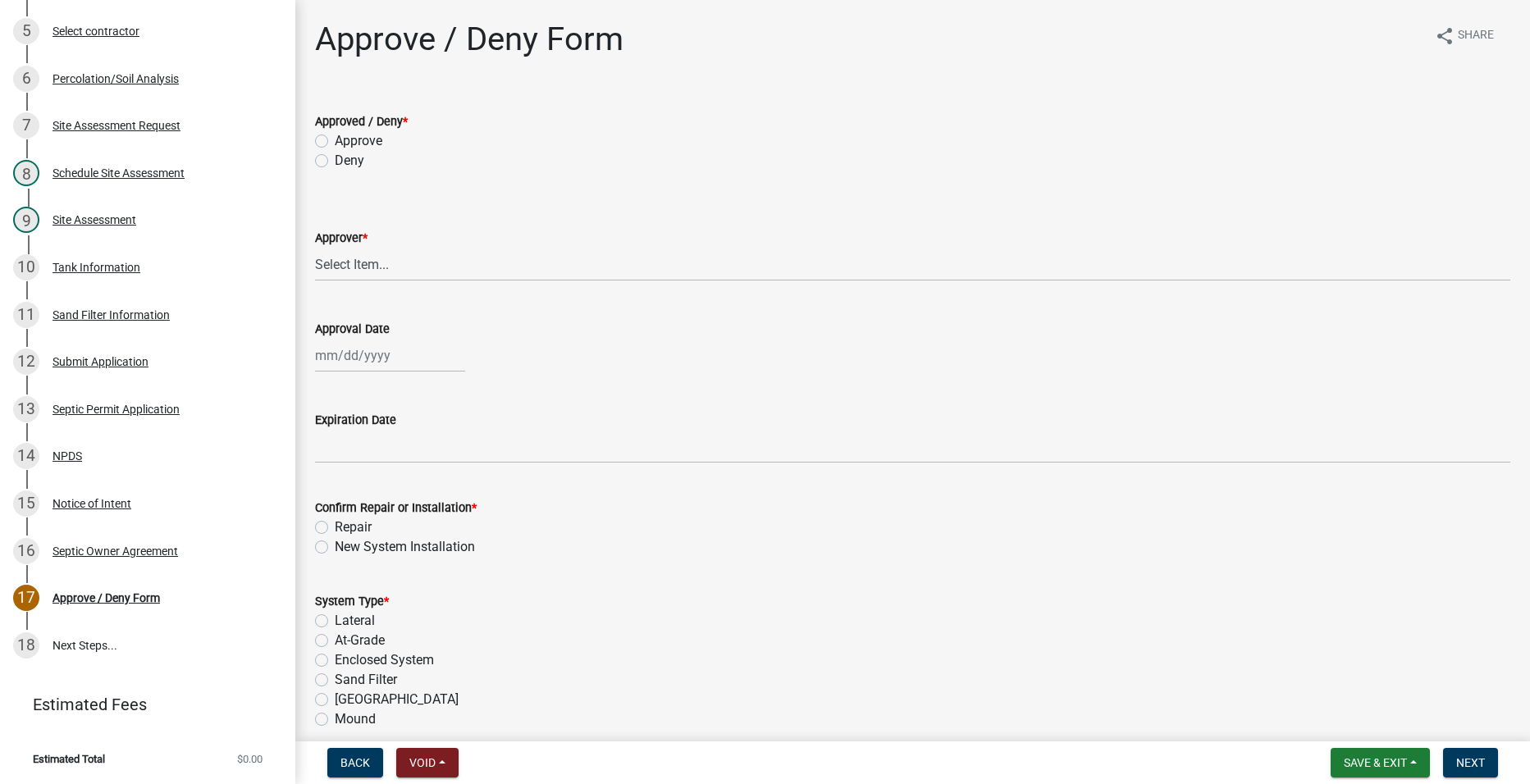
click at [335, 142] on label "Approve" at bounding box center [358, 141] width 47 height 20
click at [335, 142] on input "Approve" at bounding box center [340, 136] width 11 height 11
radio input "true"
click at [391, 270] on select "Select Item... [PERSON_NAME] [PERSON_NAME] [PERSON_NAME]" at bounding box center [912, 265] width 1195 height 33
click at [315, 248] on select "Select Item... [PERSON_NAME] [PERSON_NAME] [PERSON_NAME]" at bounding box center [912, 265] width 1195 height 33
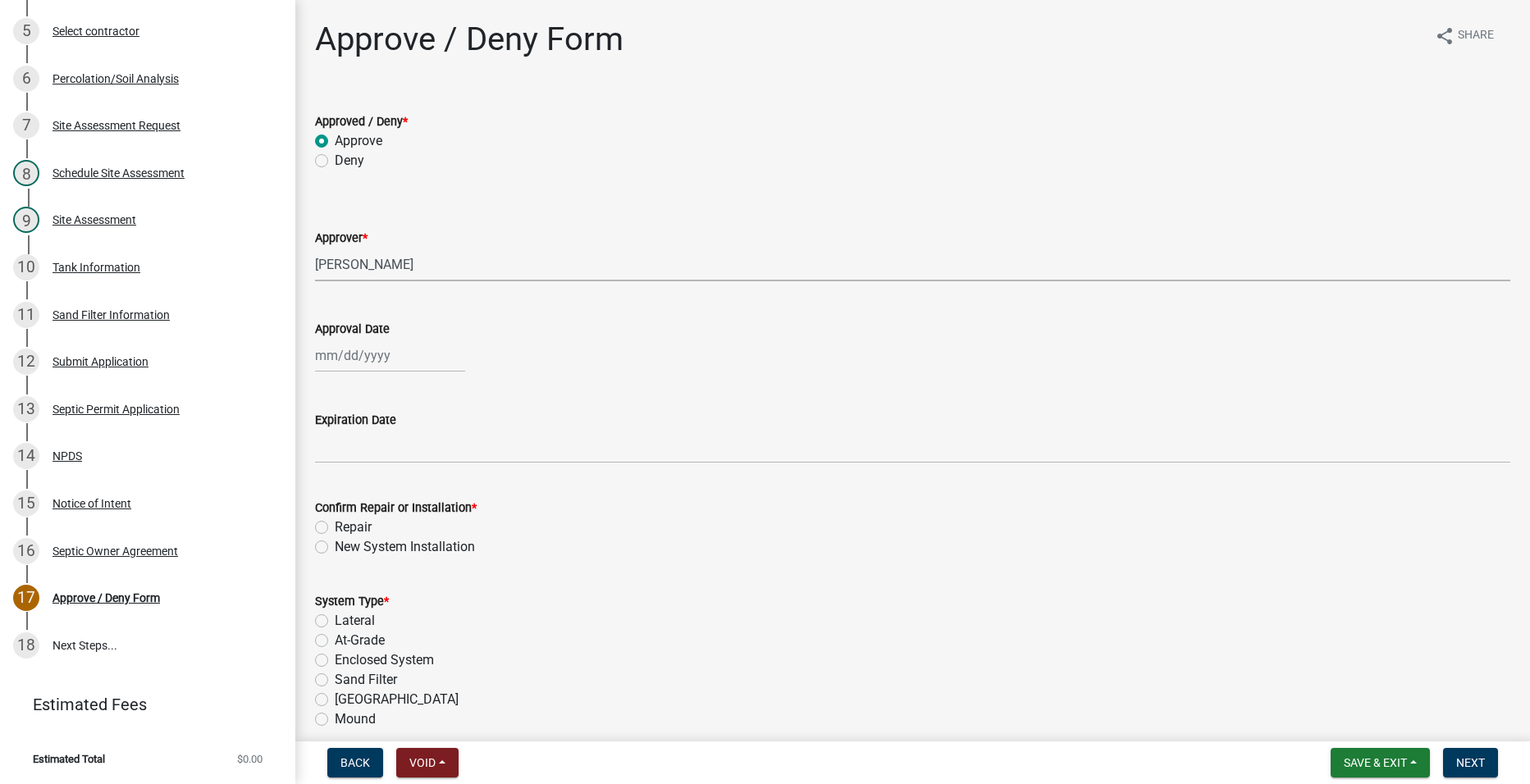
select select "2a766554-95f9-4f5e-8bc4-c4203ac60b7b"
click at [380, 358] on div at bounding box center [390, 355] width 150 height 33
select select "10"
select select "2025"
click at [360, 462] on div "7" at bounding box center [358, 469] width 27 height 27
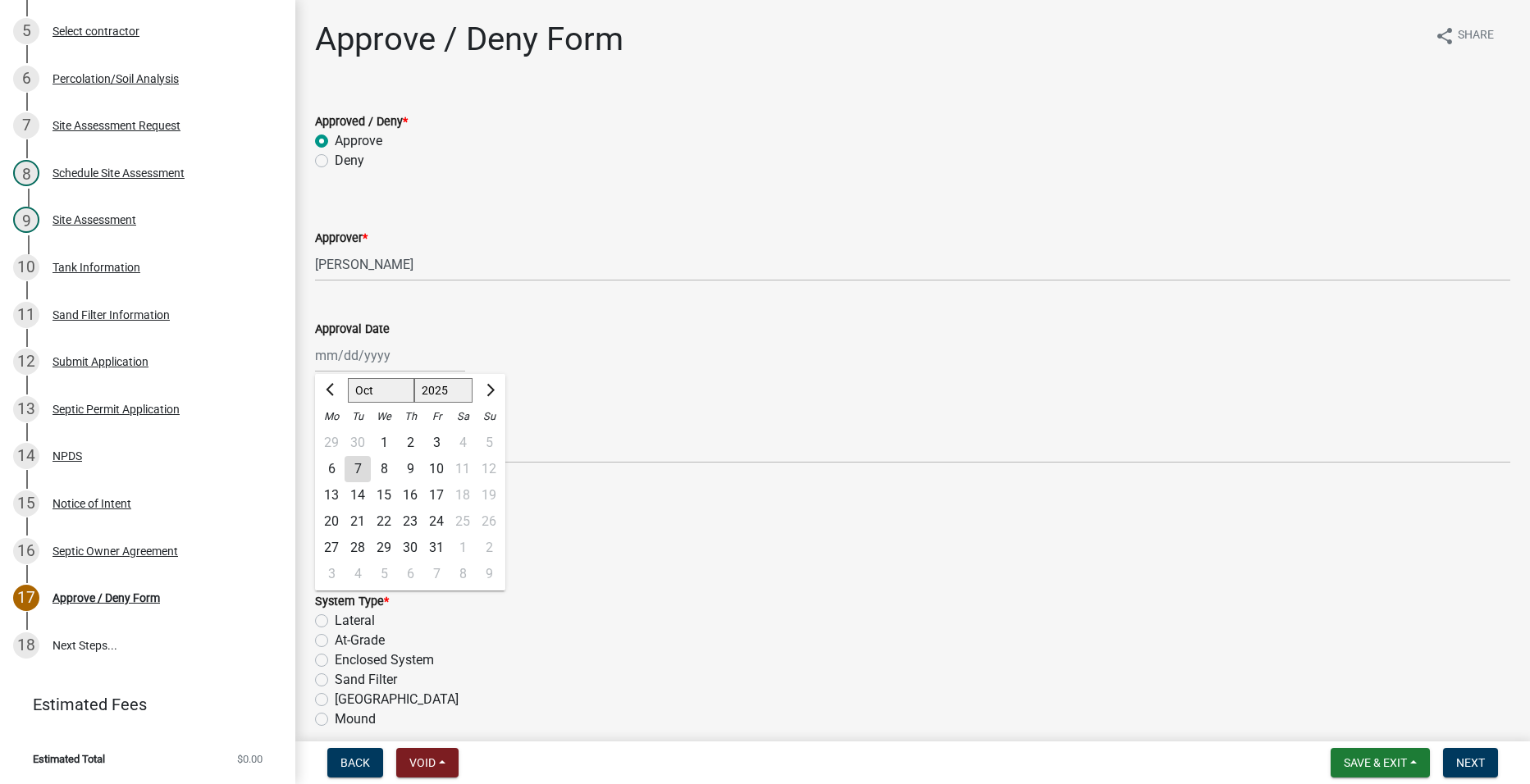
type input "[DATE]"
click at [335, 549] on label "New System Installation" at bounding box center [405, 548] width 141 height 20
click at [335, 548] on input "New System Installation" at bounding box center [340, 543] width 11 height 11
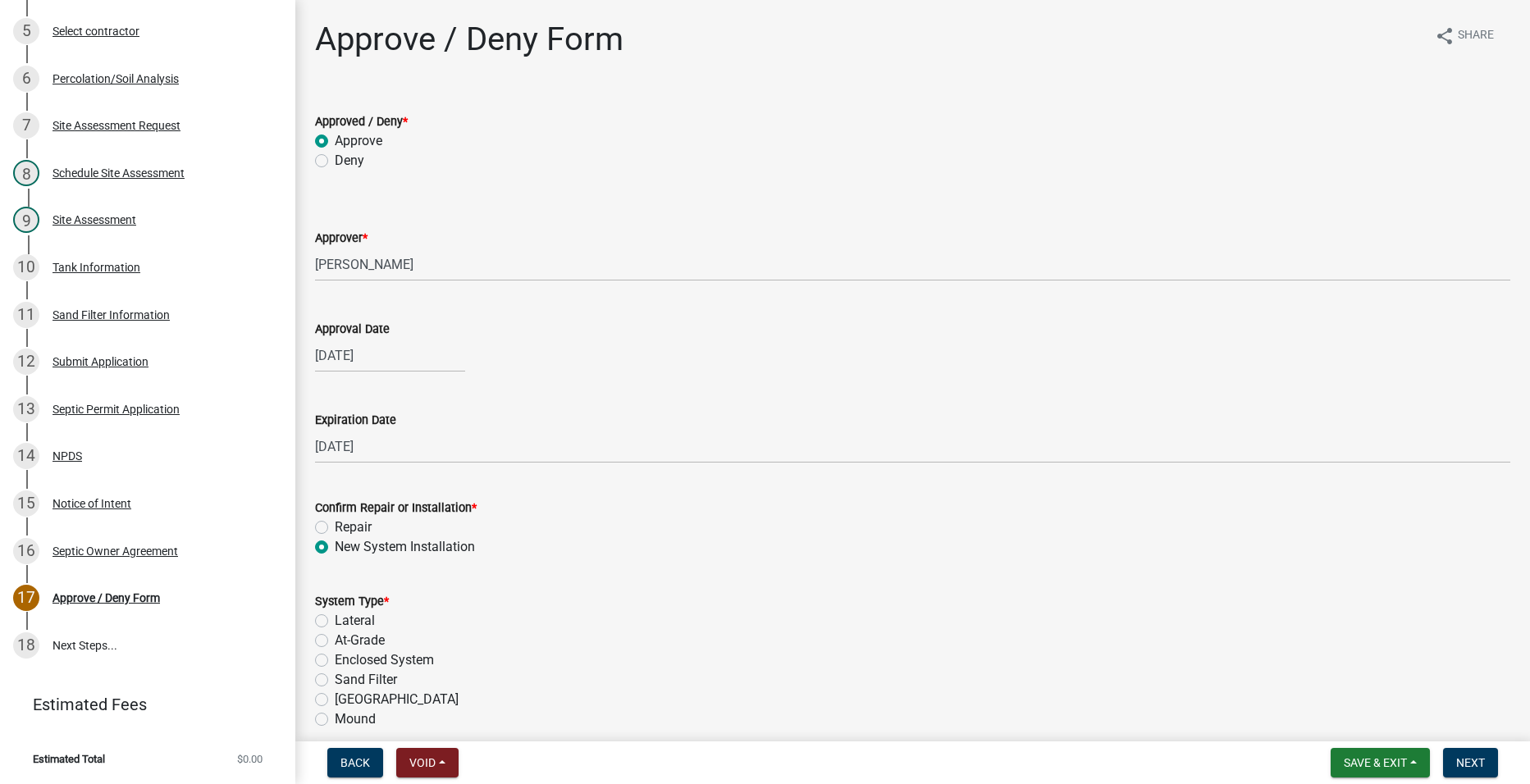
radio input "true"
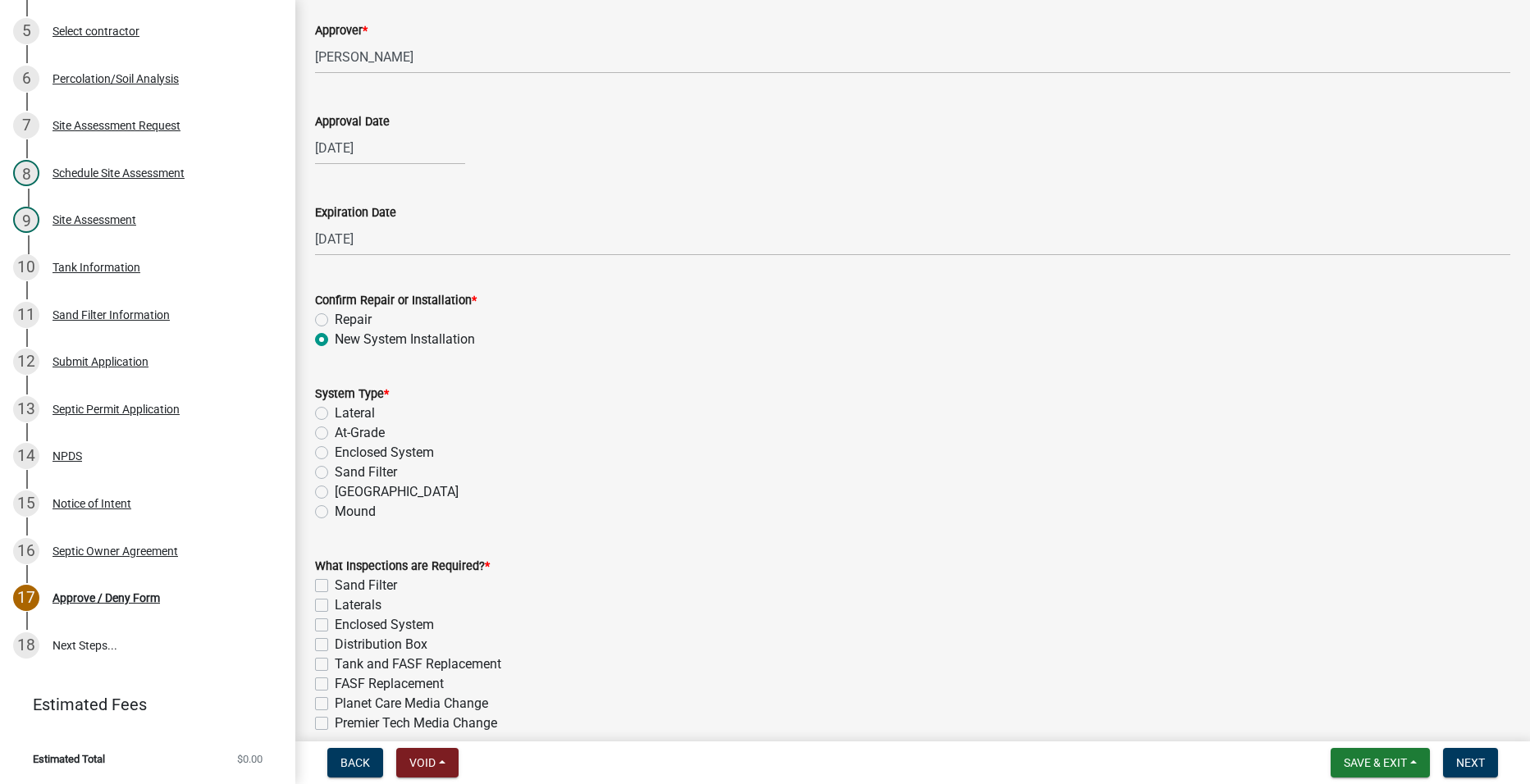
scroll to position [246, 0]
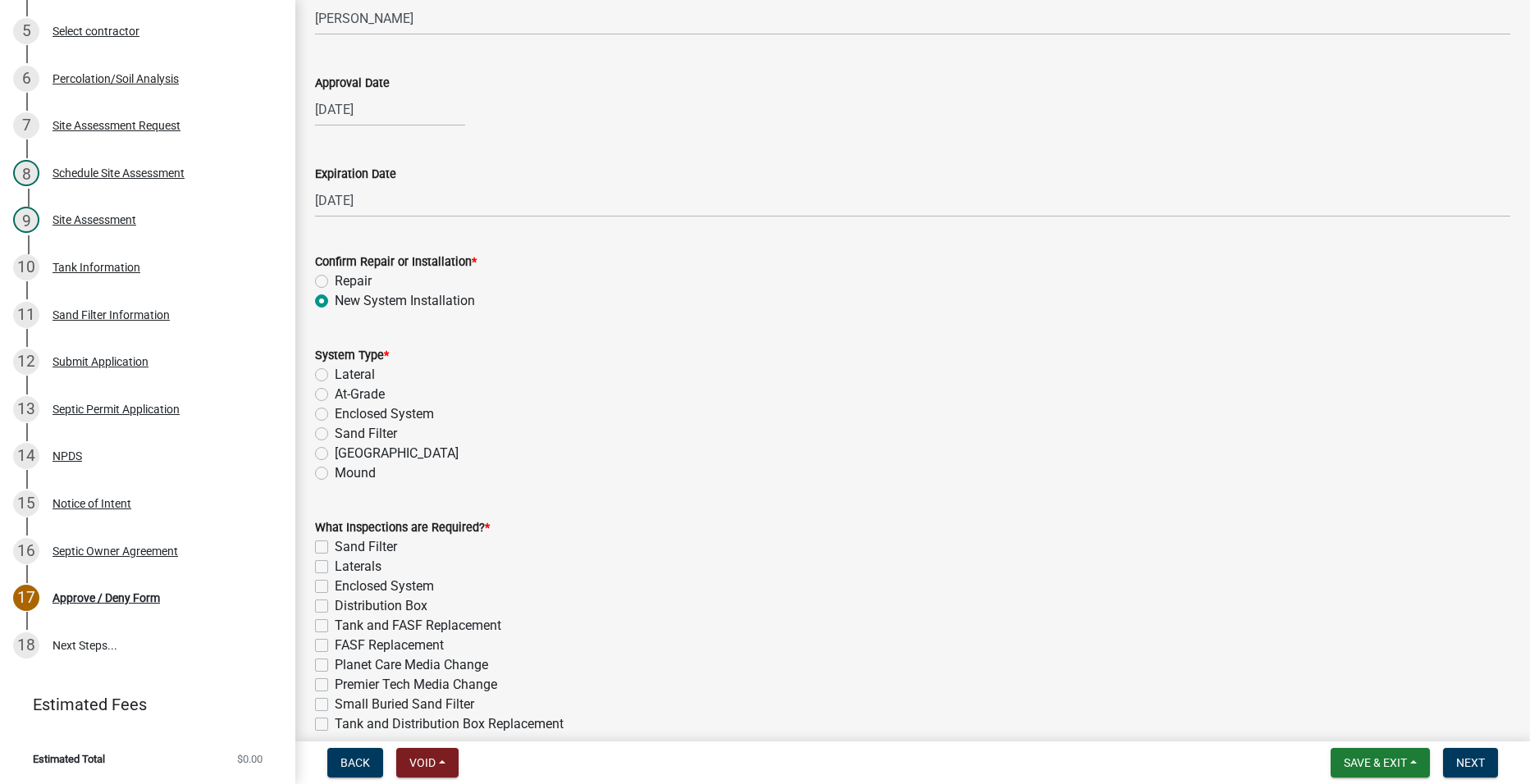
click at [335, 433] on label "Sand Filter" at bounding box center [365, 434] width 62 height 20
click at [335, 433] on input "Sand Filter" at bounding box center [340, 429] width 11 height 11
radio input "true"
click at [335, 548] on label "Sand Filter" at bounding box center [365, 548] width 62 height 20
click at [335, 548] on input "Sand Filter" at bounding box center [340, 543] width 11 height 11
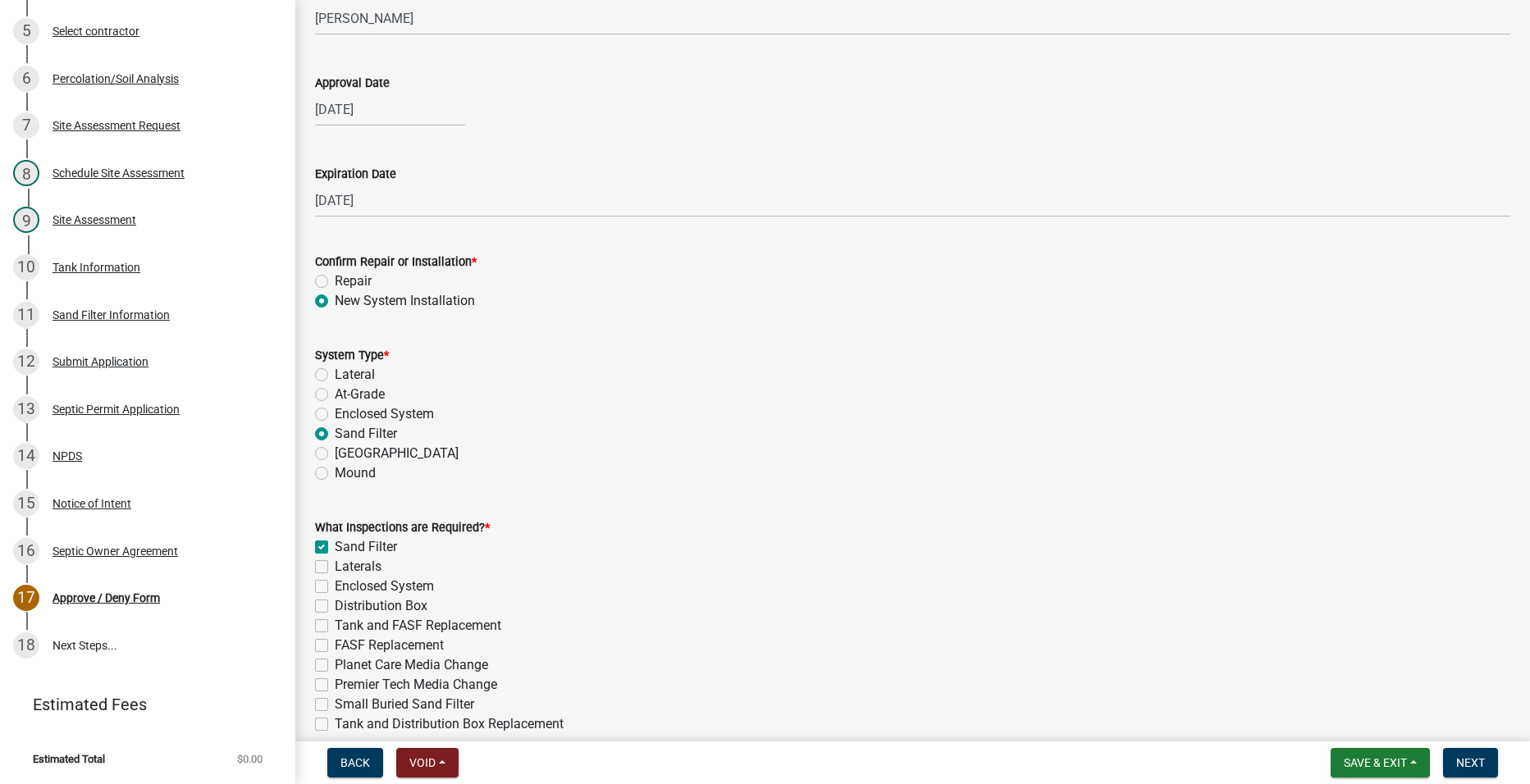
checkbox input "true"
checkbox input "false"
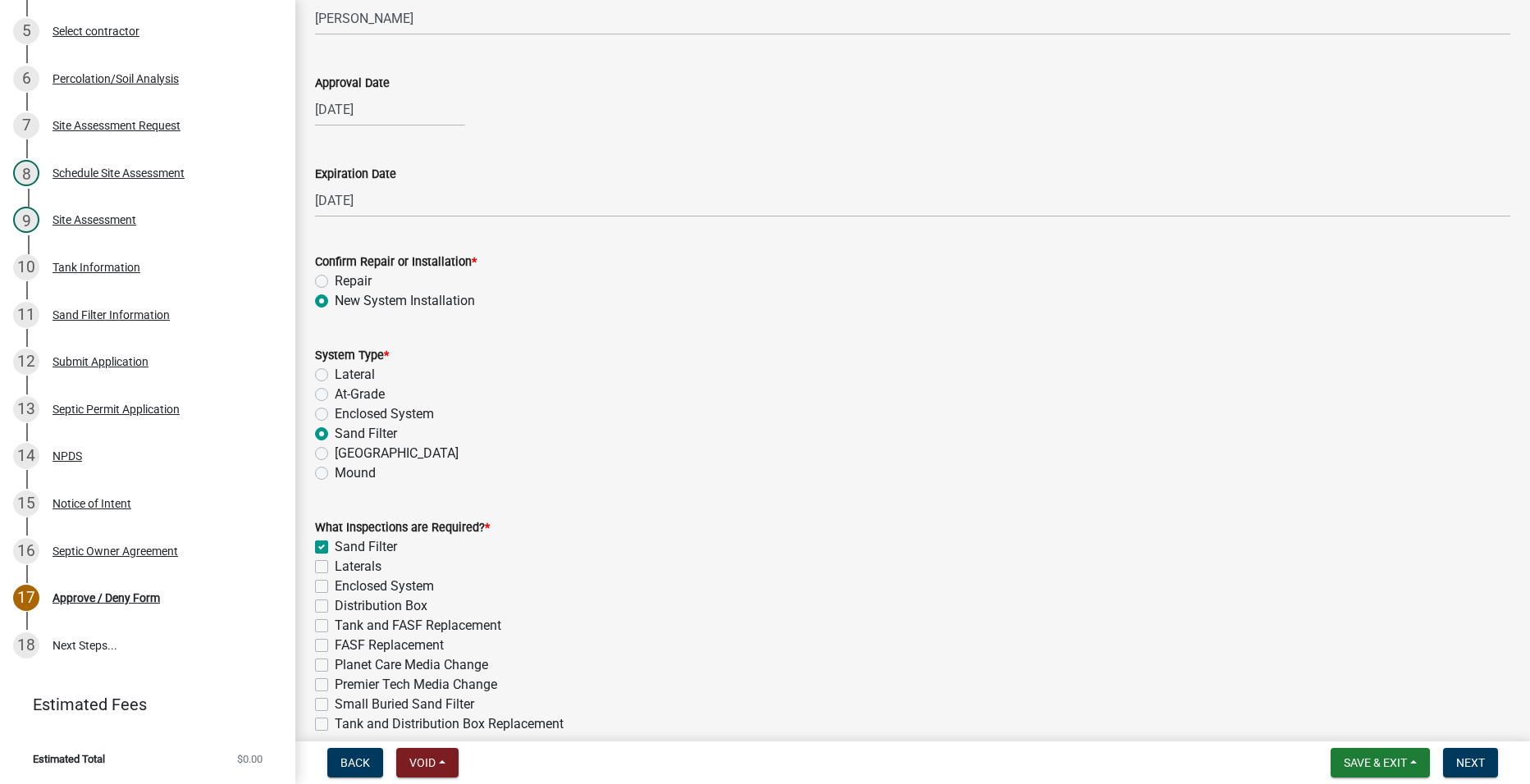
checkbox input "false"
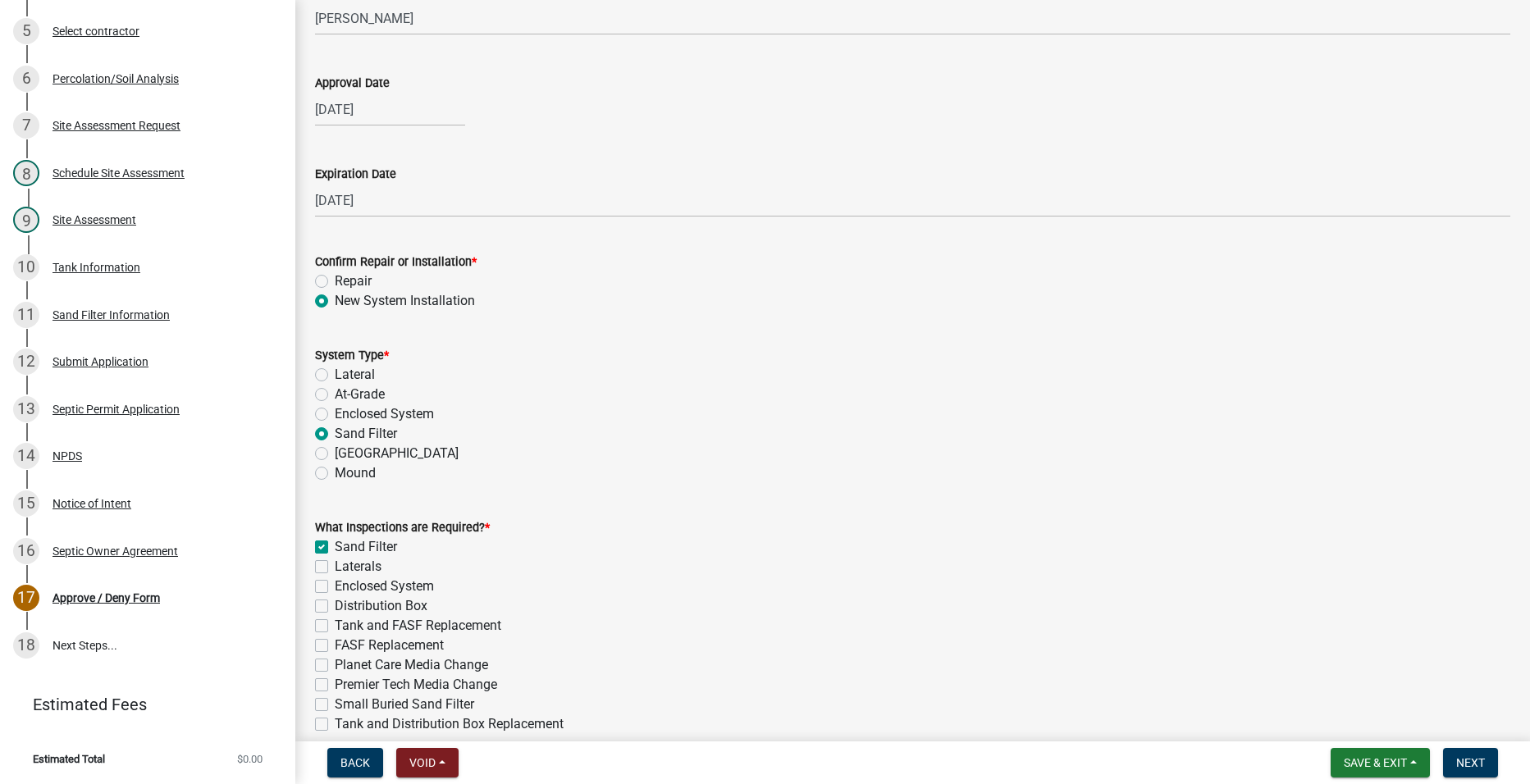
checkbox input "false"
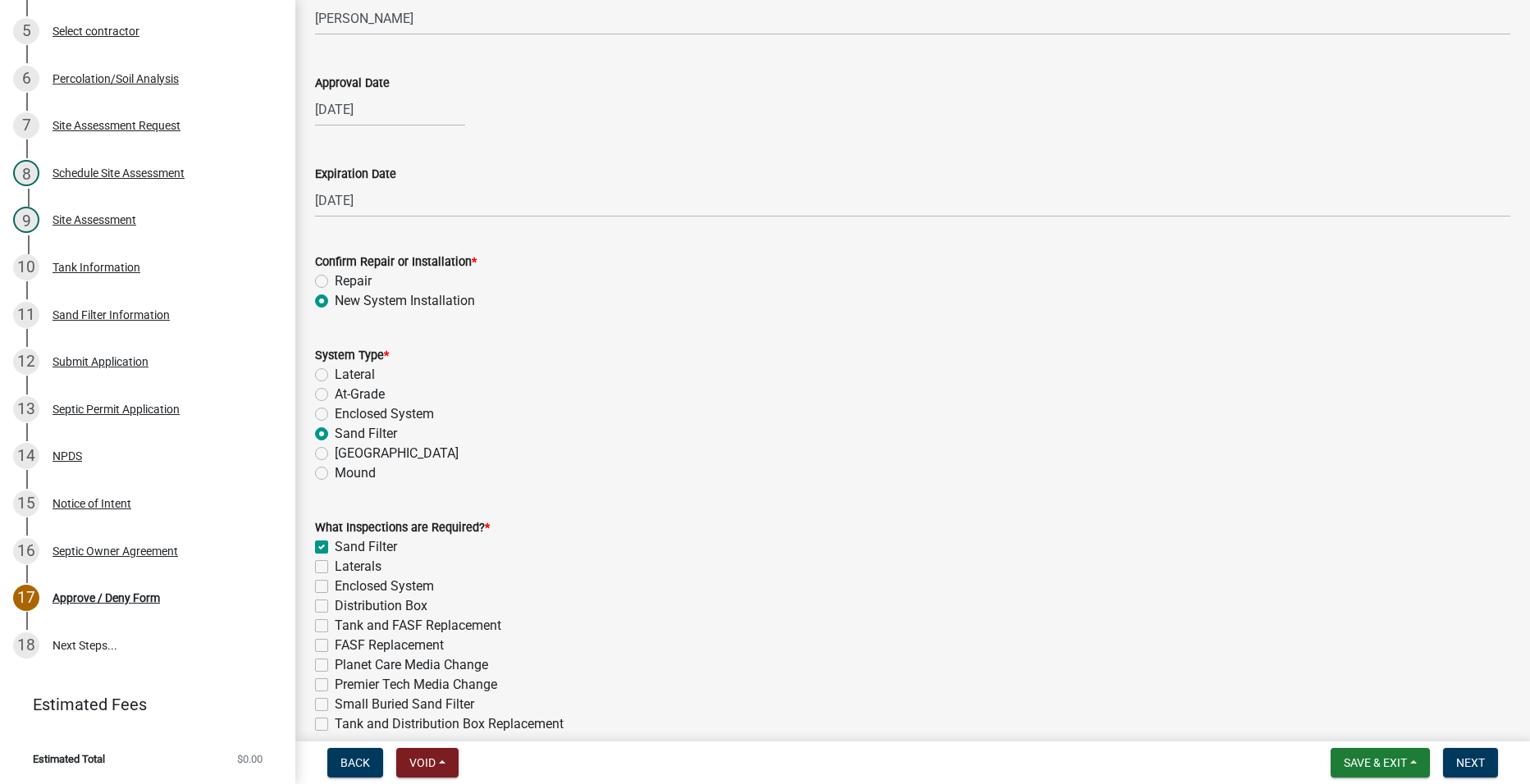
checkbox input "false"
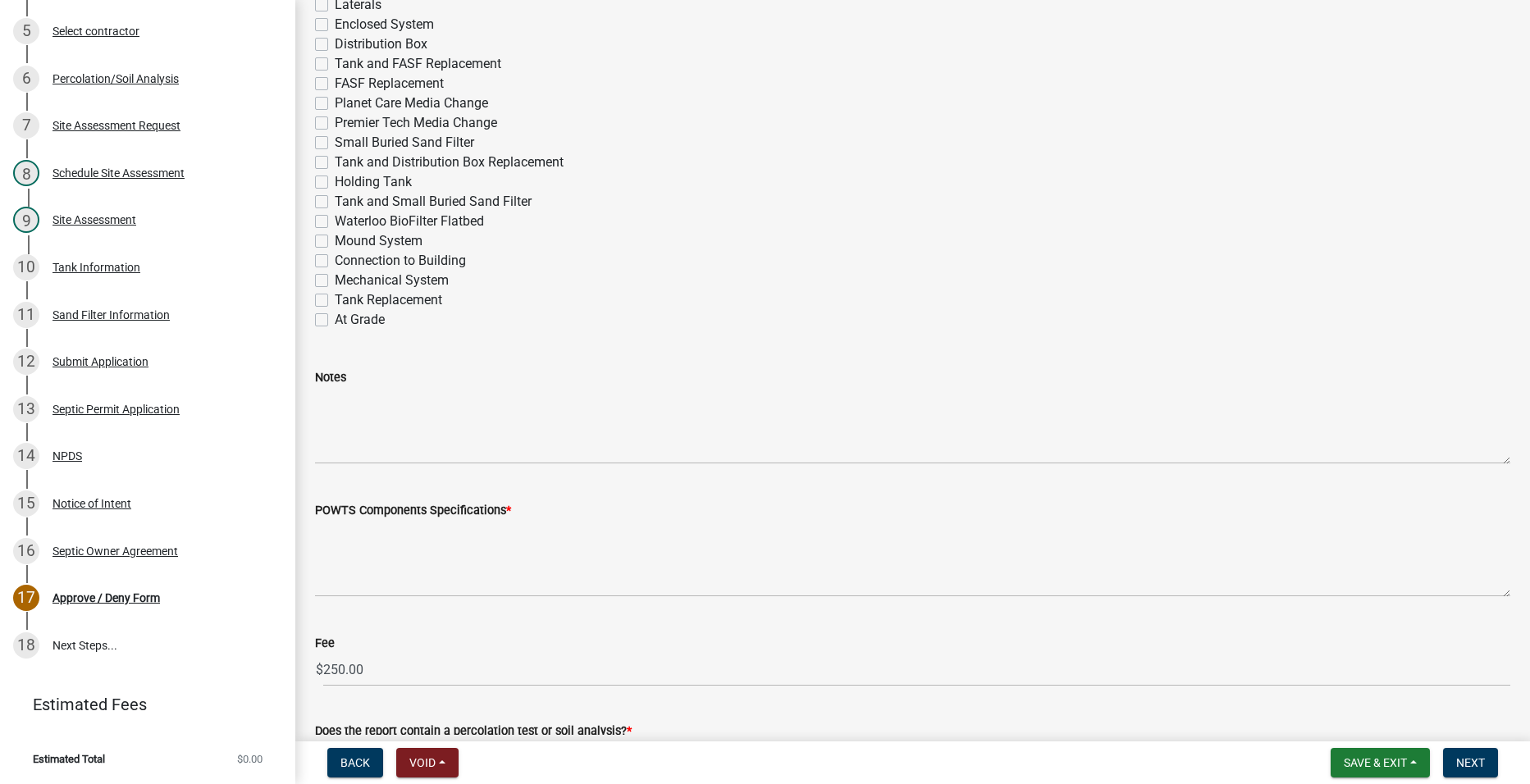
scroll to position [821, 0]
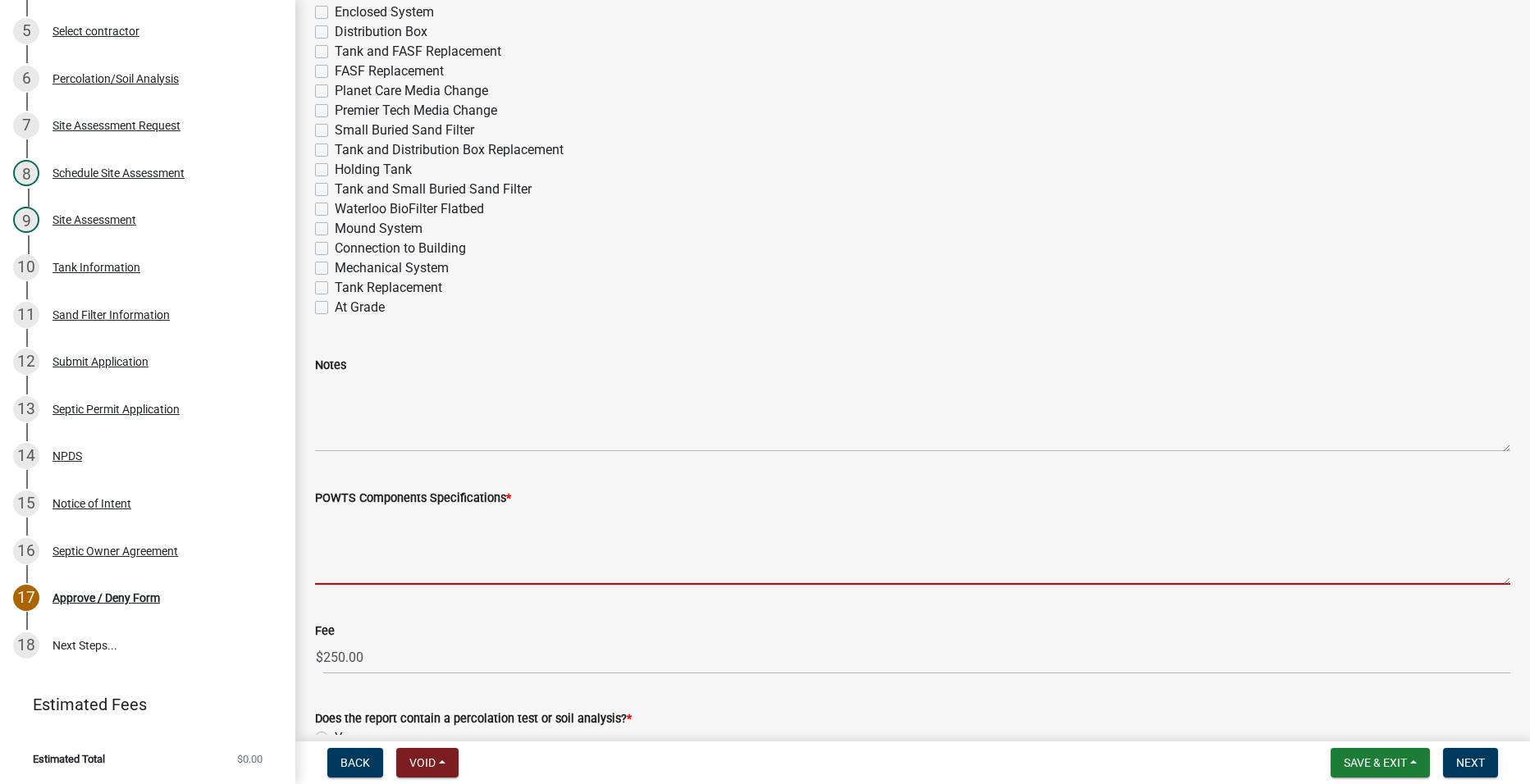
drag, startPoint x: 451, startPoint y: 549, endPoint x: 485, endPoint y: 539, distance: 35.4
click at [452, 548] on textarea "POWTS Components Specifications *" at bounding box center [912, 546] width 1195 height 77
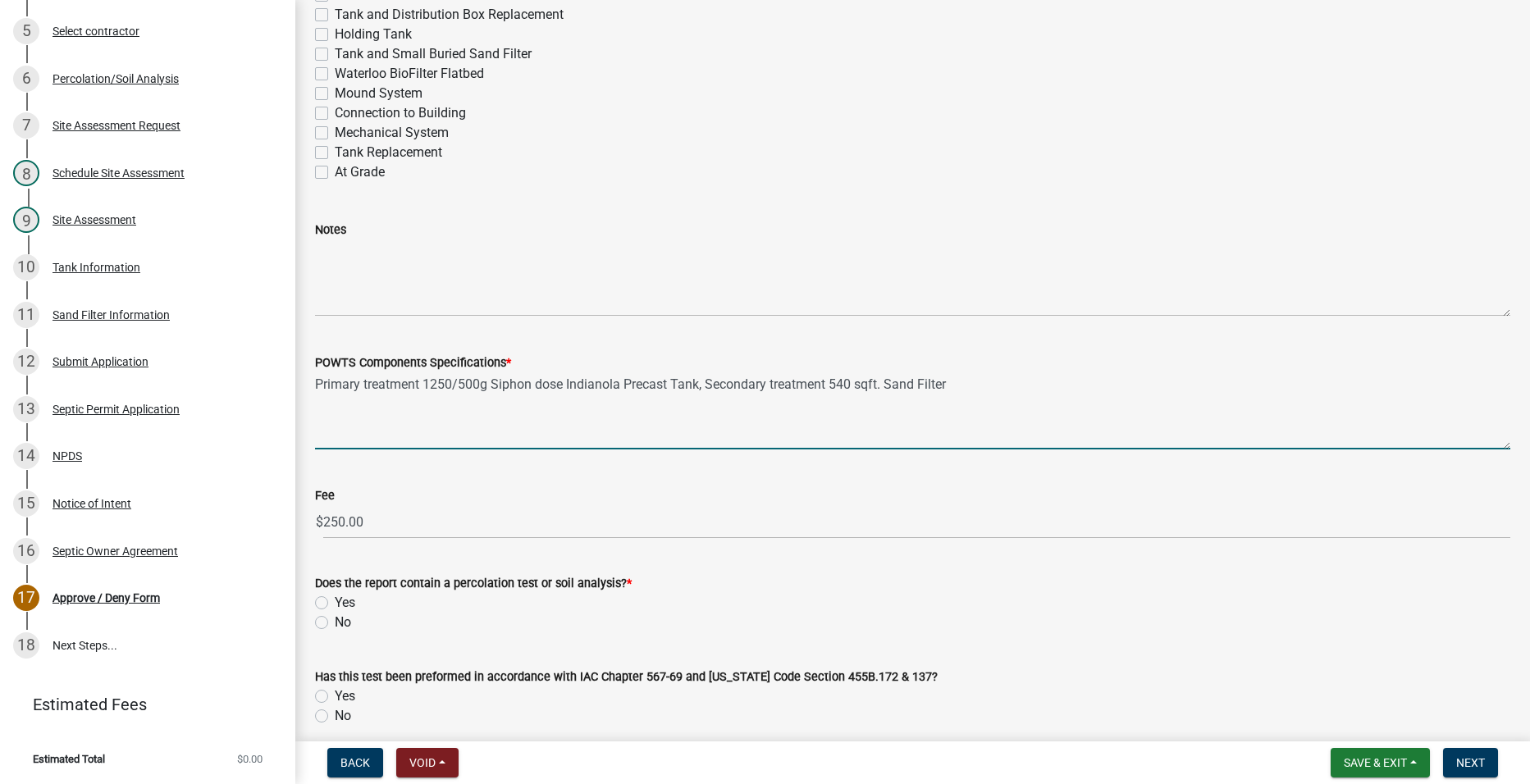
scroll to position [985, 0]
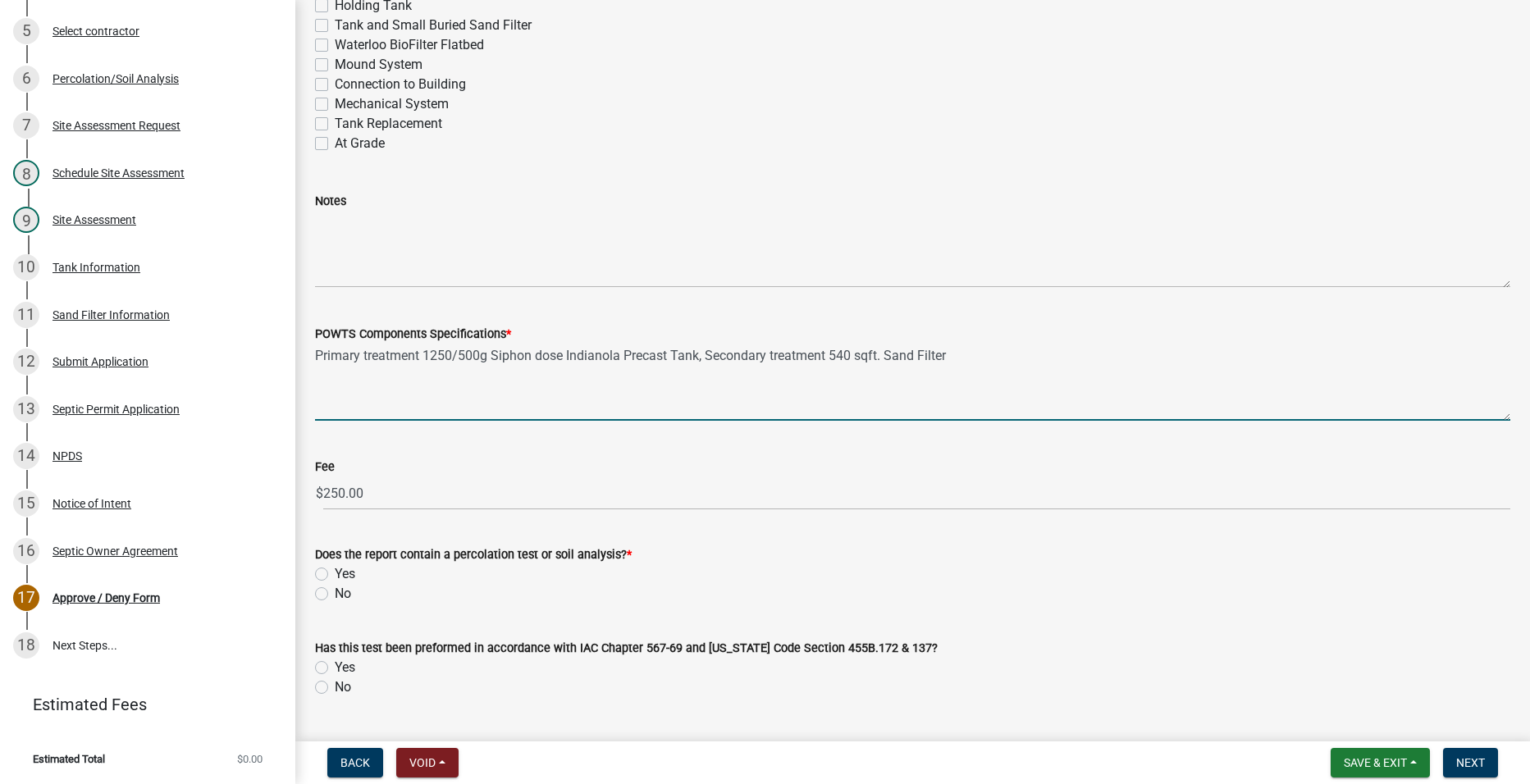
type textarea "Primary treatment 1250/500g Siphon dose Indianola Precast Tank, Secondary treat…"
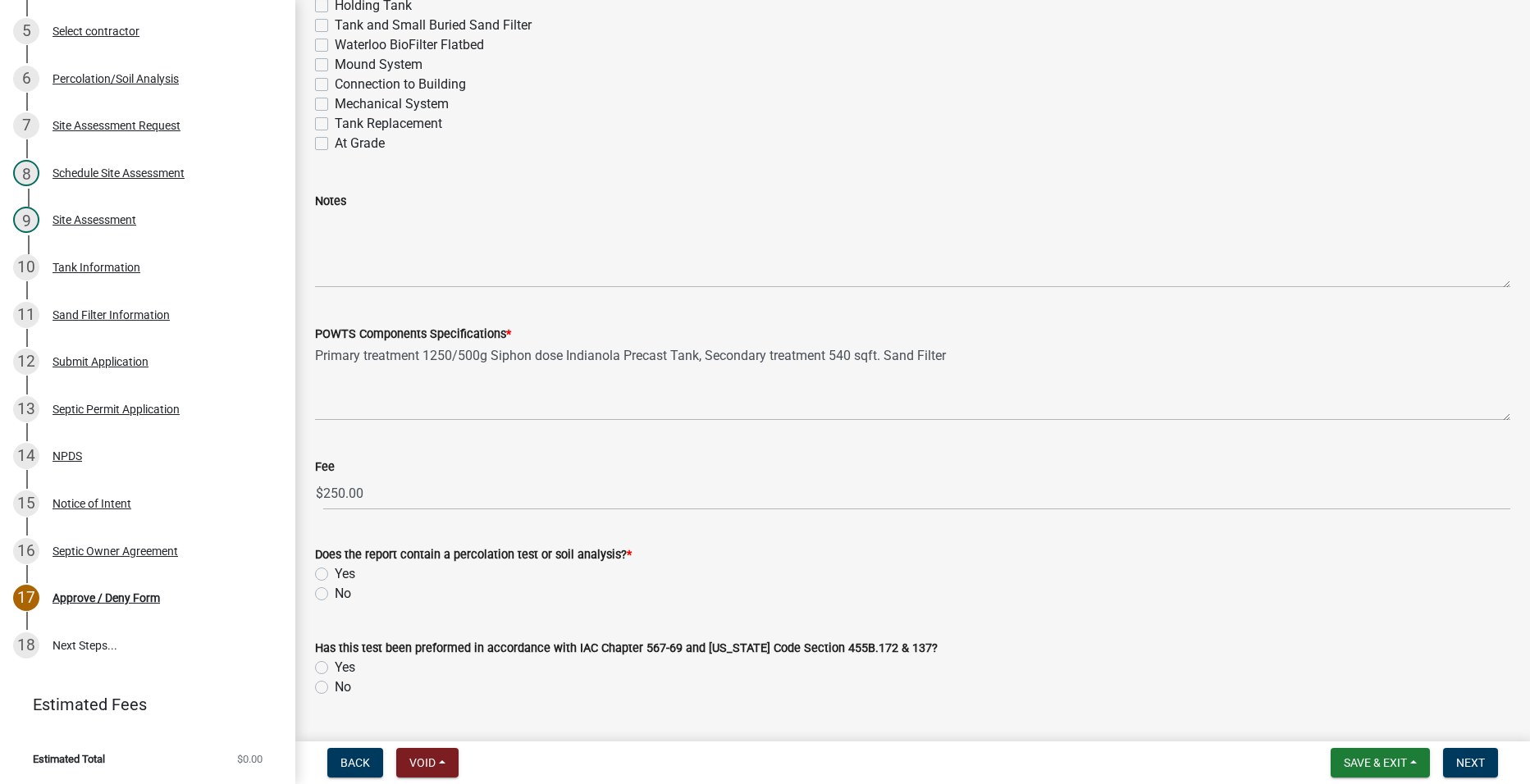
click at [335, 573] on label "Yes" at bounding box center [345, 574] width 21 height 20
click at [335, 573] on input "Yes" at bounding box center [340, 569] width 11 height 11
radio input "true"
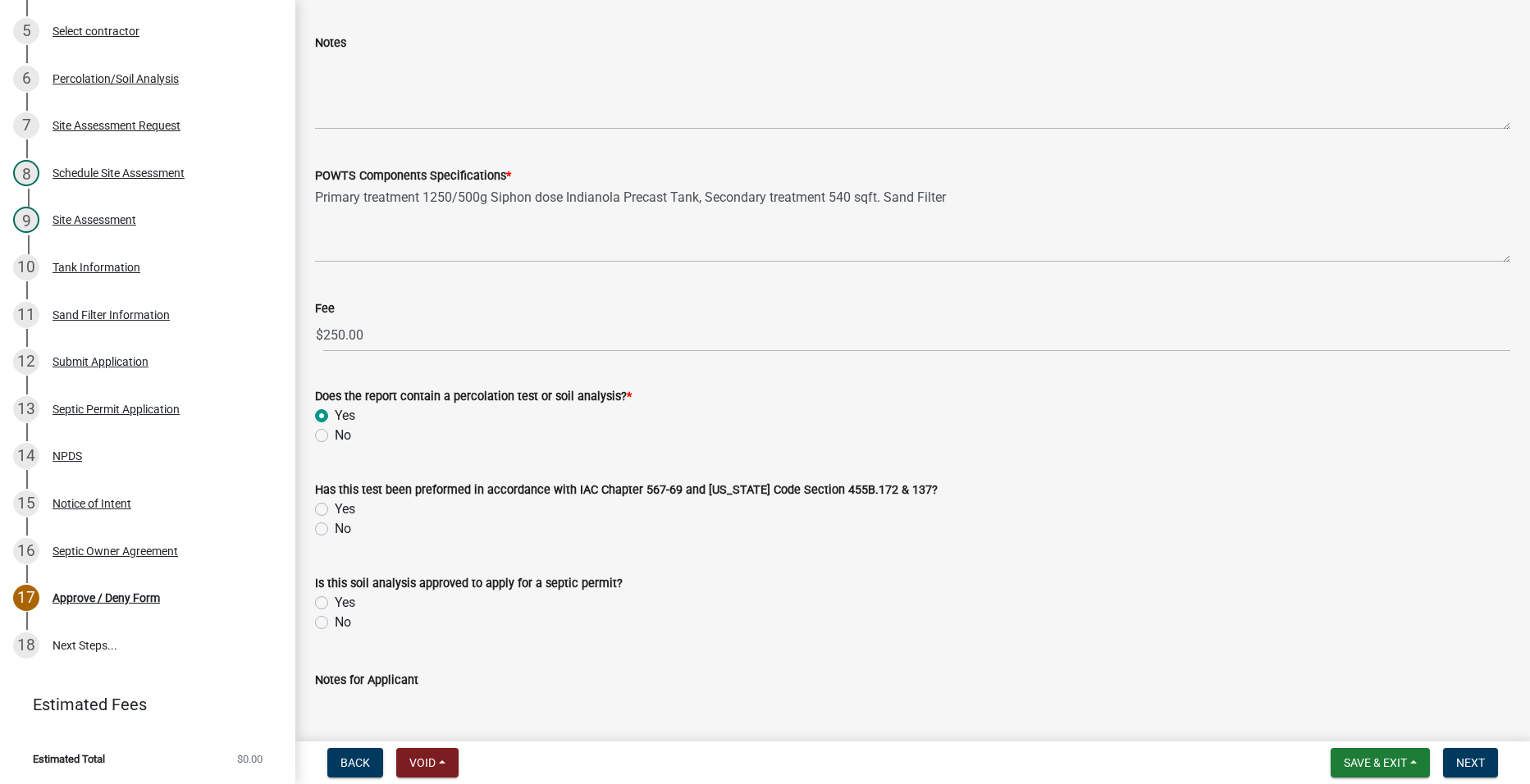
scroll to position [1149, 0]
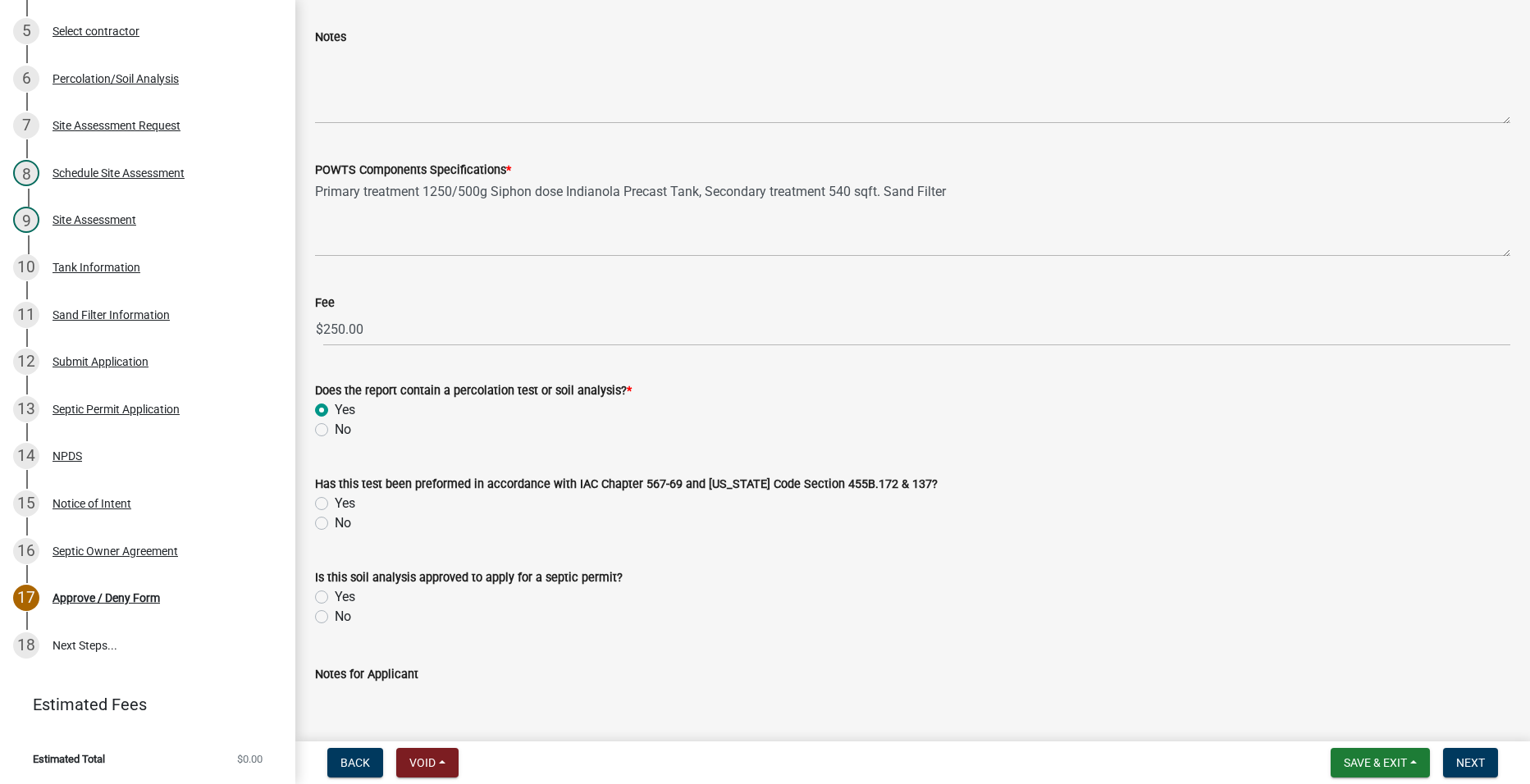
click at [335, 503] on label "Yes" at bounding box center [345, 504] width 21 height 20
click at [335, 503] on input "Yes" at bounding box center [340, 499] width 11 height 11
radio input "true"
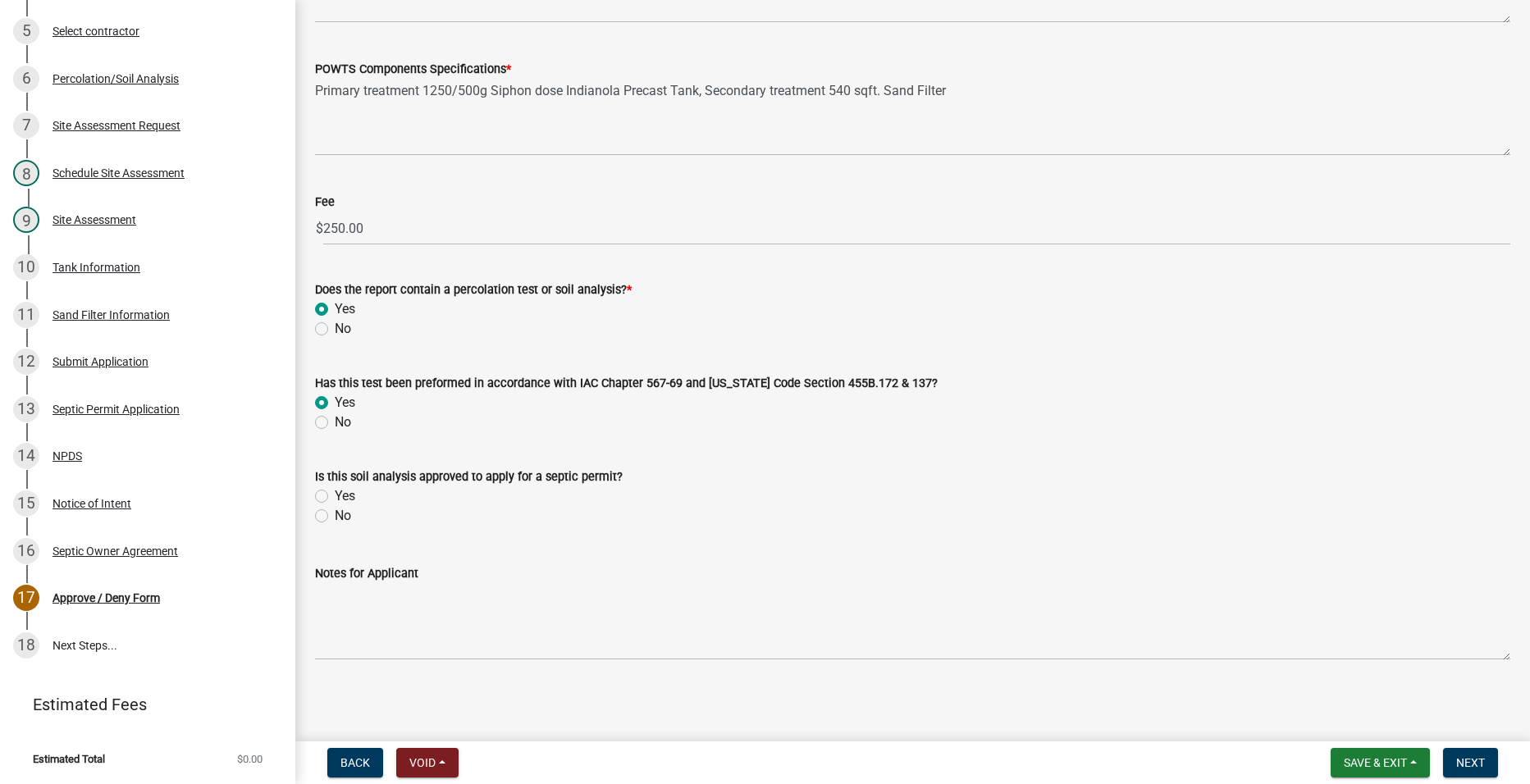
scroll to position [1252, 0]
click at [312, 489] on div "Is this soil analysis approved to apply for a septic permit? Yes No" at bounding box center [913, 484] width 1220 height 79
click at [319, 485] on div "Yes" at bounding box center [912, 494] width 1195 height 20
click at [335, 492] on label "Yes" at bounding box center [345, 494] width 21 height 20
click at [335, 492] on input "Yes" at bounding box center [340, 489] width 11 height 11
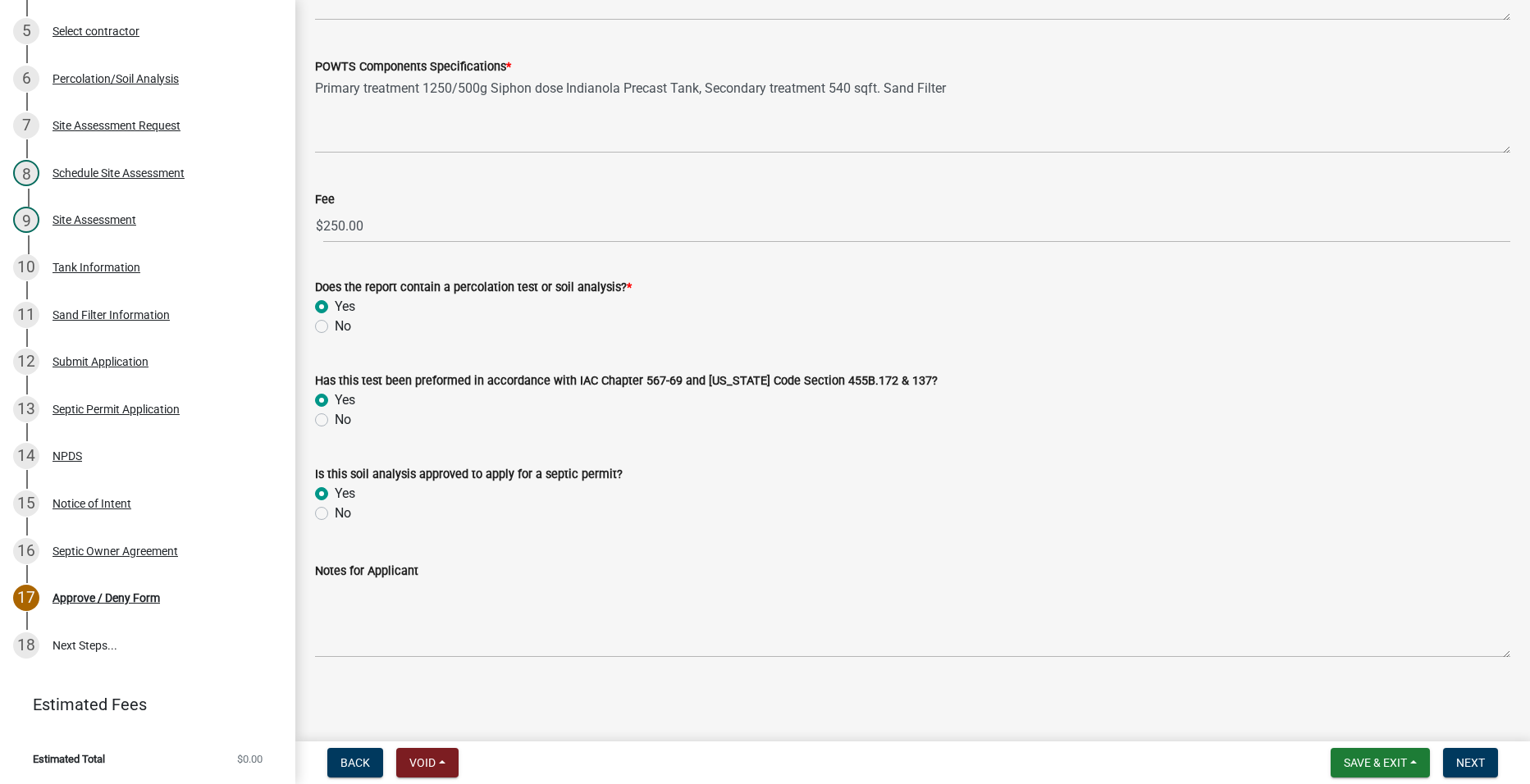
radio input "true"
click at [1469, 761] on span "Next" at bounding box center [1470, 763] width 28 height 13
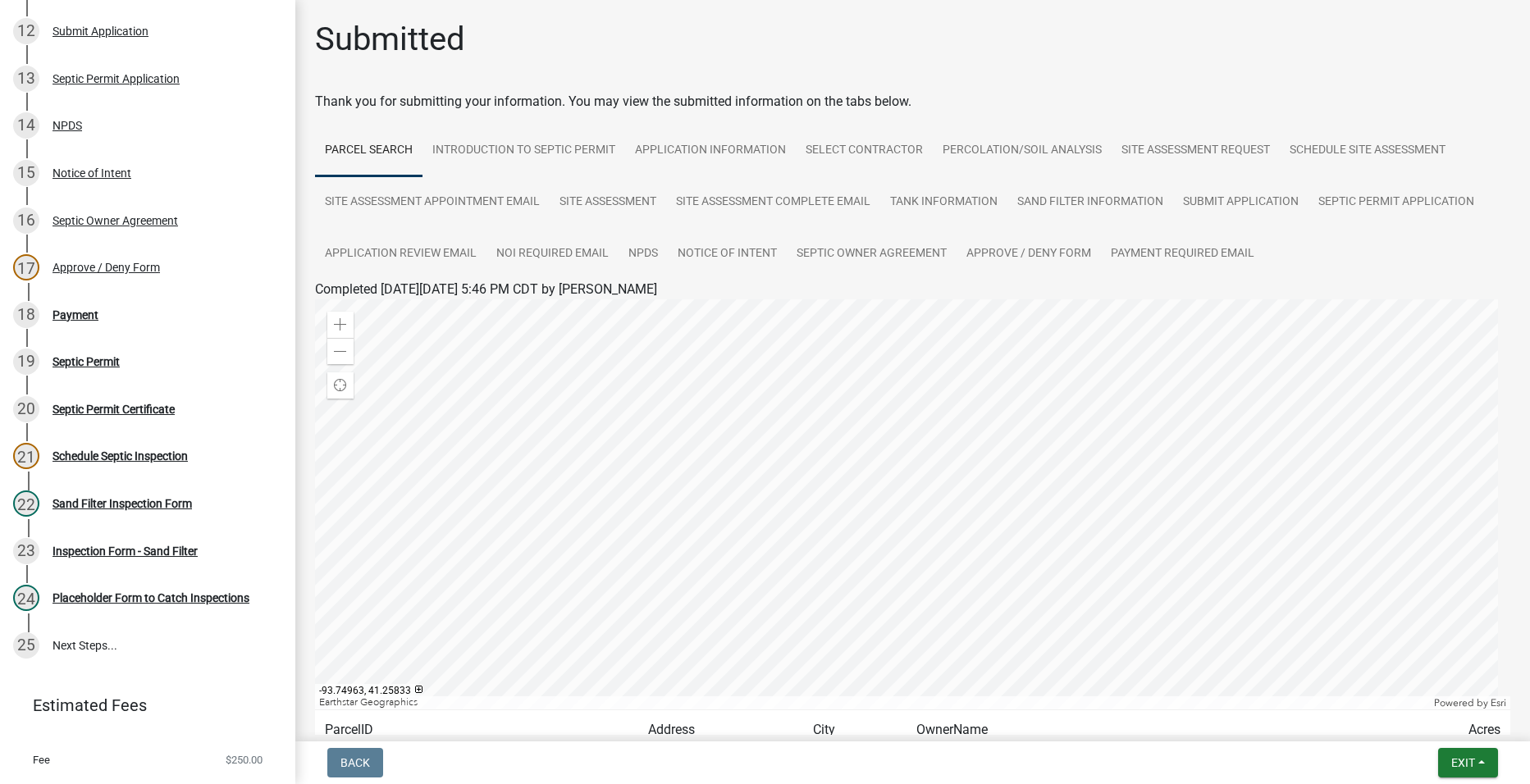
scroll to position [151, 0]
